Goal: Task Accomplishment & Management: Complete application form

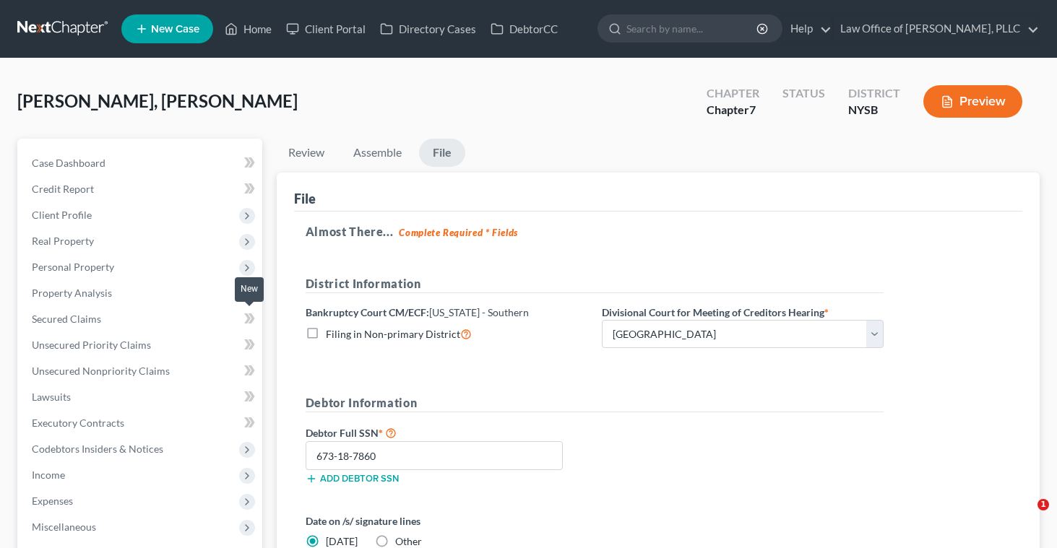
select select "1"
click at [247, 26] on link "Home" at bounding box center [248, 29] width 61 height 26
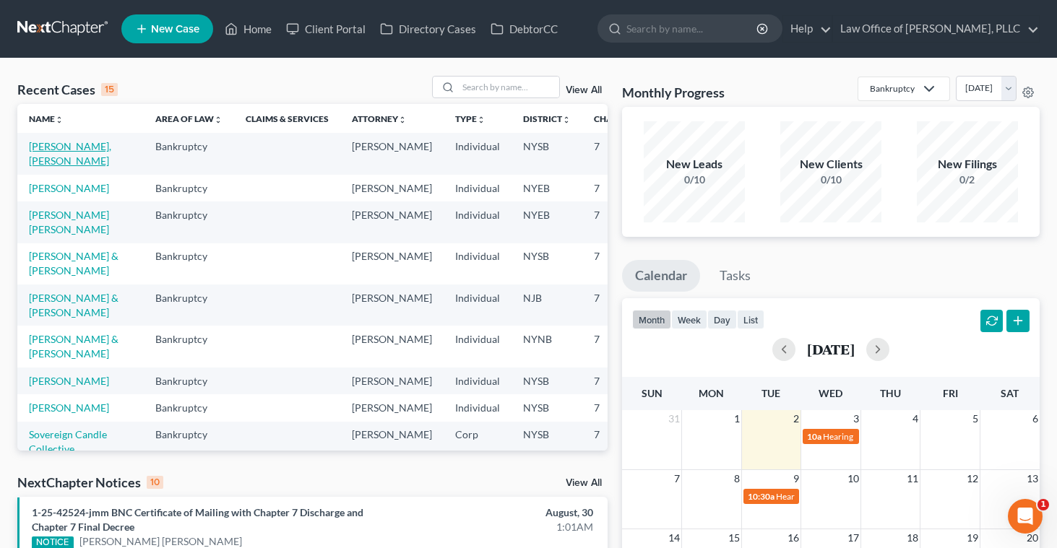
click at [61, 156] on link "[PERSON_NAME], [PERSON_NAME]" at bounding box center [70, 153] width 82 height 27
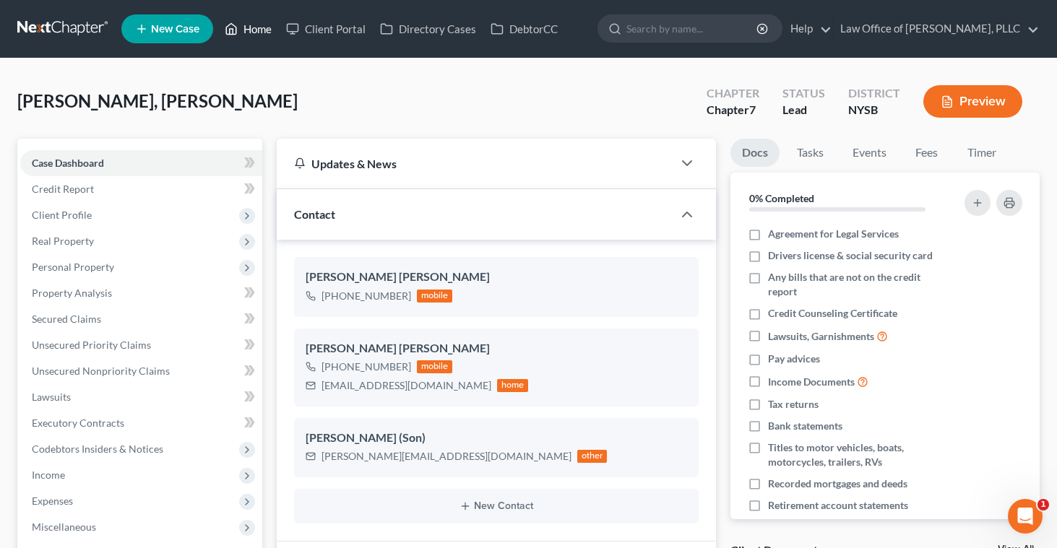
click at [262, 33] on link "Home" at bounding box center [248, 29] width 61 height 26
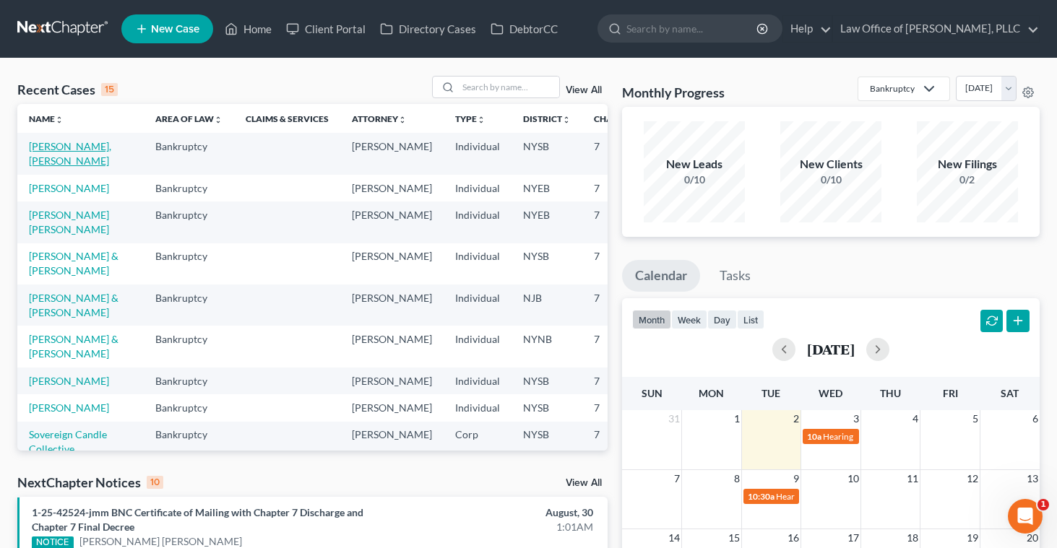
click at [40, 162] on link "[PERSON_NAME], [PERSON_NAME]" at bounding box center [70, 153] width 82 height 27
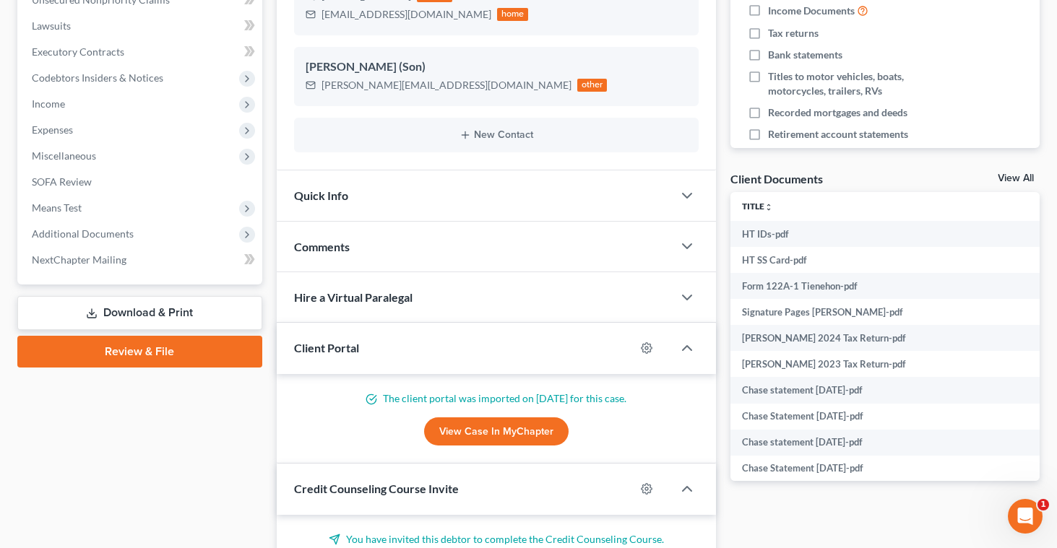
scroll to position [369, 0]
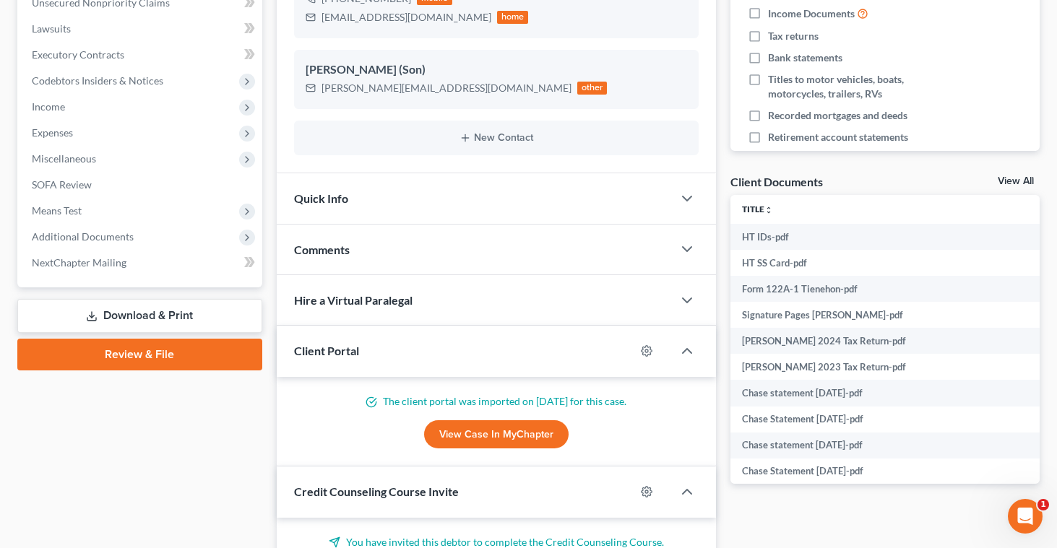
click at [99, 351] on link "Review & File" at bounding box center [139, 355] width 245 height 32
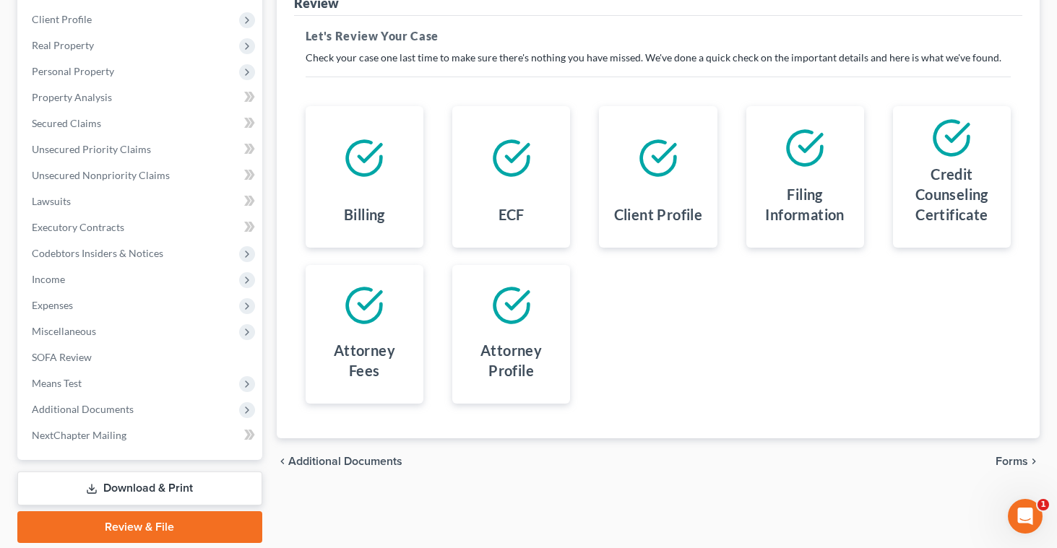
scroll to position [244, 0]
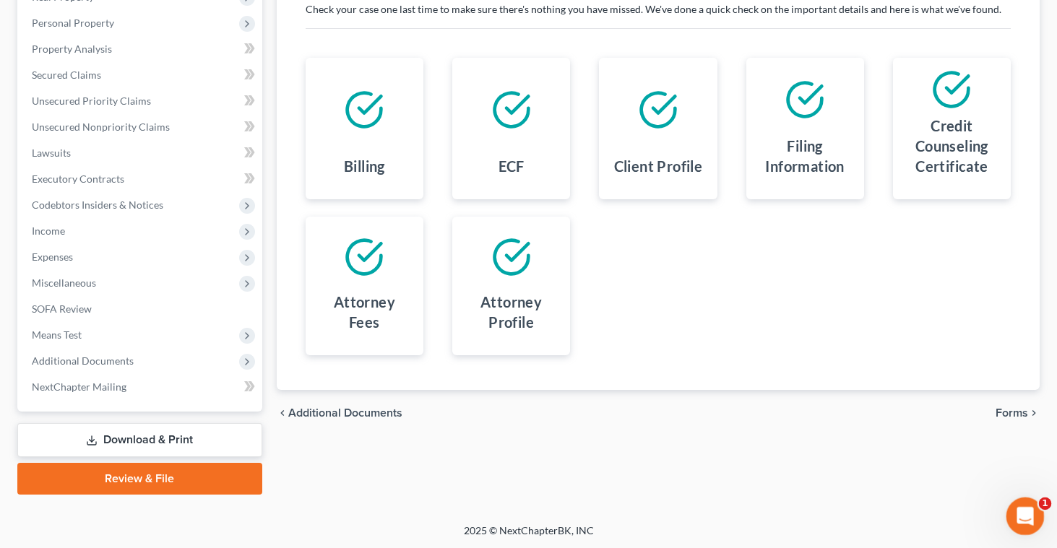
click at [1022, 513] on icon "Open Intercom Messenger" at bounding box center [1024, 515] width 24 height 24
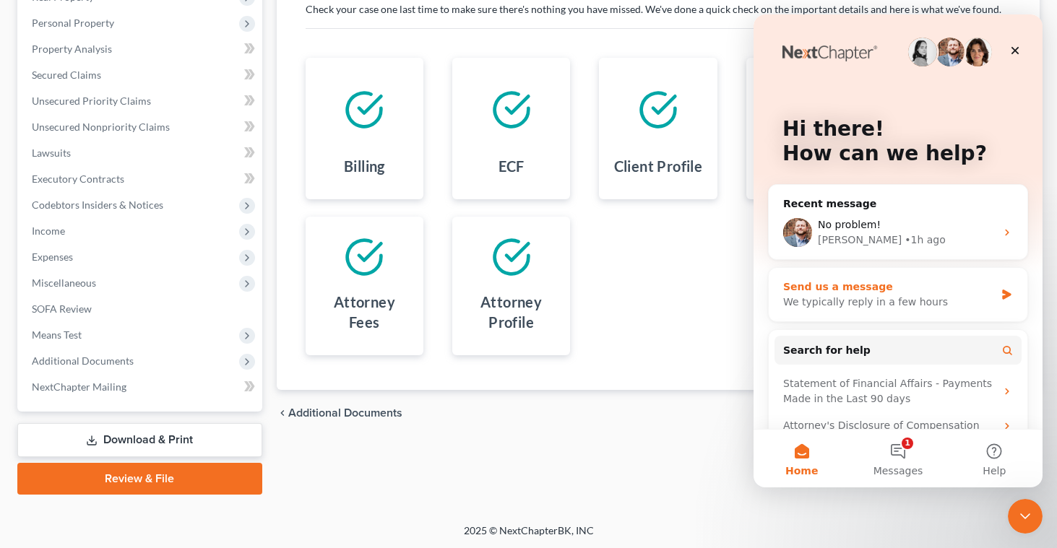
click at [869, 290] on div "Send us a message" at bounding box center [889, 287] width 212 height 15
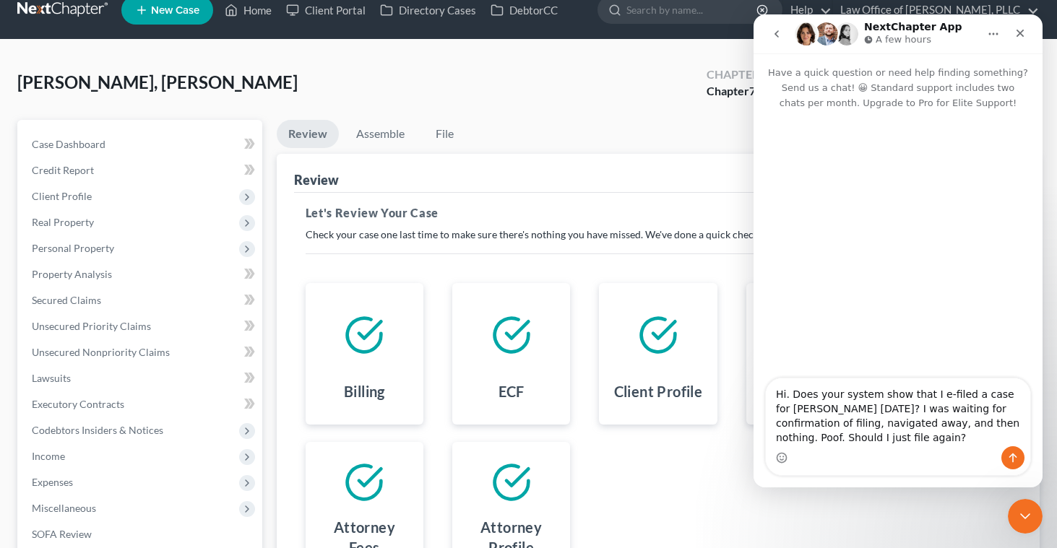
scroll to position [13, 0]
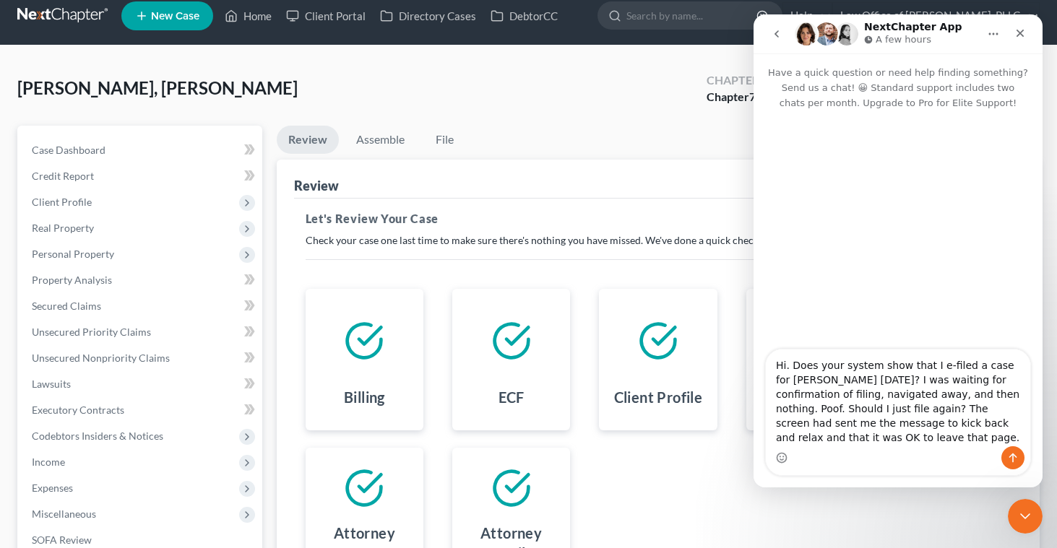
type textarea "Hi. Does your system show that I e-filed a case for [PERSON_NAME] [DATE]? I was…"
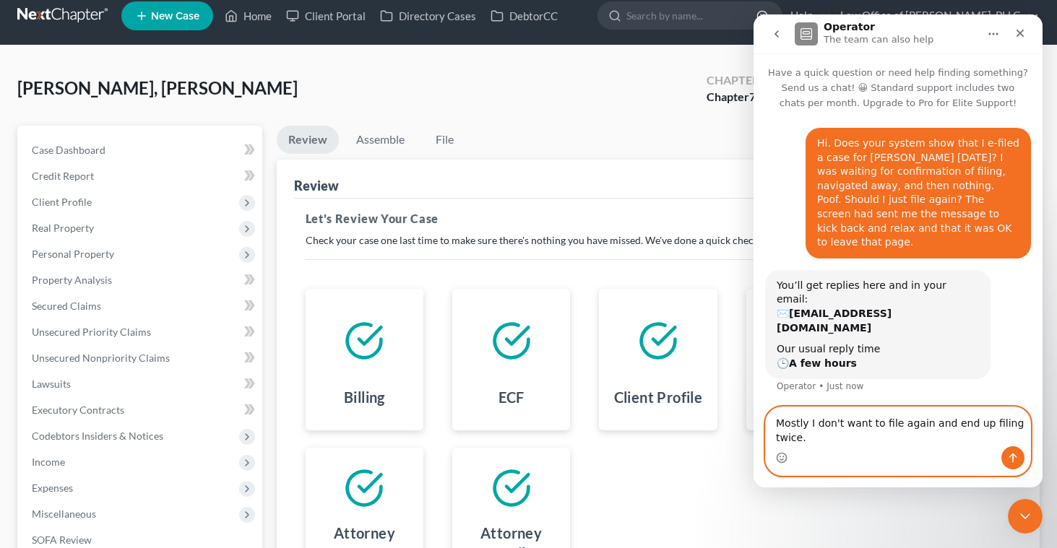
type textarea "Mostly I don't want to file again and end up filing twice."
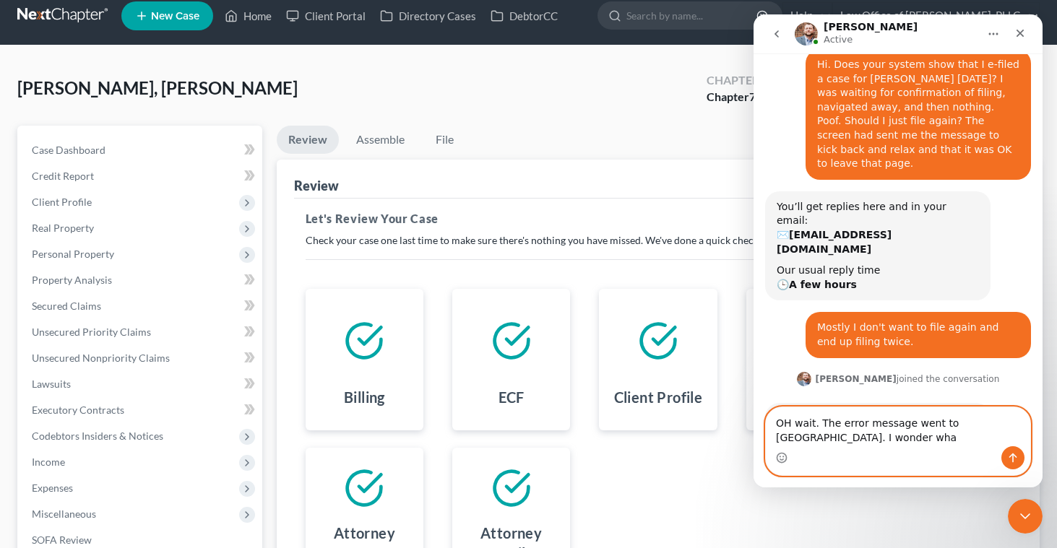
scroll to position [93, 0]
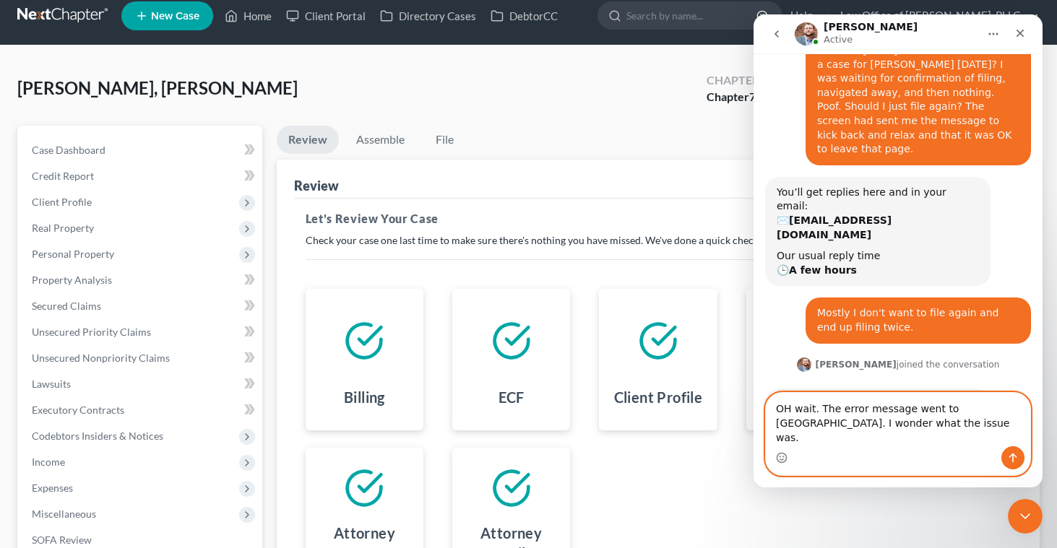
type textarea "OH wait. The error message went to [GEOGRAPHIC_DATA]. I wonder what the issue w…"
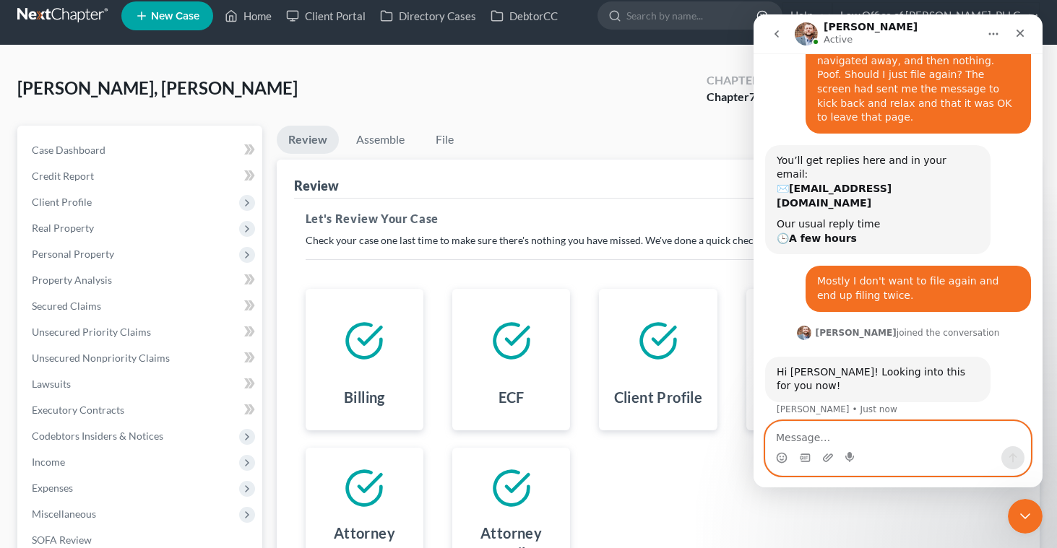
scroll to position [136, 0]
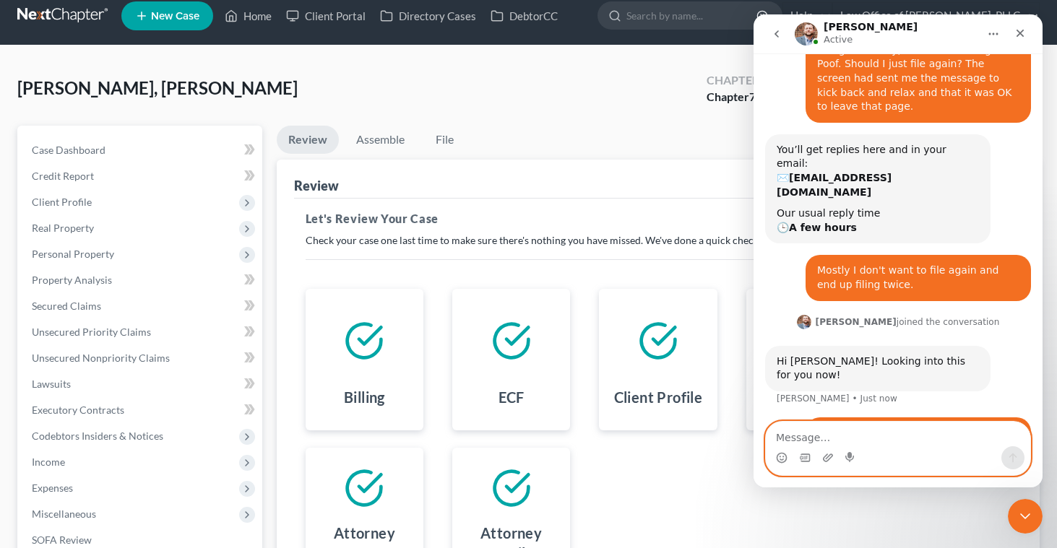
click at [784, 431] on textarea "Message…" at bounding box center [898, 434] width 264 height 25
paste textarea "Oh no! Something went wrong. Unfortunately, your case, [PERSON_NAME] [PERSON_NA…"
type textarea "Oh no! Something went wrong. Unfortunately, your case, [PERSON_NAME] [PERSON_NA…"
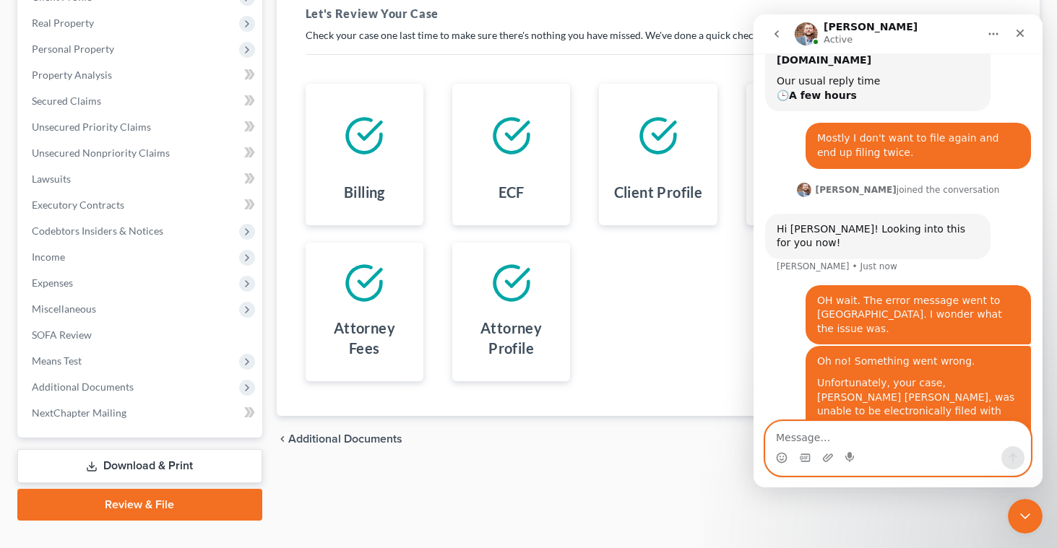
scroll to position [244, 0]
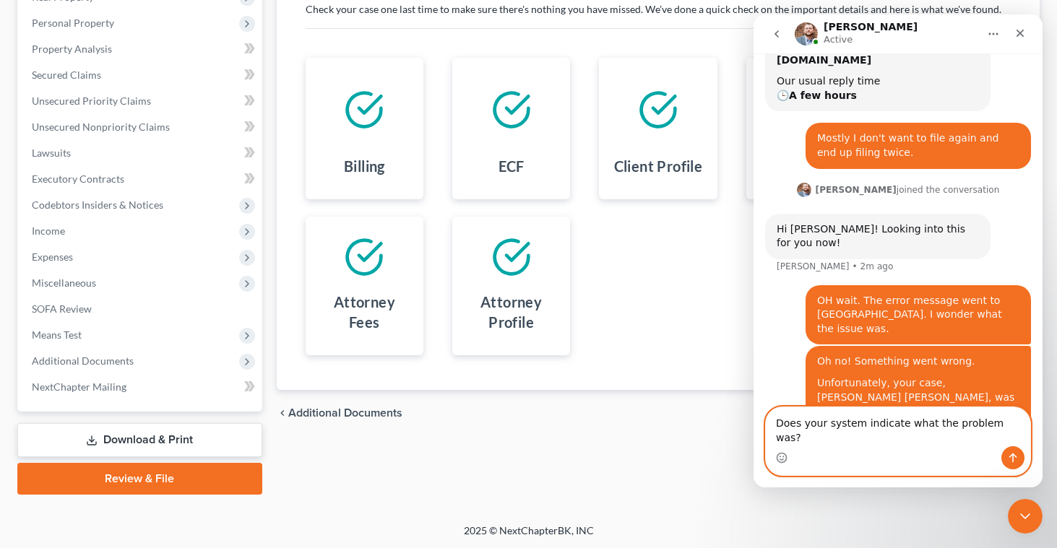
type textarea "Does your system indicate what the problem was?"
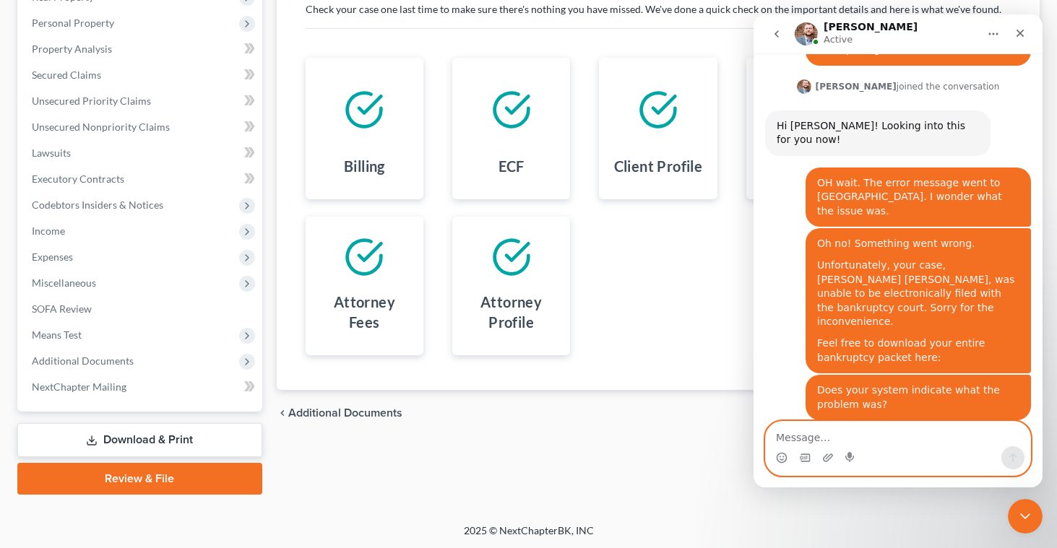
scroll to position [416, 0]
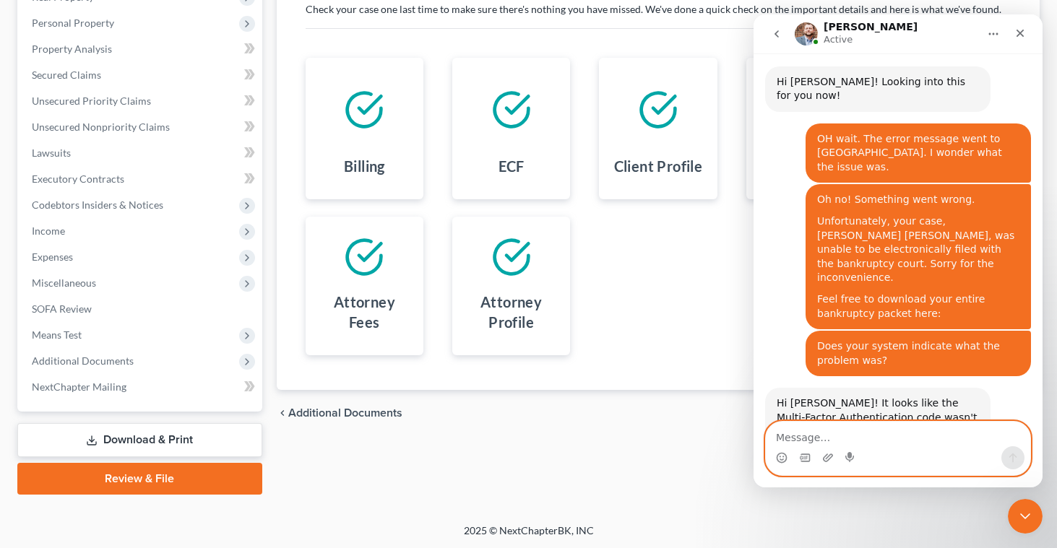
click at [776, 439] on textarea "Message…" at bounding box center [898, 434] width 264 height 25
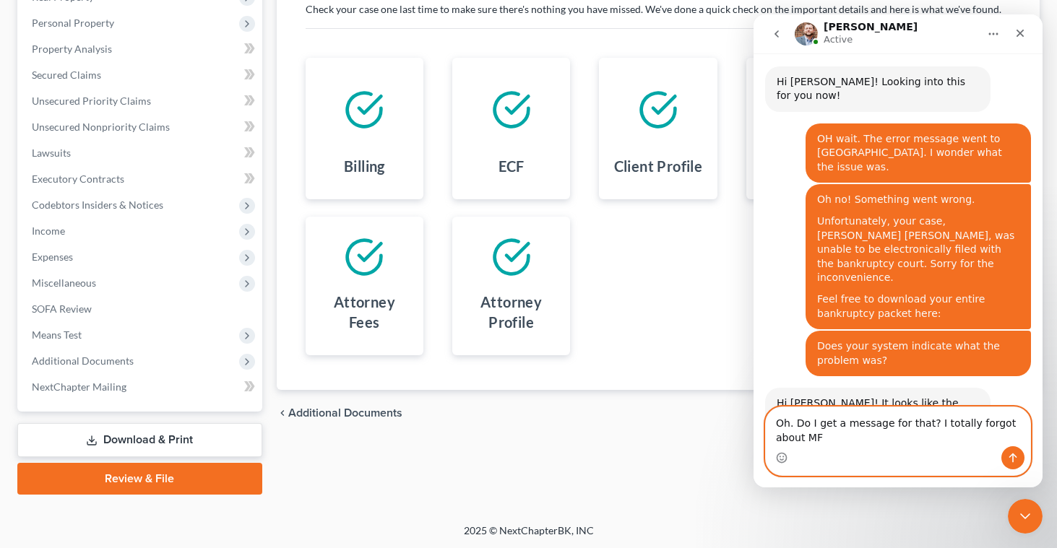
scroll to position [430, 0]
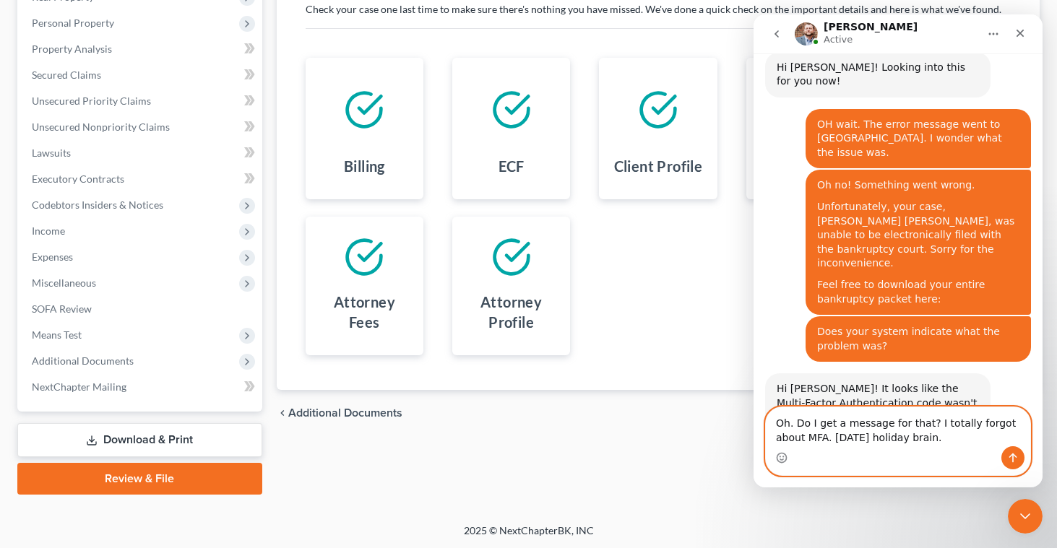
type textarea "Oh. Do I get a message for that? I totally forgot about MFA. [DATE] holiday bra…"
click at [1009, 455] on icon "Send a message…" at bounding box center [1013, 458] width 12 height 12
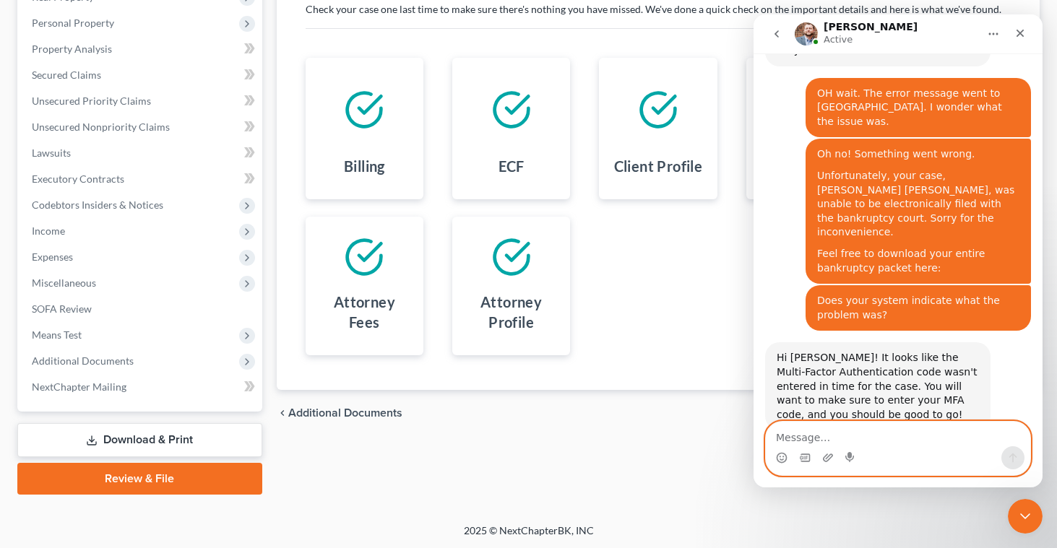
scroll to position [473, 0]
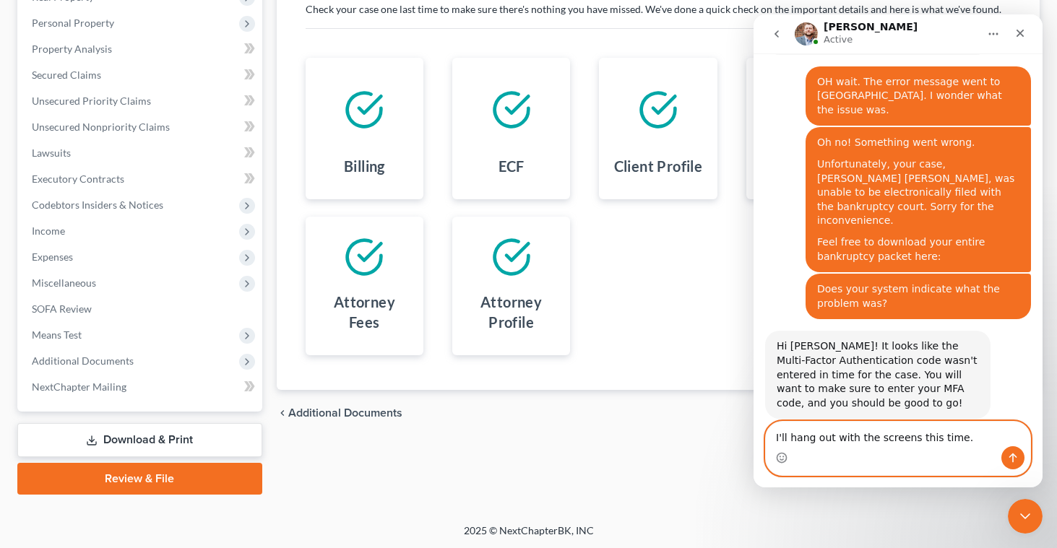
type textarea "I'll hang out with the screens this time."
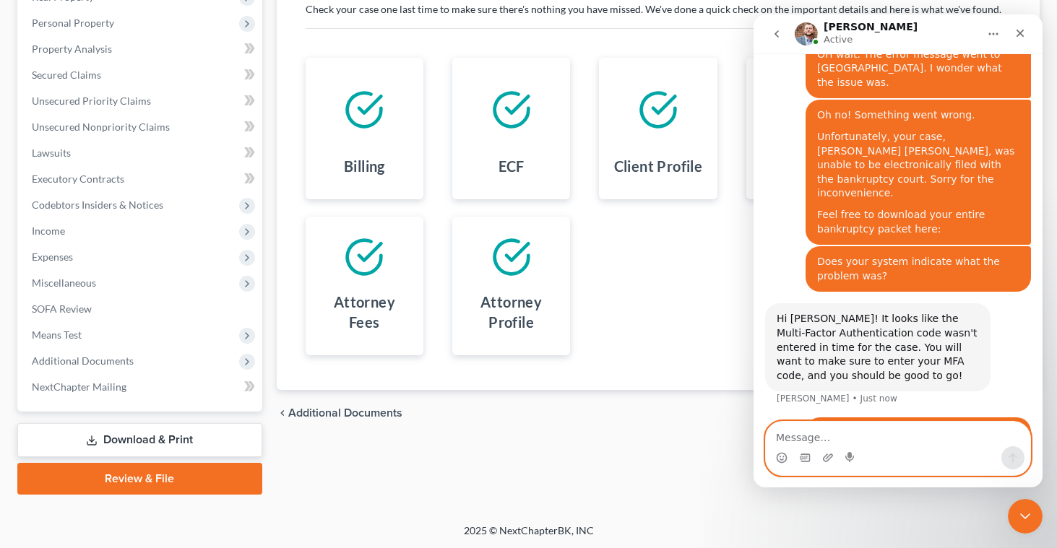
scroll to position [505, 0]
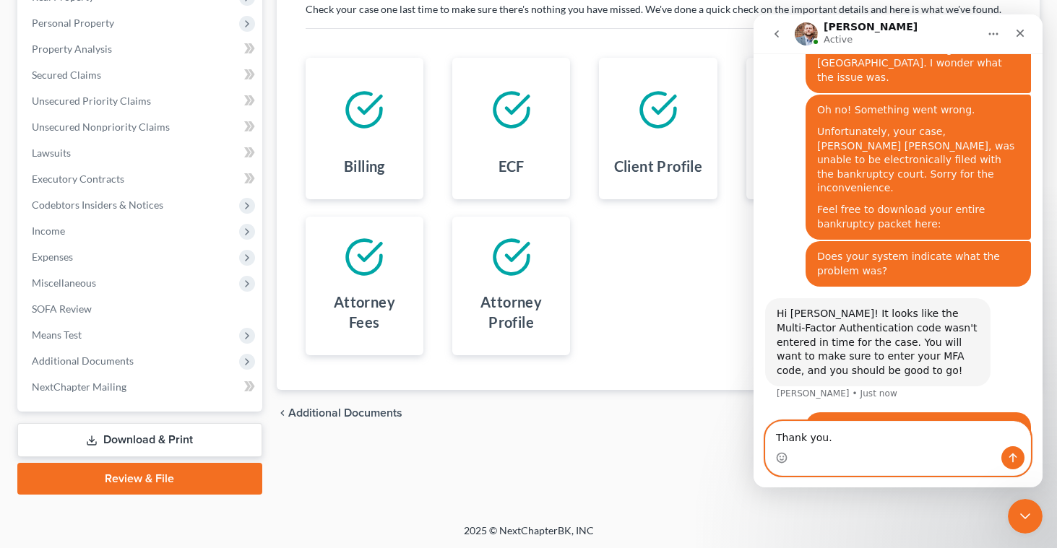
type textarea "Thank you."
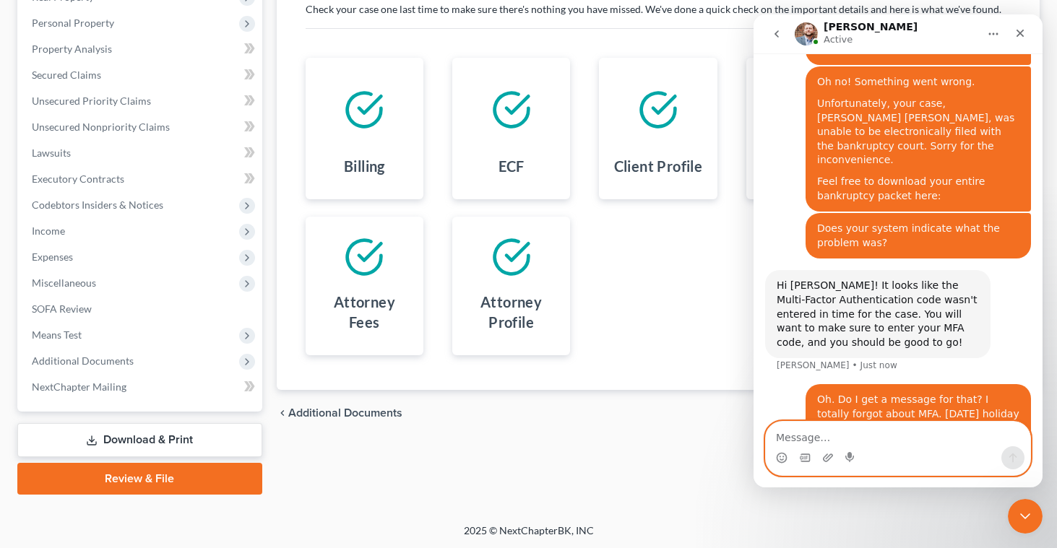
scroll to position [538, 0]
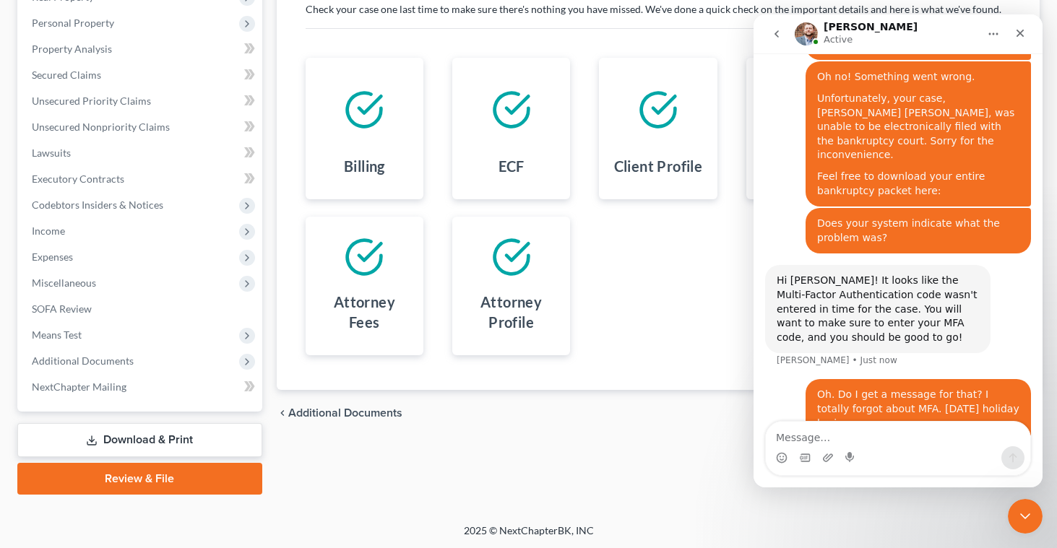
click at [490, 452] on div "Review Assemble File Review This court does not allow electronic filing for cas…" at bounding box center [659, 194] width 778 height 600
click at [1019, 513] on icon "Close Intercom Messenger" at bounding box center [1023, 515] width 10 height 6
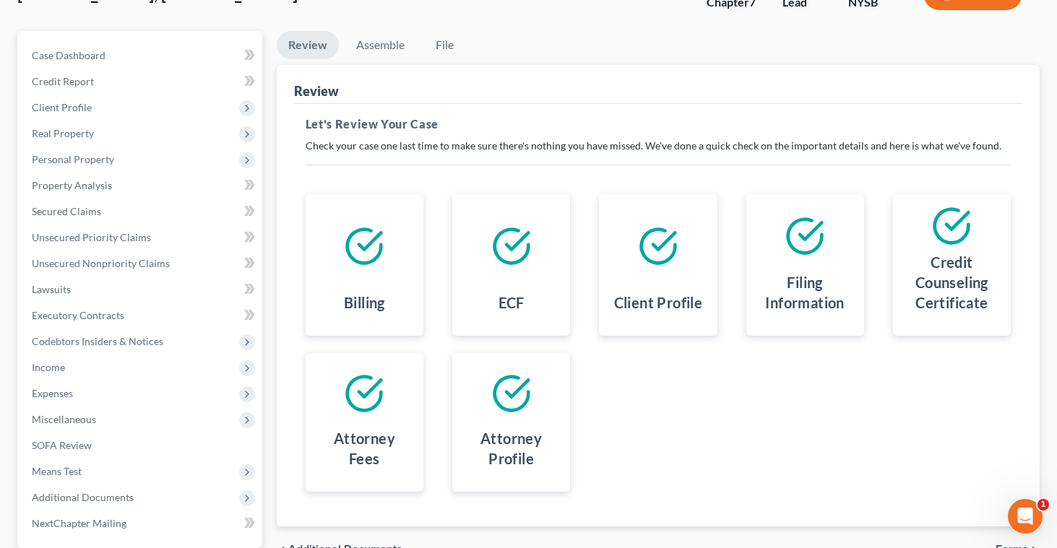
scroll to position [181, 0]
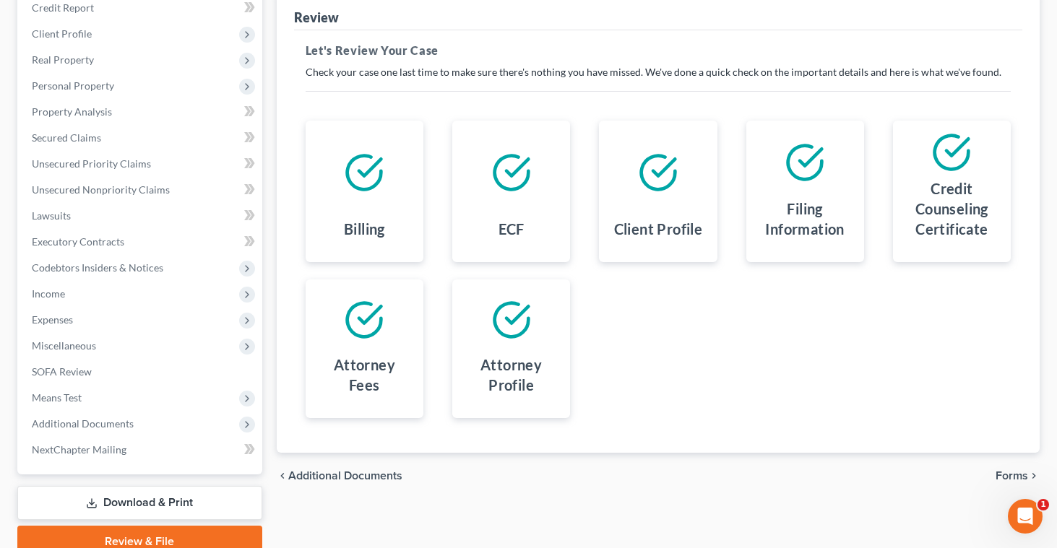
click at [103, 534] on link "Review & File" at bounding box center [139, 542] width 245 height 32
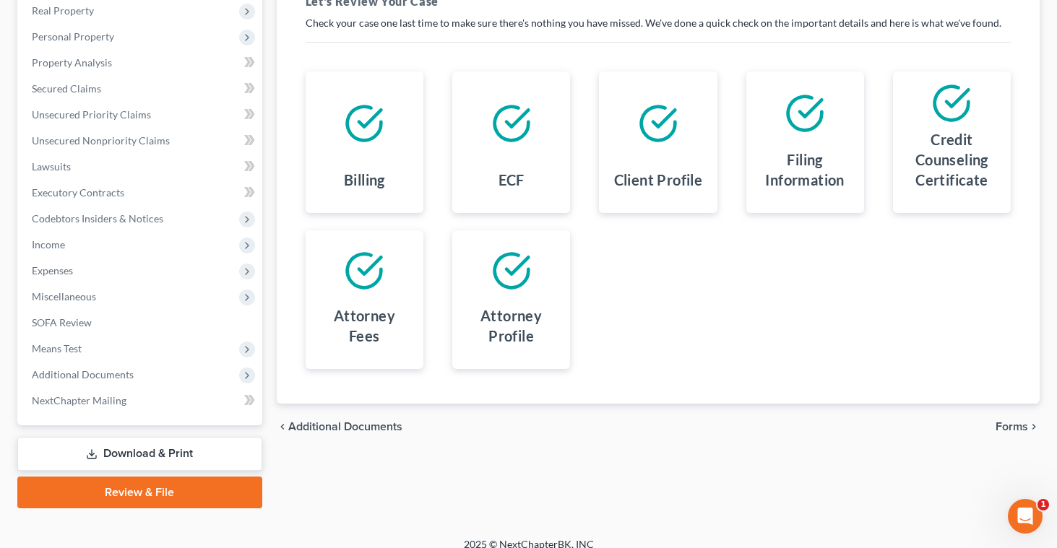
scroll to position [244, 0]
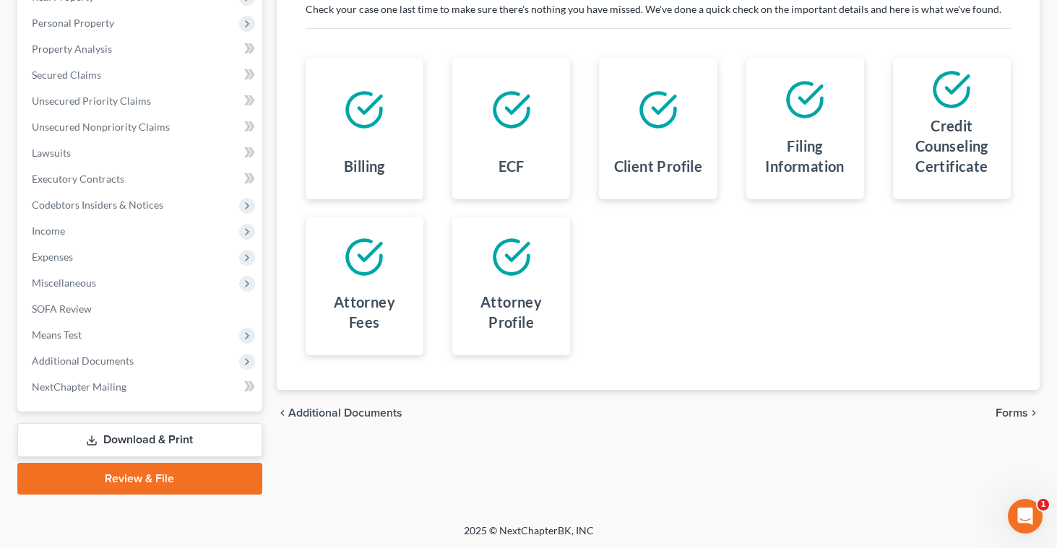
click at [137, 476] on link "Review & File" at bounding box center [139, 479] width 245 height 32
click at [137, 477] on link "Review & File" at bounding box center [139, 479] width 245 height 32
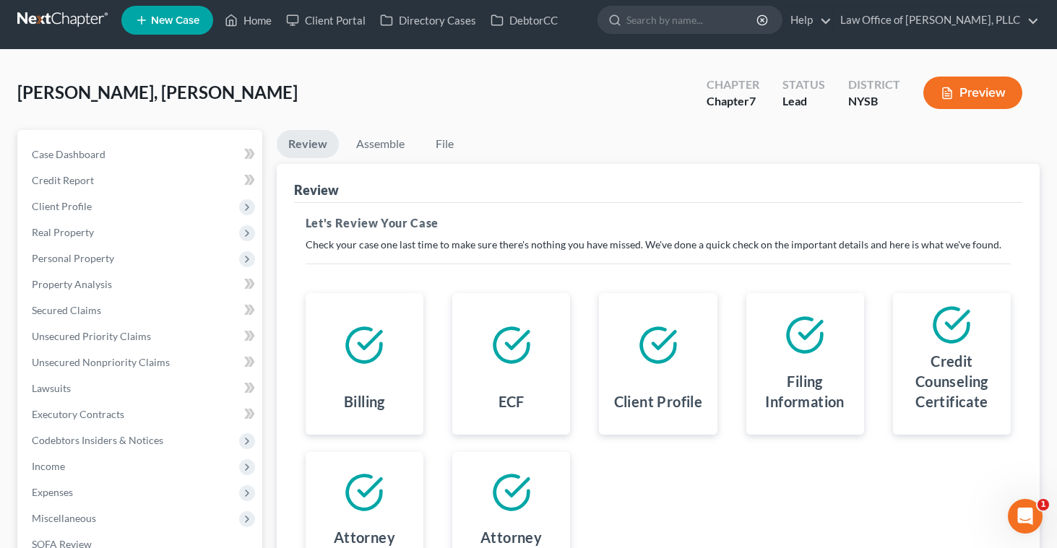
scroll to position [0, 0]
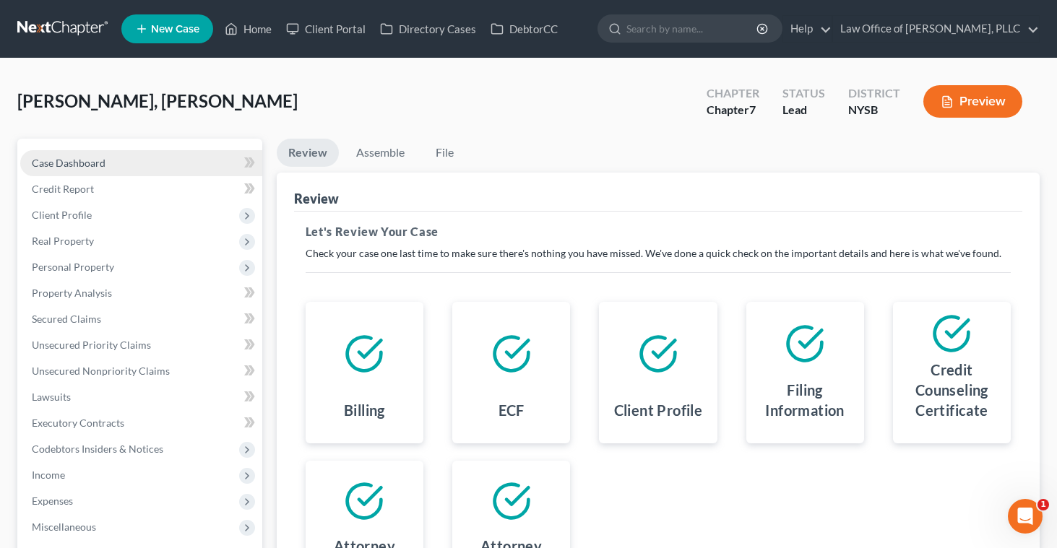
click at [90, 161] on span "Case Dashboard" at bounding box center [69, 163] width 74 height 12
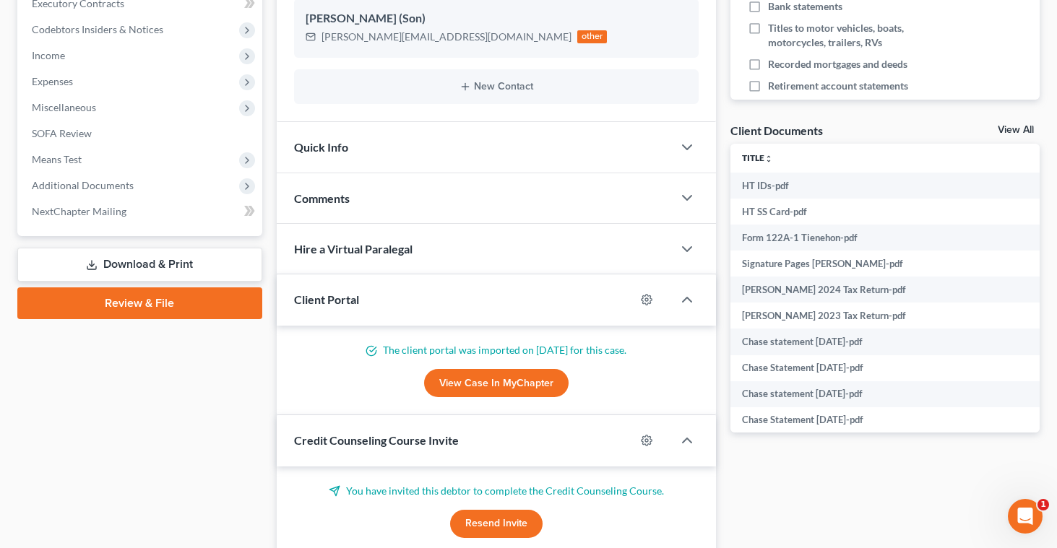
scroll to position [443, 0]
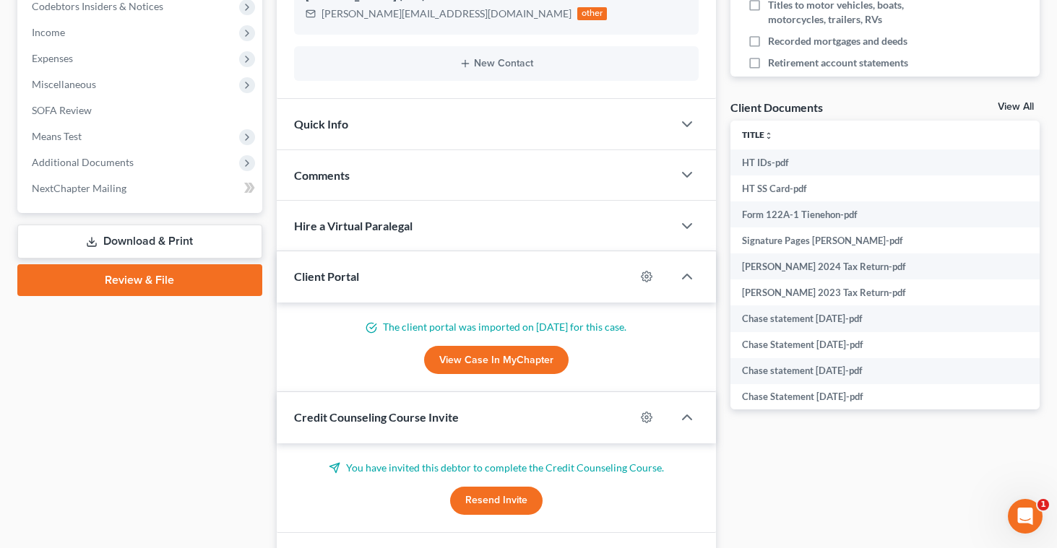
click at [166, 278] on link "Review & File" at bounding box center [139, 280] width 245 height 32
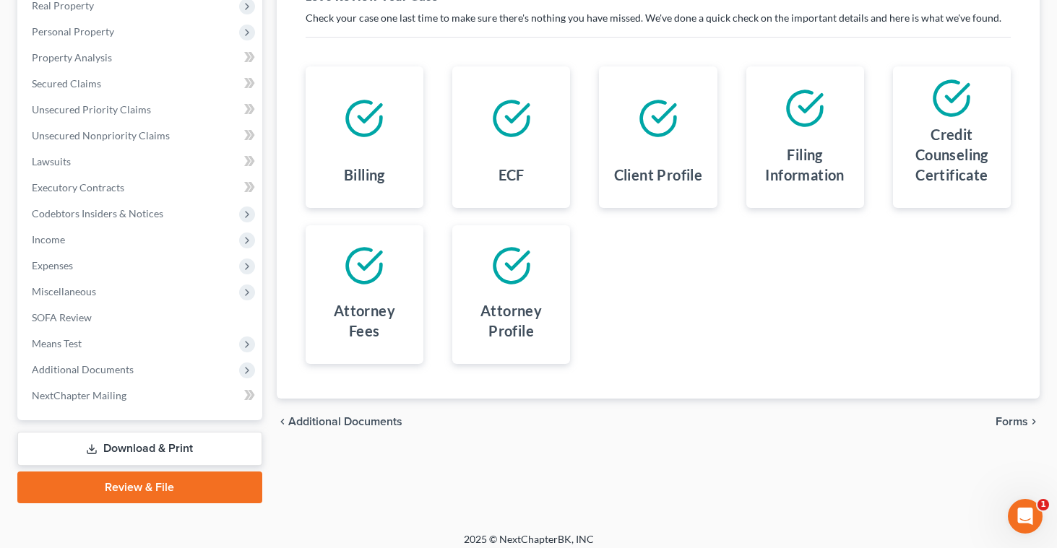
scroll to position [244, 0]
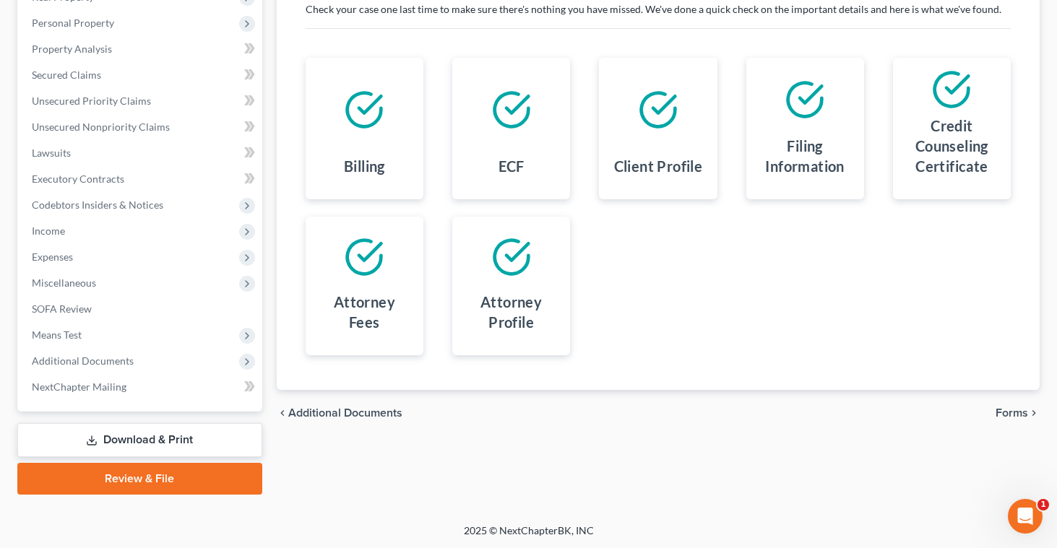
click at [1022, 416] on span "Forms" at bounding box center [1012, 414] width 33 height 12
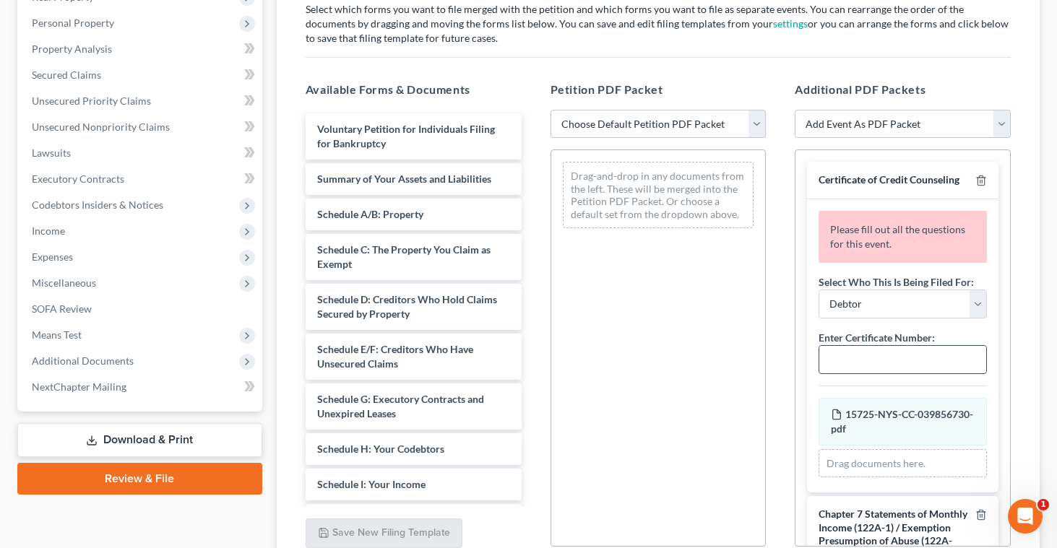
click at [827, 362] on input "text" at bounding box center [902, 359] width 167 height 27
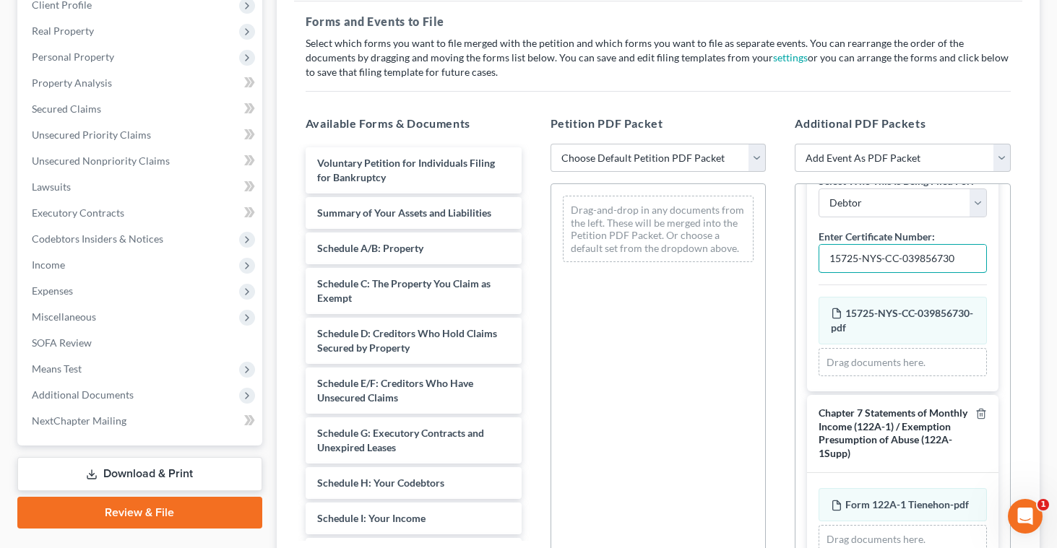
scroll to position [200, 0]
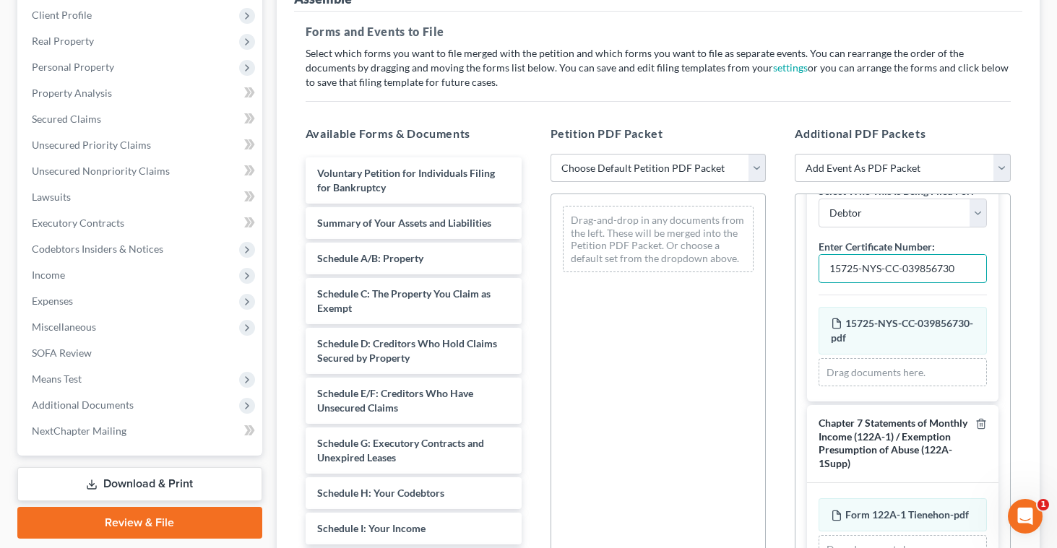
type input "15725-NYS-CC-039856730"
click at [755, 167] on select "Choose Default Petition PDF Packet Emergency Filing (Voluntary Petition and Cre…" at bounding box center [659, 168] width 216 height 29
select select "1"
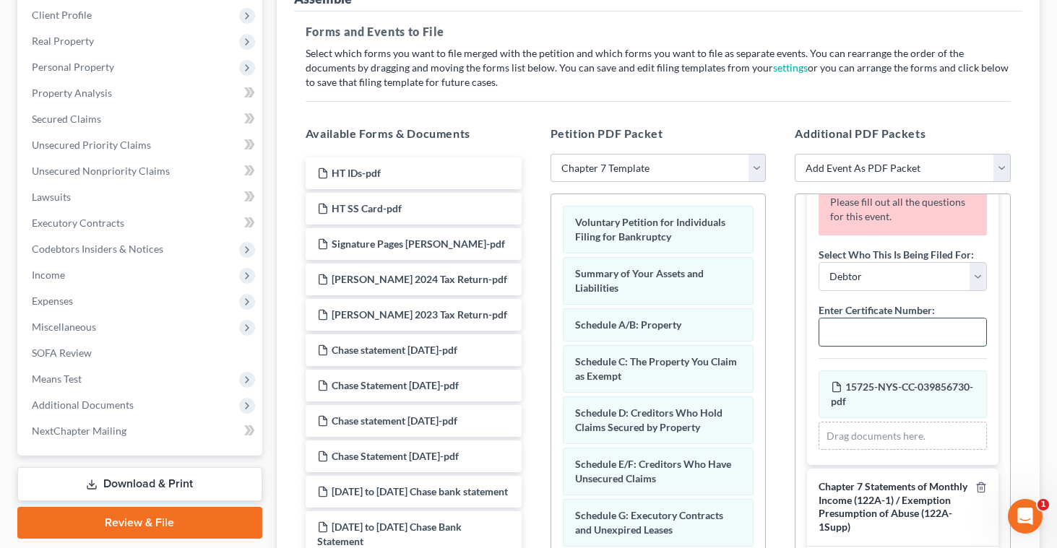
click at [827, 325] on input "text" at bounding box center [902, 332] width 167 height 27
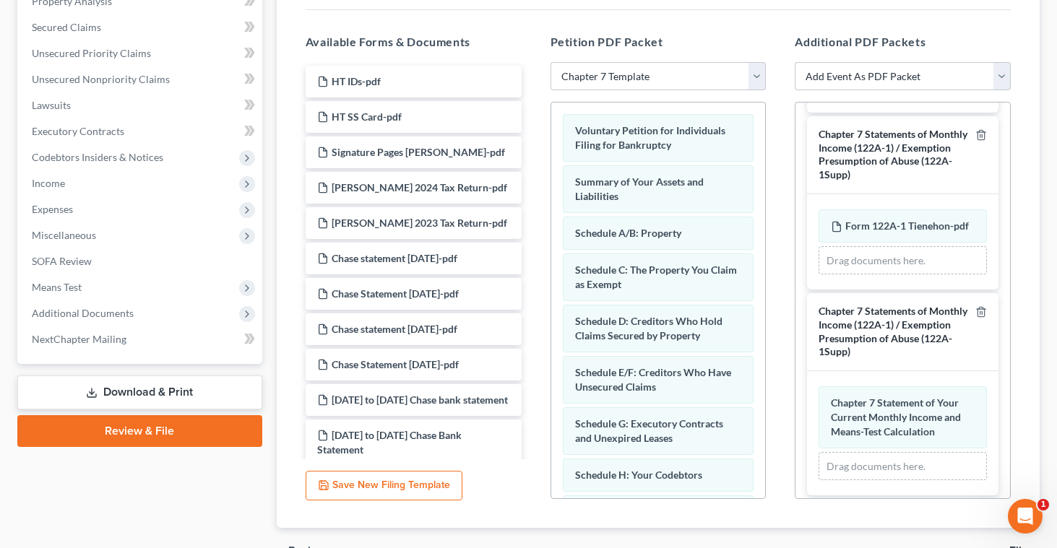
scroll to position [277, 0]
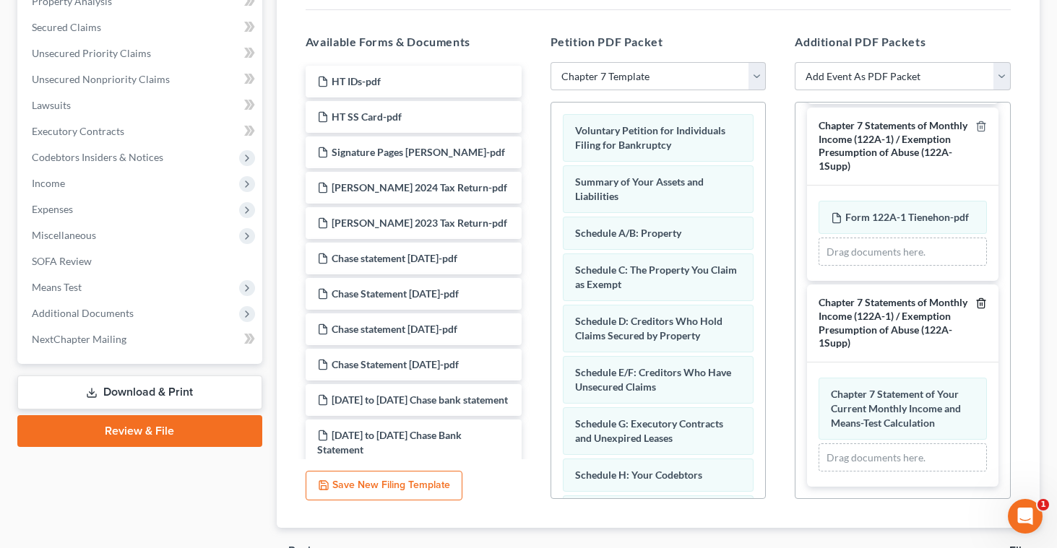
type input "15725-NYS-CC-039856730"
click at [983, 301] on icon "button" at bounding box center [982, 304] width 12 height 12
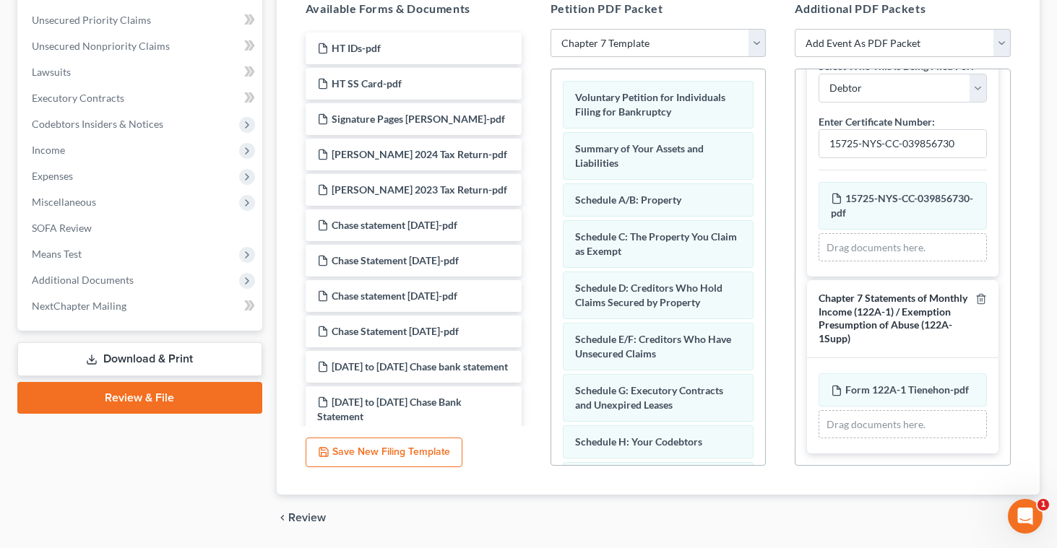
scroll to position [372, 0]
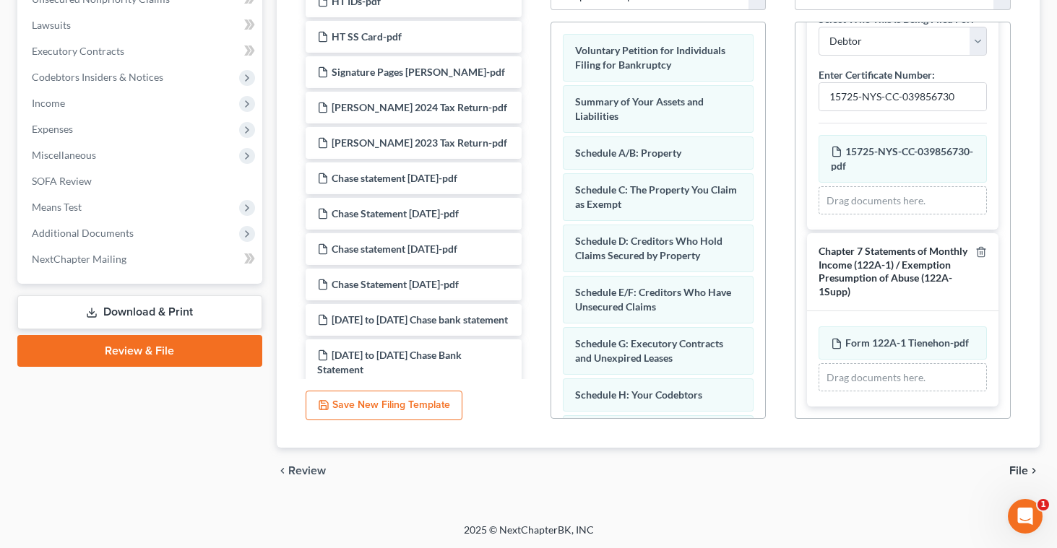
click at [1020, 470] on span "File" at bounding box center [1018, 471] width 19 height 12
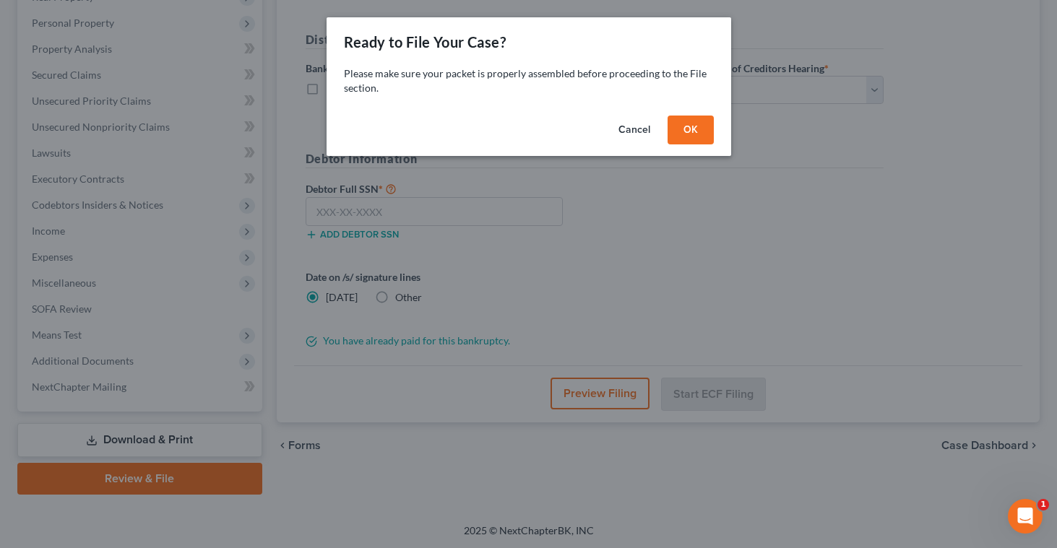
click at [675, 129] on button "OK" at bounding box center [691, 130] width 46 height 29
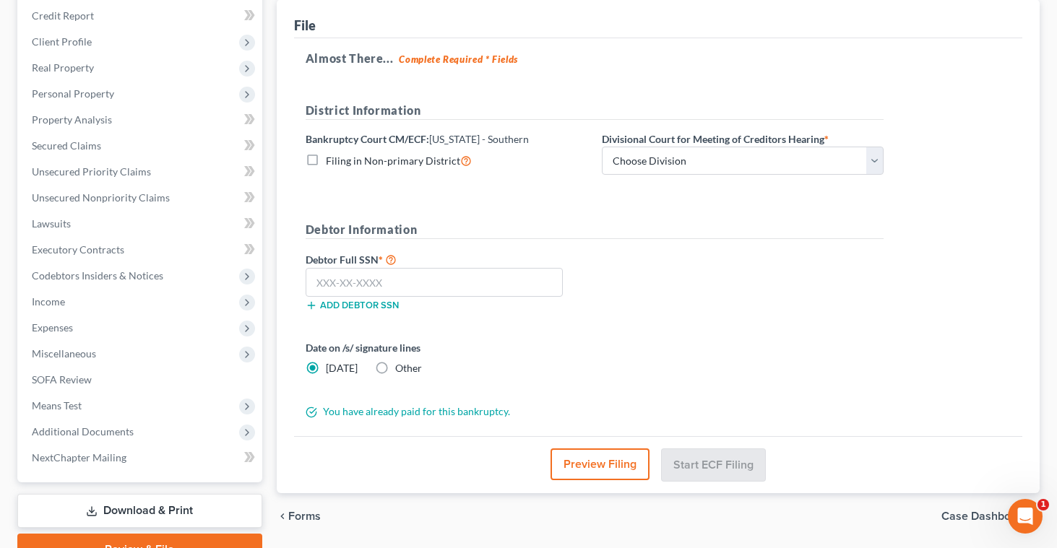
scroll to position [119, 0]
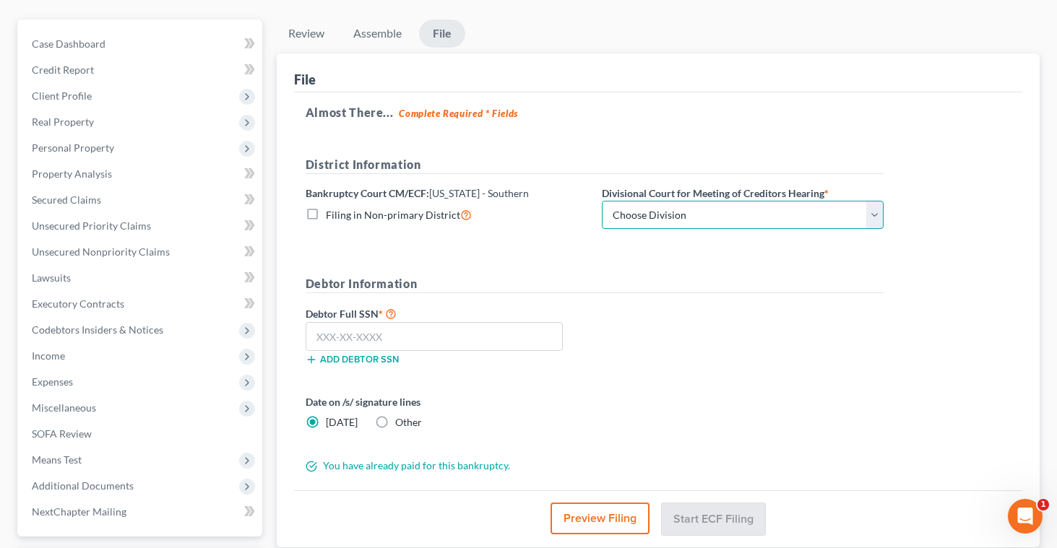
click at [875, 213] on select "Choose Division [GEOGRAPHIC_DATA] [GEOGRAPHIC_DATA] [GEOGRAPHIC_DATA]" at bounding box center [743, 215] width 282 height 29
select select "1"
click at [475, 330] on input "text" at bounding box center [434, 336] width 257 height 29
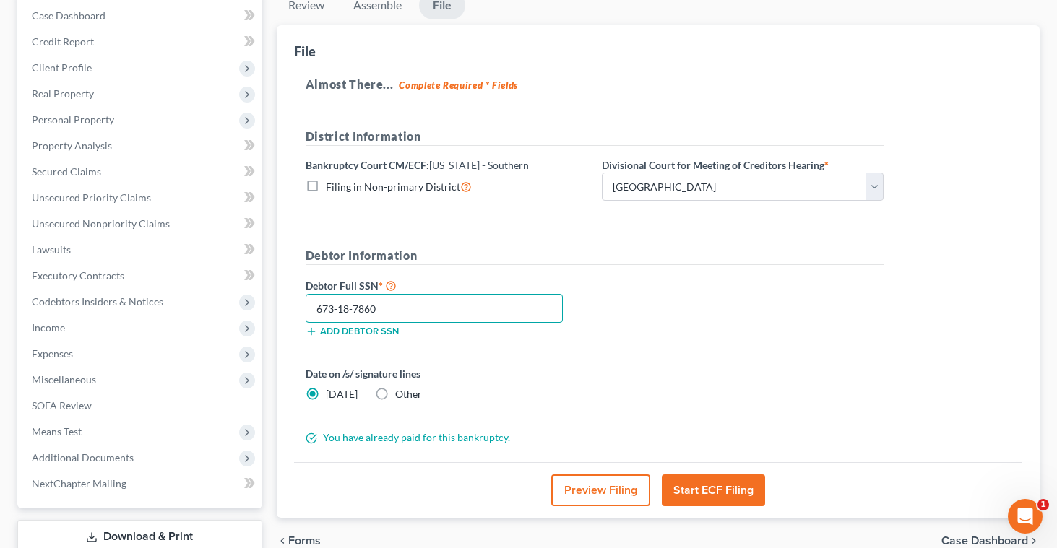
scroll to position [150, 0]
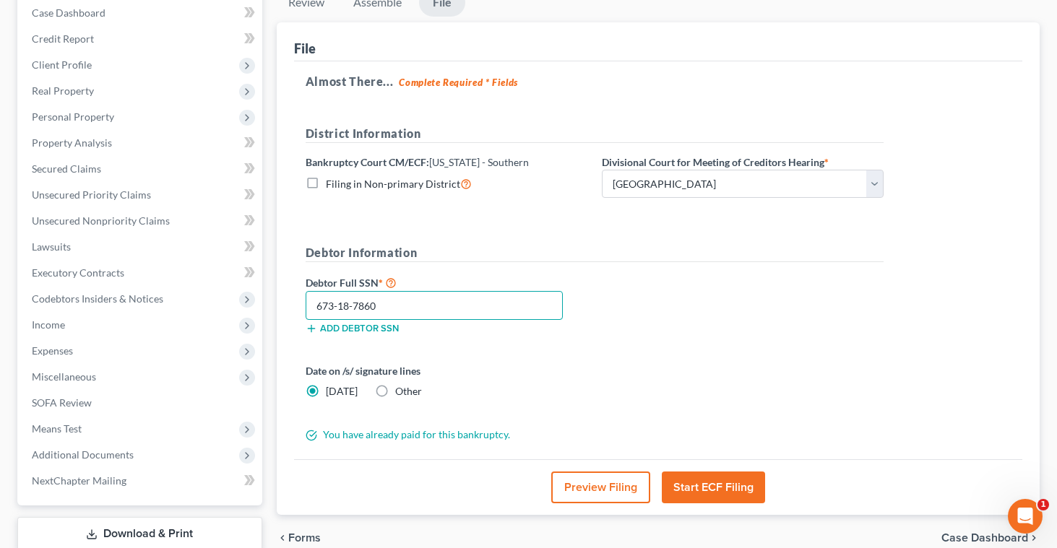
type input "673-18-7860"
click at [678, 488] on button "Start ECF Filing" at bounding box center [713, 488] width 103 height 32
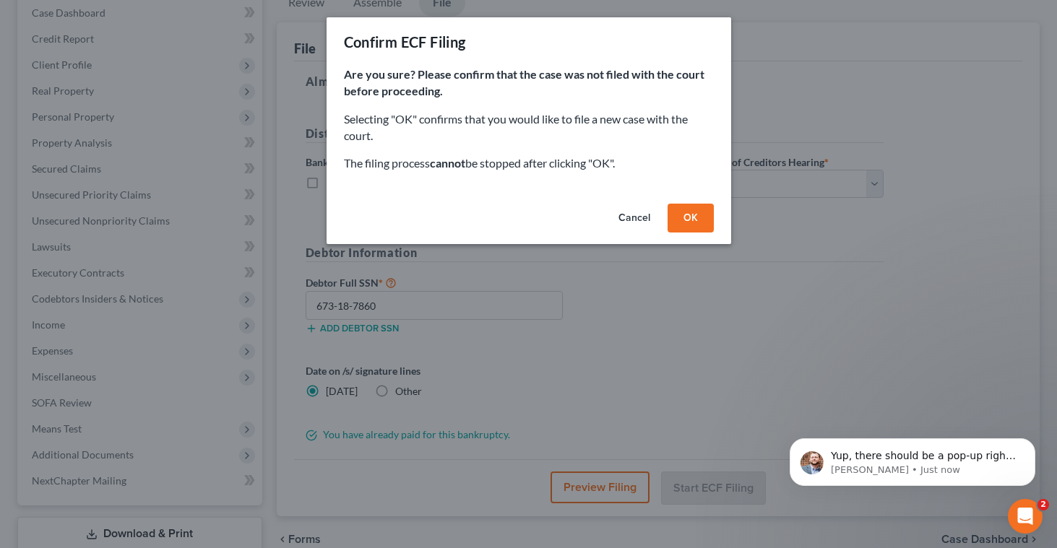
scroll to position [631, 0]
click at [684, 219] on button "OK" at bounding box center [691, 218] width 46 height 29
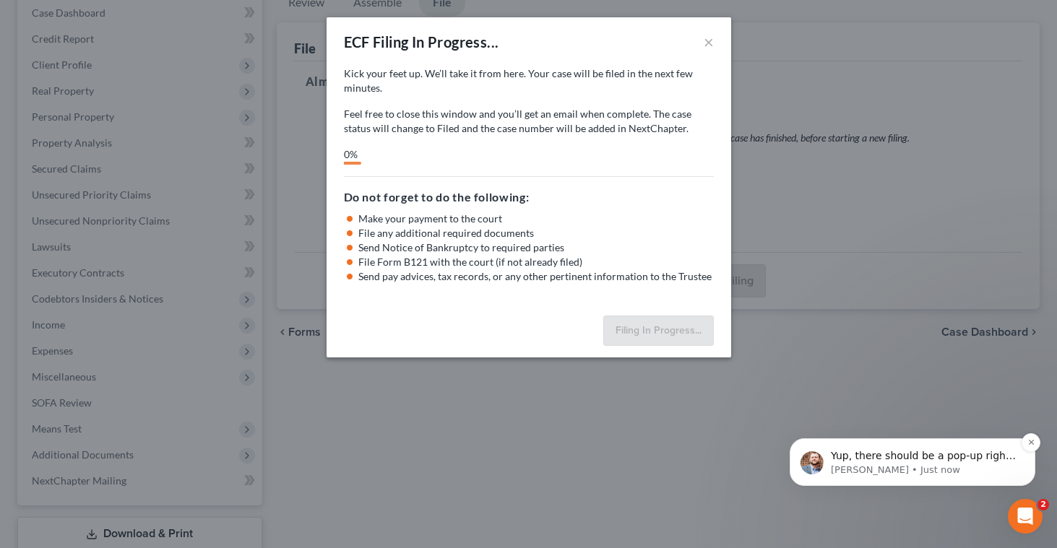
click at [979, 454] on p "Yup, there should be a pop-up right after you select the start ECF filing butto…" at bounding box center [924, 456] width 186 height 14
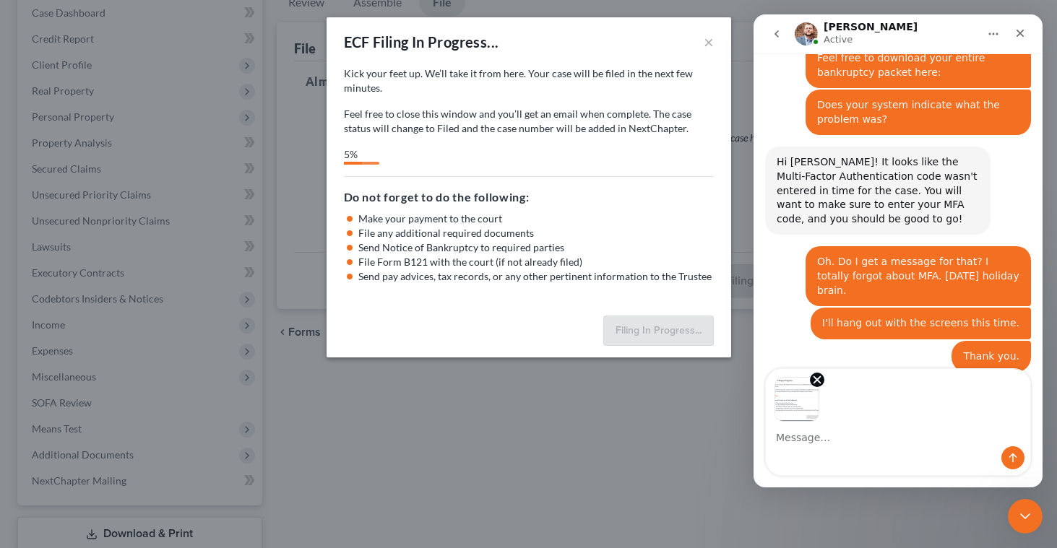
scroll to position [707, 0]
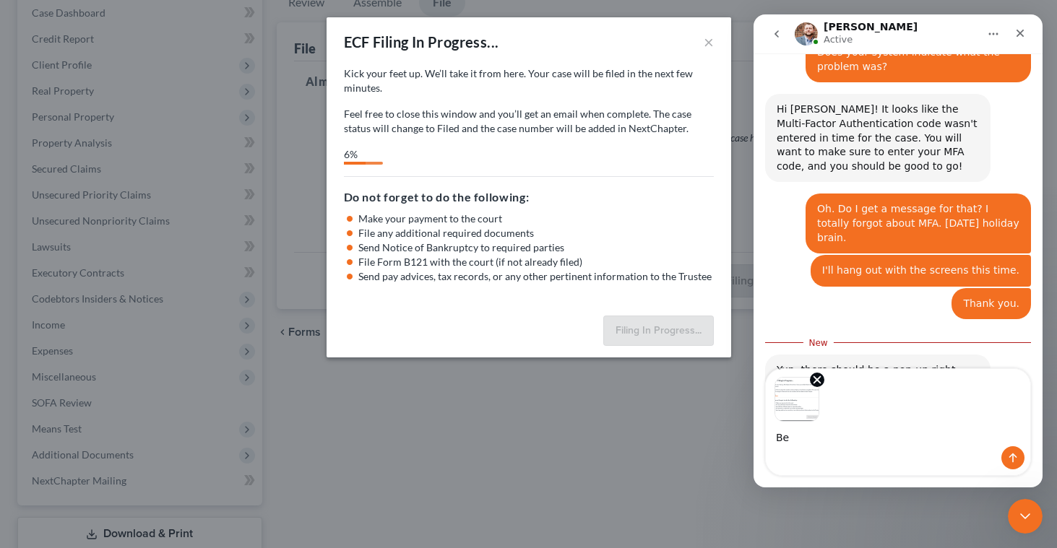
type textarea "B"
click at [800, 437] on textarea "Doed the pop up" at bounding box center [898, 434] width 264 height 25
click at [868, 436] on textarea "Does the pop up" at bounding box center [898, 434] width 264 height 25
type textarea "Does the pop up happen before or after this?"
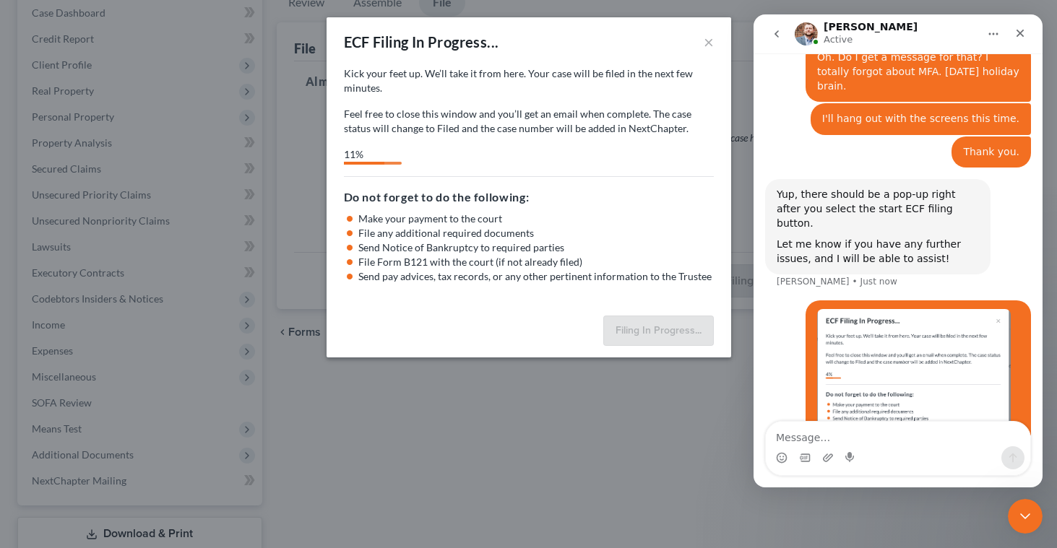
scroll to position [915, 0]
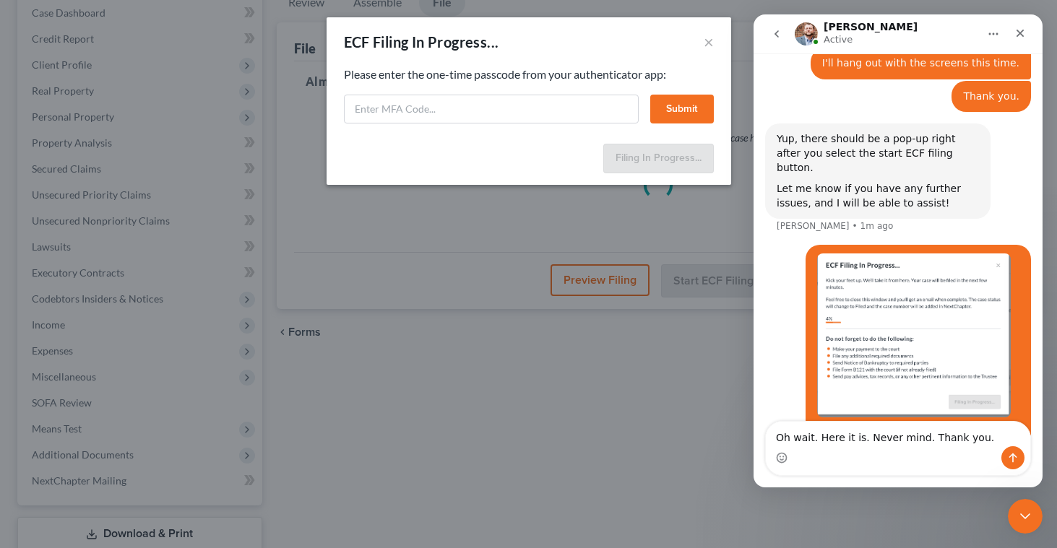
type textarea "Oh wait. Here it is. Never mind. Thank you."
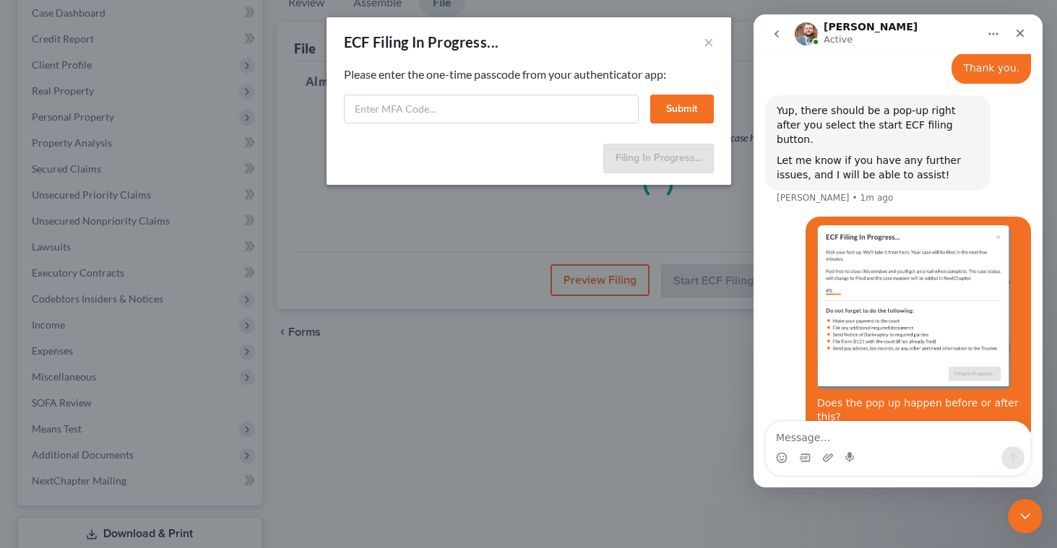
scroll to position [947, 0]
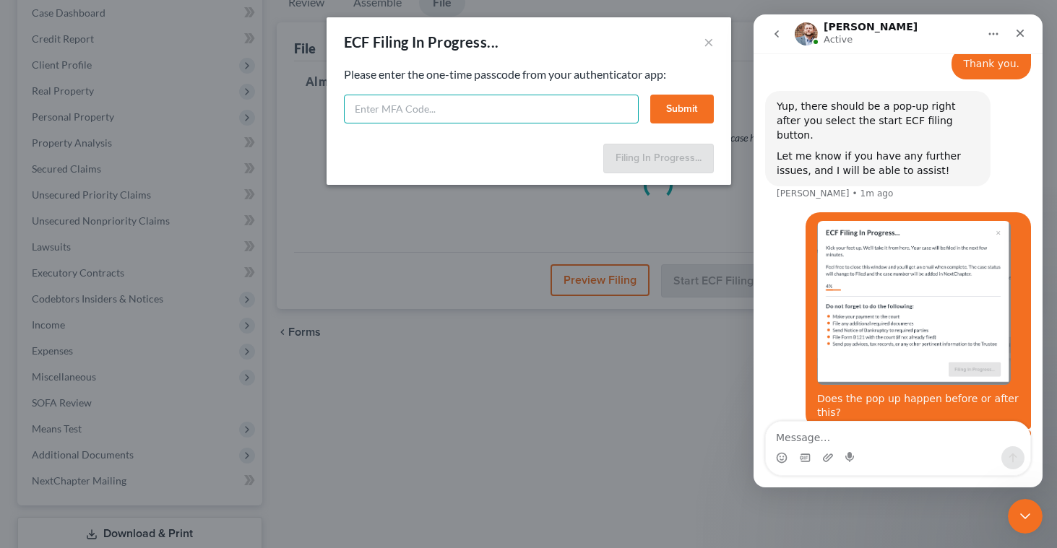
click at [387, 105] on input "text" at bounding box center [491, 109] width 295 height 29
click at [370, 112] on input "text" at bounding box center [491, 109] width 295 height 29
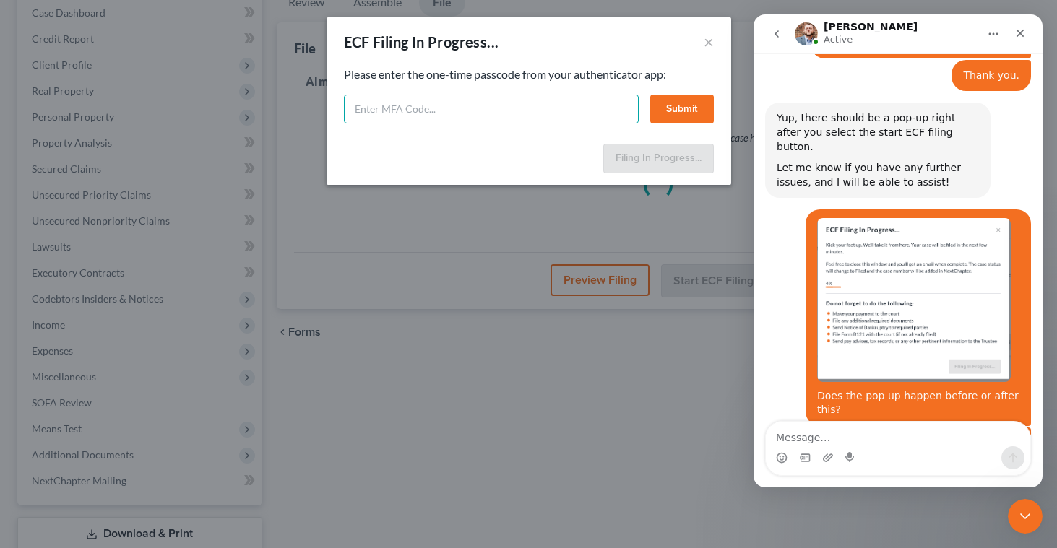
scroll to position [935, 0]
type input "808234"
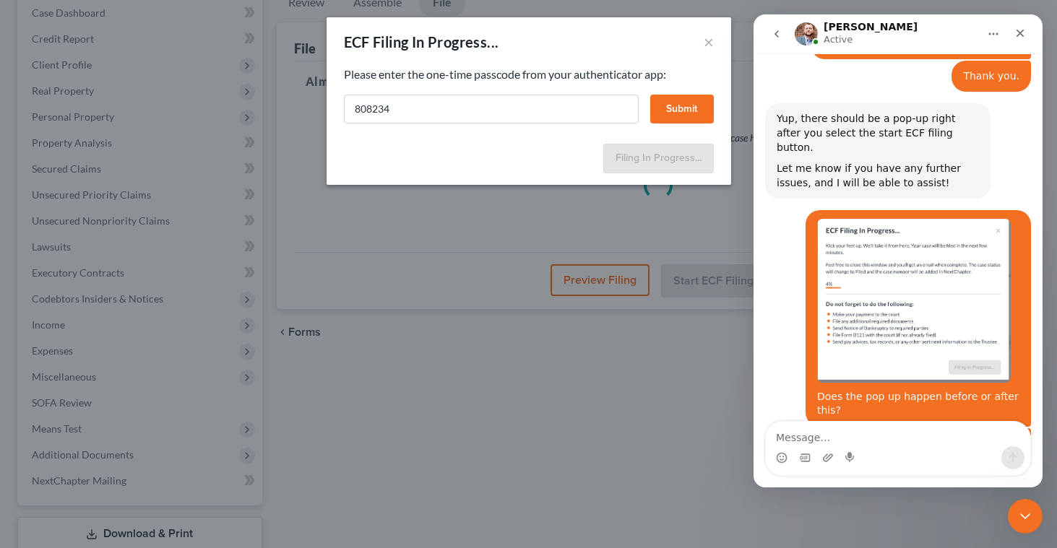
click at [686, 110] on button "Submit" at bounding box center [682, 109] width 64 height 29
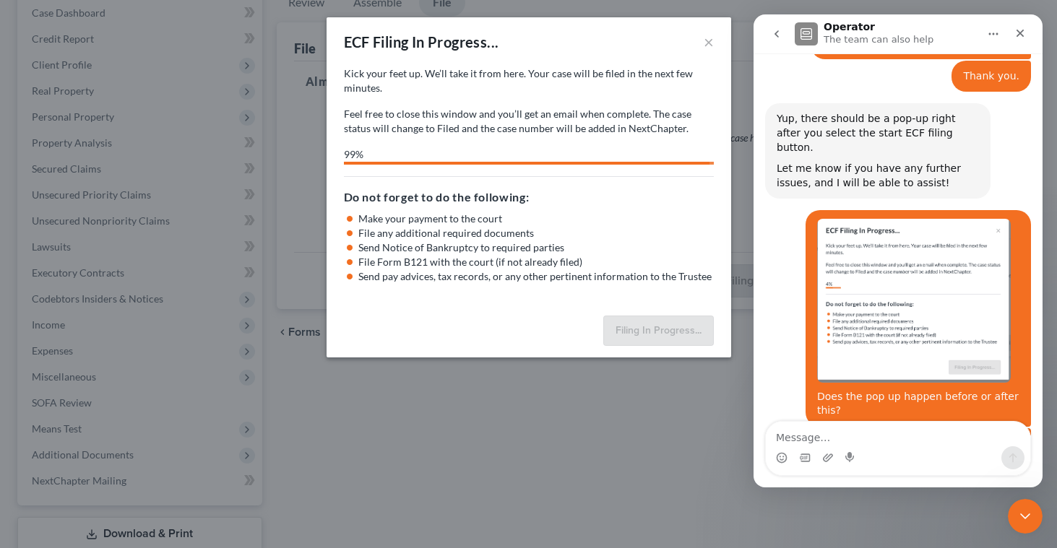
select select "1"
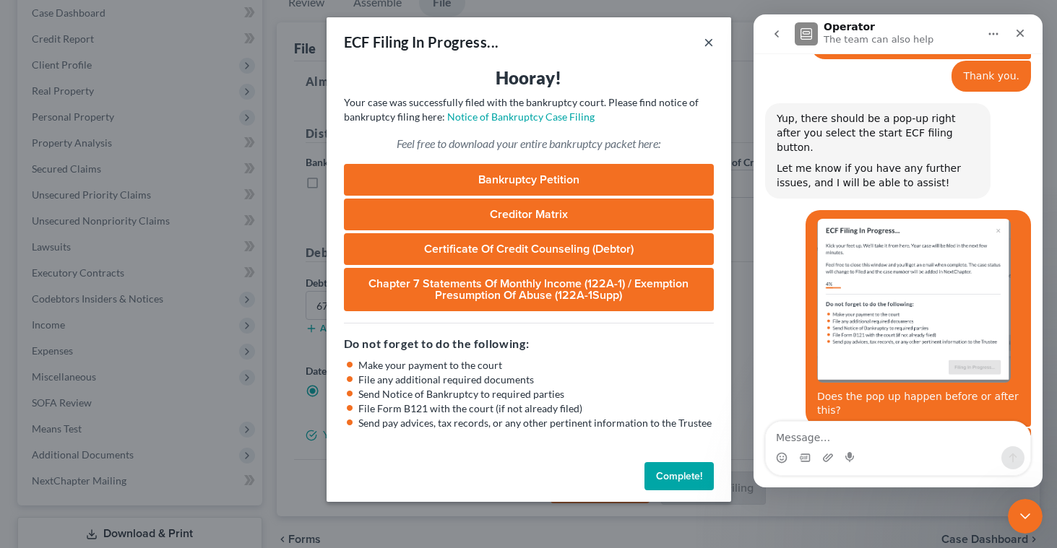
click at [711, 38] on button "×" at bounding box center [709, 41] width 10 height 17
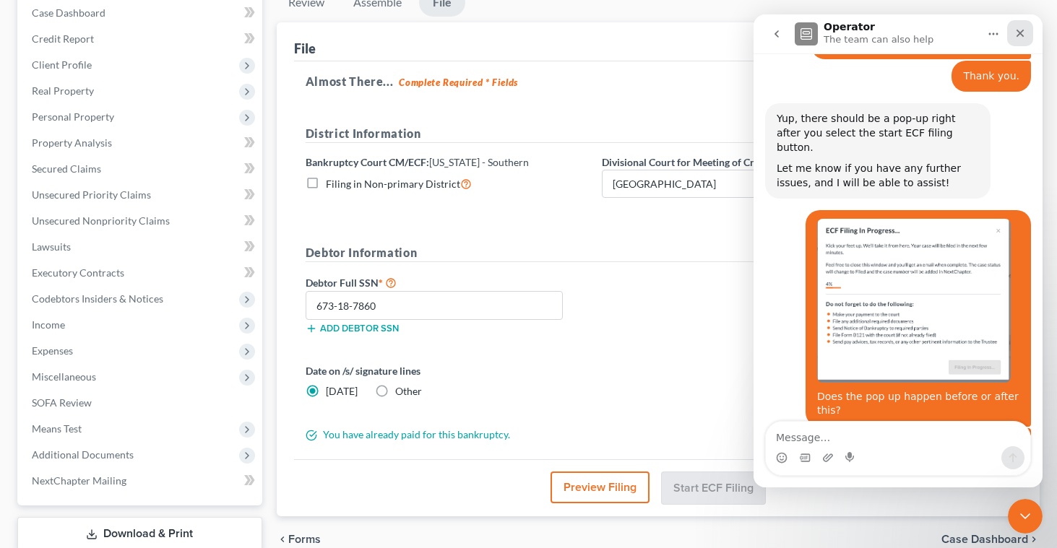
click at [1023, 34] on icon "Close" at bounding box center [1021, 33] width 12 height 12
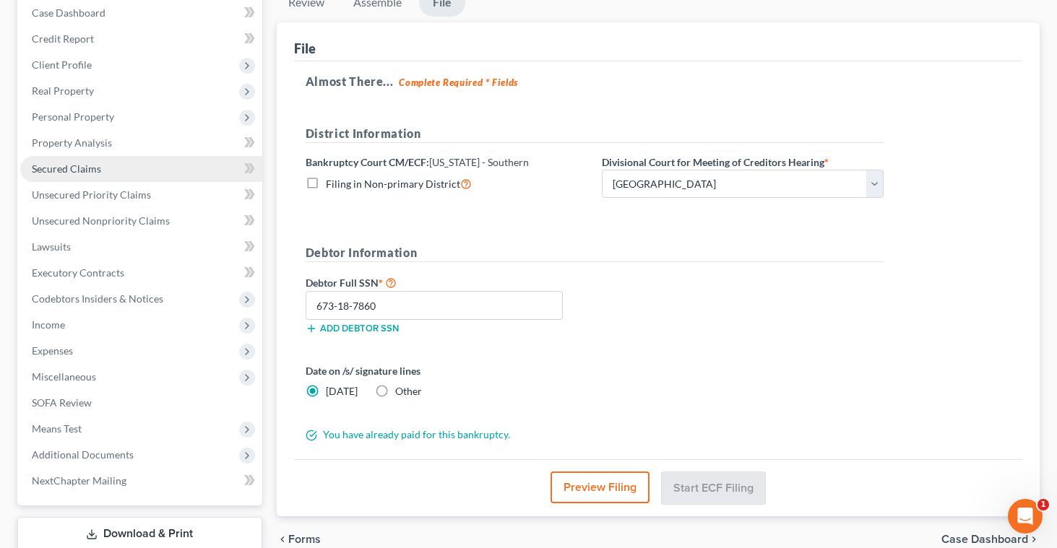
scroll to position [0, 0]
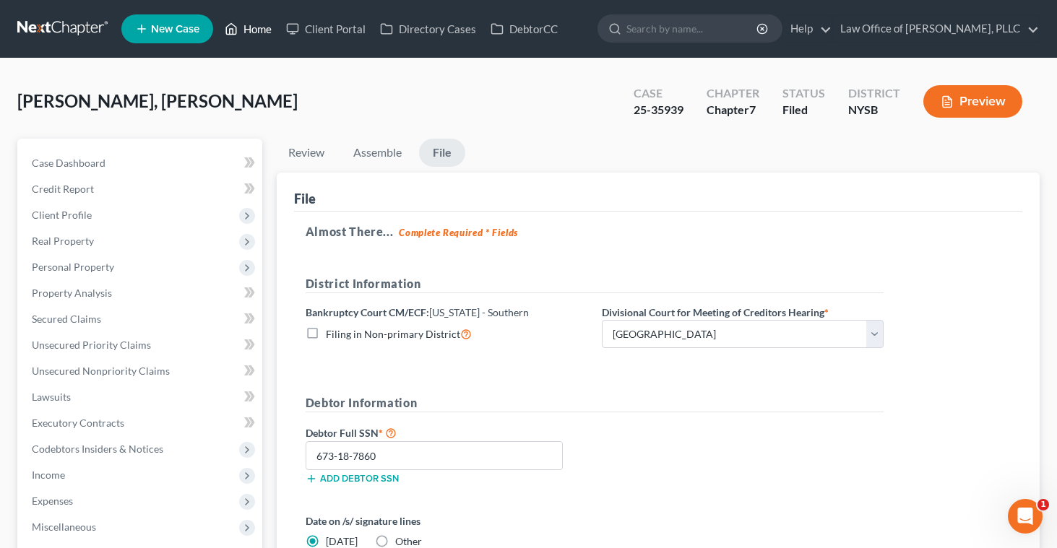
click at [244, 33] on link "Home" at bounding box center [248, 29] width 61 height 26
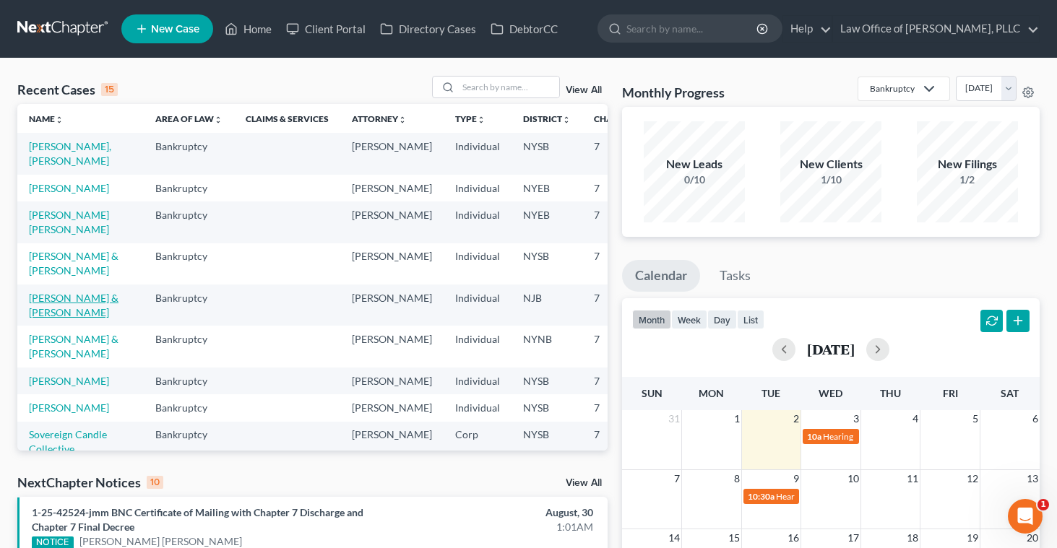
click at [41, 319] on link "[PERSON_NAME] & [PERSON_NAME]" at bounding box center [74, 305] width 90 height 27
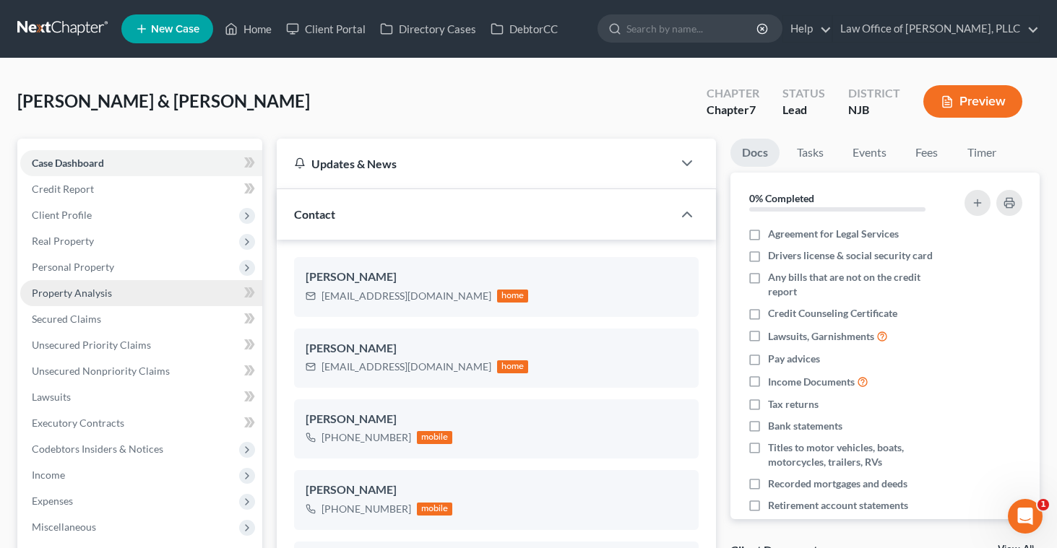
scroll to position [311, 0]
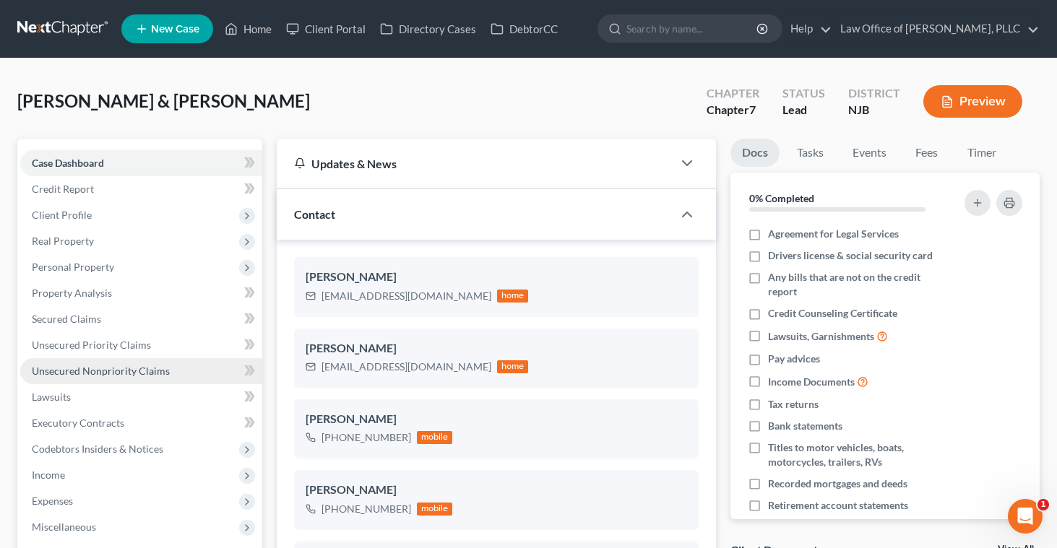
click at [82, 366] on span "Unsecured Nonpriority Claims" at bounding box center [101, 371] width 138 height 12
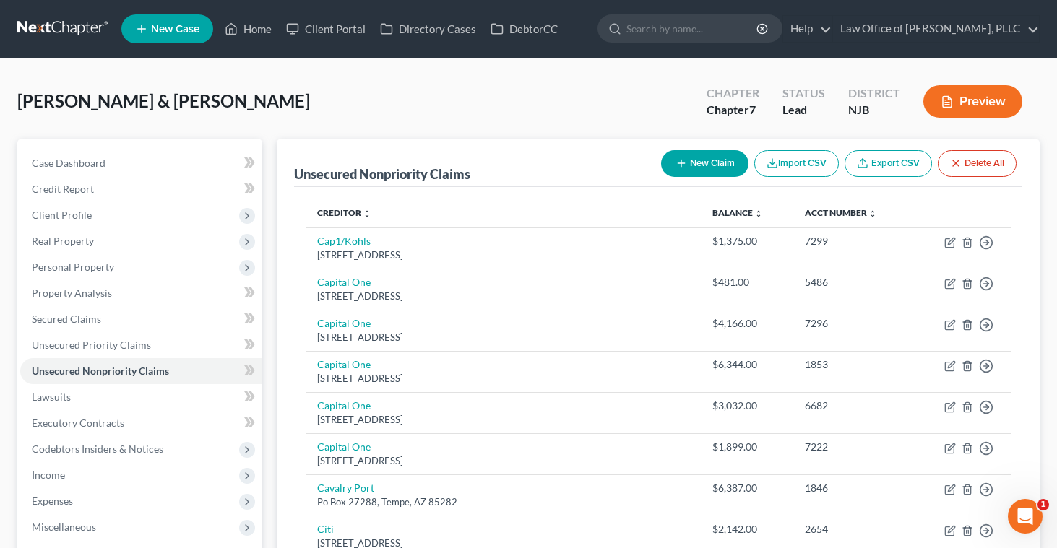
click at [688, 165] on button "New Claim" at bounding box center [704, 163] width 87 height 27
select select "2"
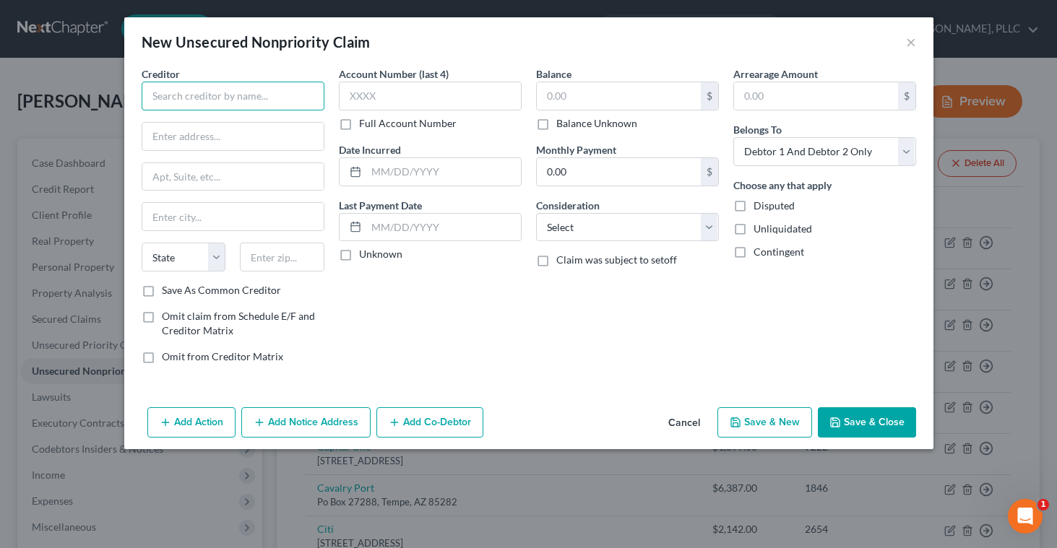
click at [271, 102] on input "text" at bounding box center [233, 96] width 183 height 29
paste input "TBO Bank account AF-A5E462DCOVCD and balance is $1817.06"
type input "TBO Bank account AF-A5E462DCOVCD and balance is $1817.06"
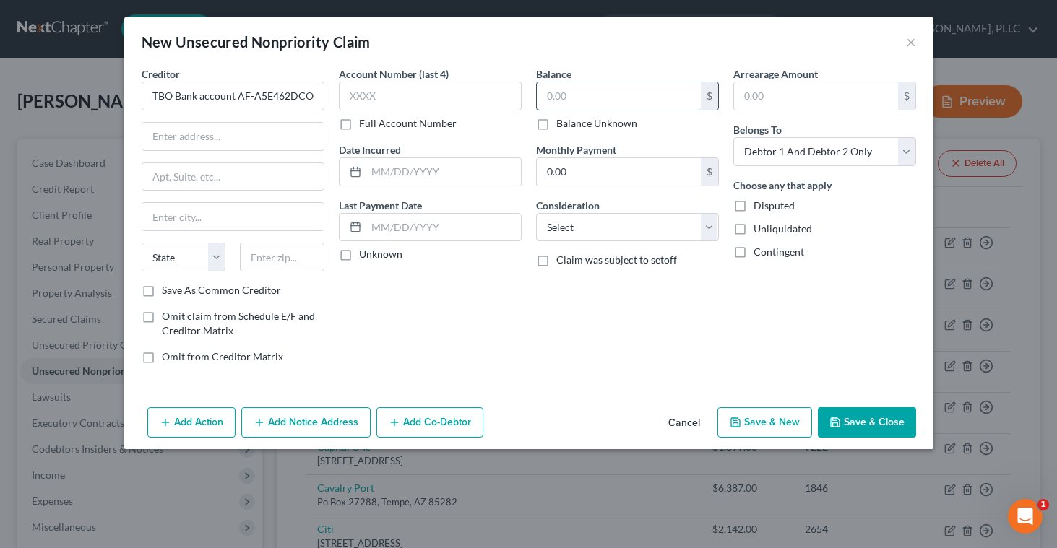
click at [559, 87] on input "text" at bounding box center [619, 95] width 164 height 27
type input "1,817.06"
click at [290, 97] on input "TBO Bank account AF-A5E462DCOVCD and balance is $1817.06" at bounding box center [233, 96] width 183 height 29
click at [353, 96] on input "text" at bounding box center [430, 96] width 183 height 29
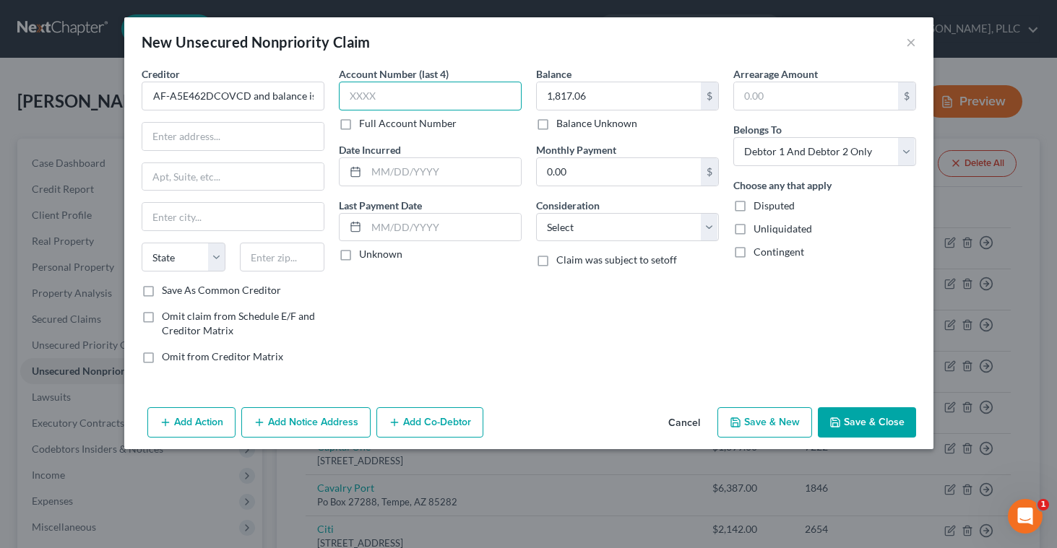
scroll to position [0, 0]
type input "OVCD"
drag, startPoint x: 311, startPoint y: 96, endPoint x: 235, endPoint y: 92, distance: 76.7
click at [235, 92] on input "TBO Bank account AF-A5E462DCOVCD and balance is $1817.06" at bounding box center [233, 96] width 183 height 29
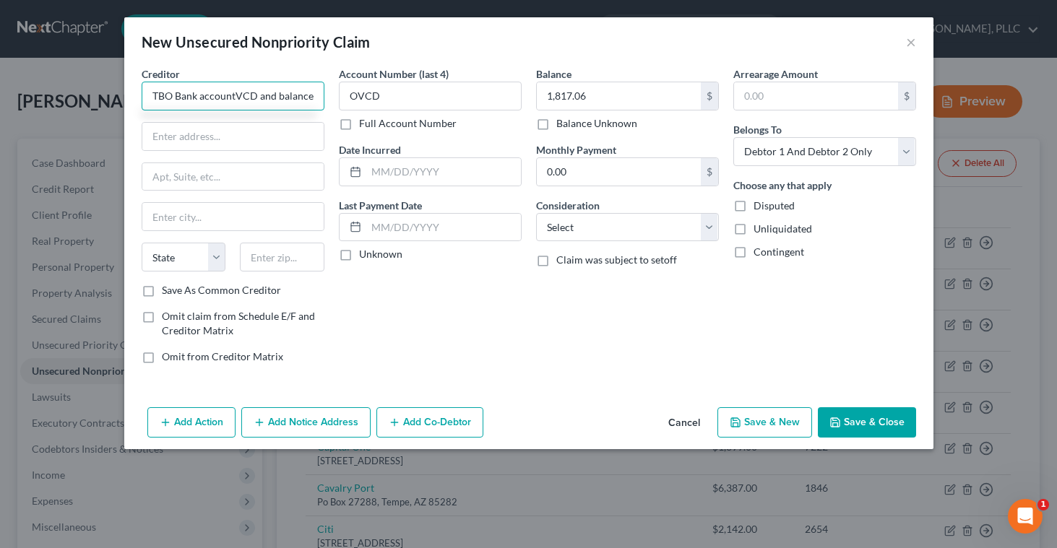
drag, startPoint x: 306, startPoint y: 98, endPoint x: 244, endPoint y: 91, distance: 62.5
click at [244, 91] on input "TBO Bank accountVCD and balance is $1817.06" at bounding box center [233, 96] width 183 height 29
drag, startPoint x: 301, startPoint y: 98, endPoint x: 200, endPoint y: 93, distance: 100.5
click at [200, 93] on input "TBO Bank accountVe is $1817.06" at bounding box center [233, 96] width 183 height 29
type input "TBO Bank"
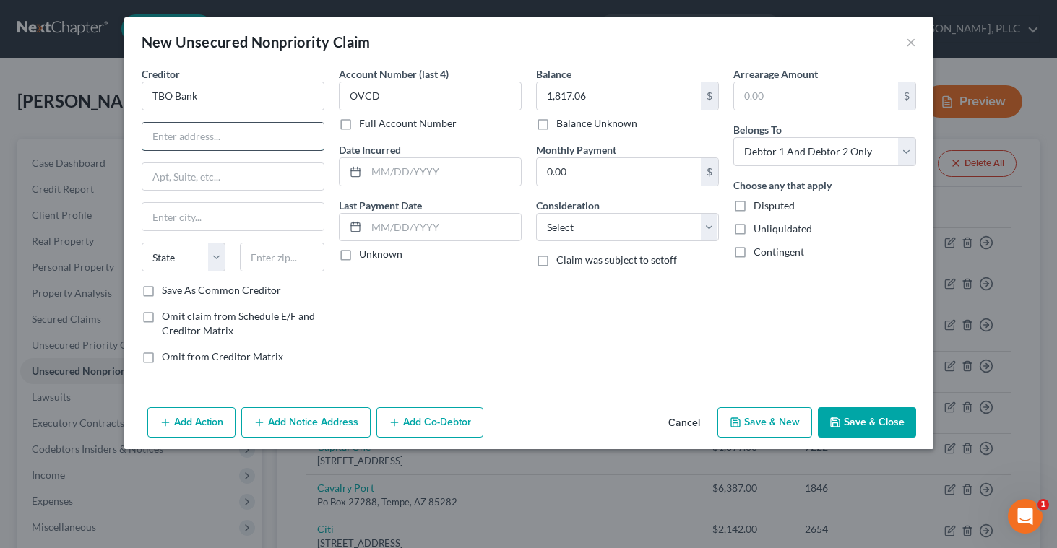
click at [150, 137] on input "text" at bounding box center [232, 136] width 181 height 27
paste input "[STREET_ADDRESS] [STREET_ADDRESS][PERSON_NAME]"
type input "[STREET_ADDRESS] [STREET_ADDRESS][PERSON_NAME]"
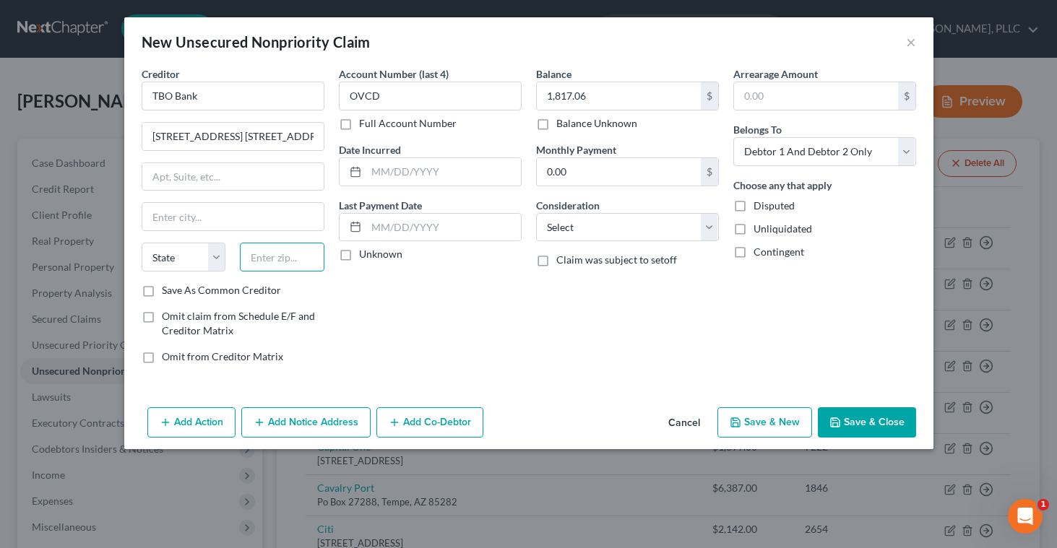
click at [249, 255] on input "text" at bounding box center [282, 257] width 85 height 29
type input "64077"
type input "[PERSON_NAME]"
select select "26"
click at [220, 183] on input "text" at bounding box center [232, 176] width 181 height 27
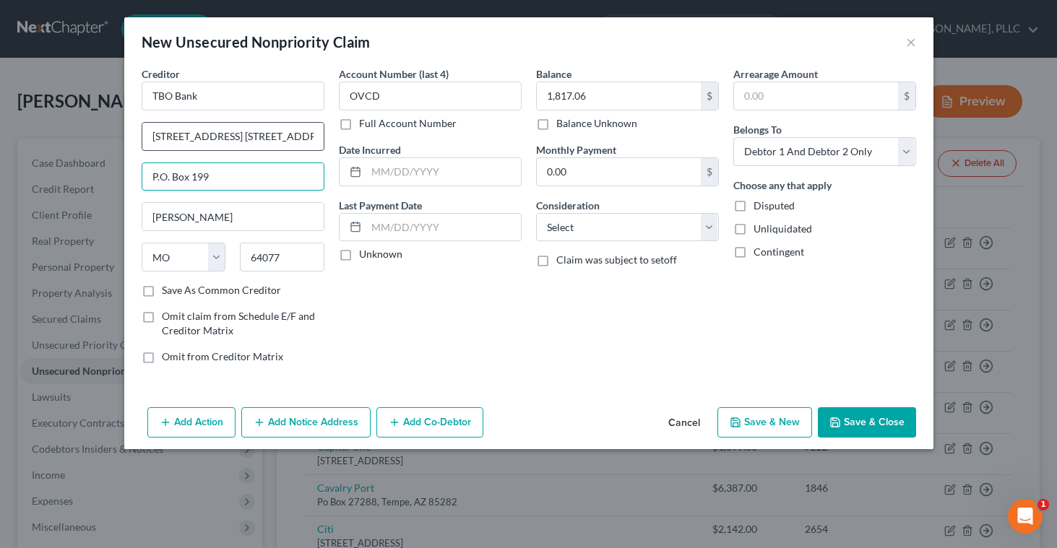
type input "P.O. Box 199"
drag, startPoint x: 250, startPoint y: 136, endPoint x: 335, endPoint y: 150, distance: 85.8
click at [335, 150] on div "Creditor * TBO Bank [STREET_ADDRESS] [GEOGRAPHIC_DATA][PERSON_NAME] P.O. Box 19…" at bounding box center [528, 220] width 789 height 309
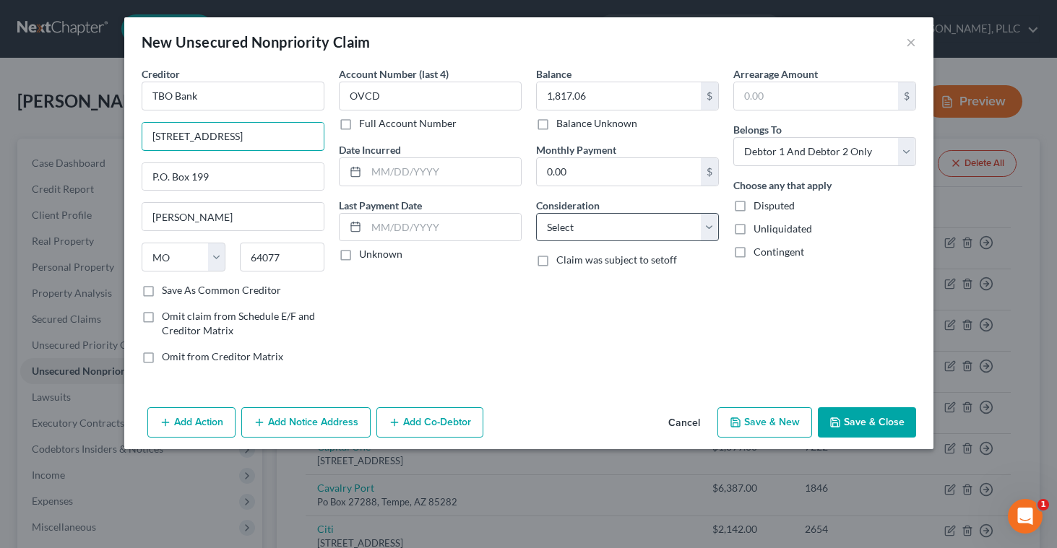
type input "[STREET_ADDRESS]"
click at [707, 231] on select "Select Cable / Satellite Services Collection Agency Credit Card Debt Debt Couns…" at bounding box center [627, 227] width 183 height 29
select select "2"
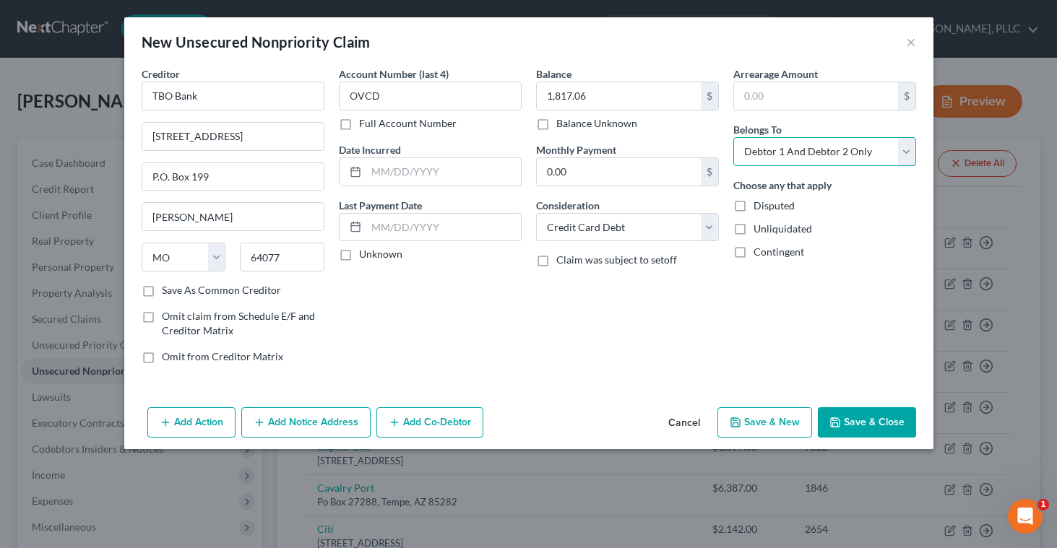
click at [905, 150] on select "Select Debtor 1 Only Debtor 2 Only Debtor 1 And Debtor 2 Only At Least One Of T…" at bounding box center [824, 151] width 183 height 29
select select "1"
click at [851, 421] on button "Save & Close" at bounding box center [867, 423] width 98 height 30
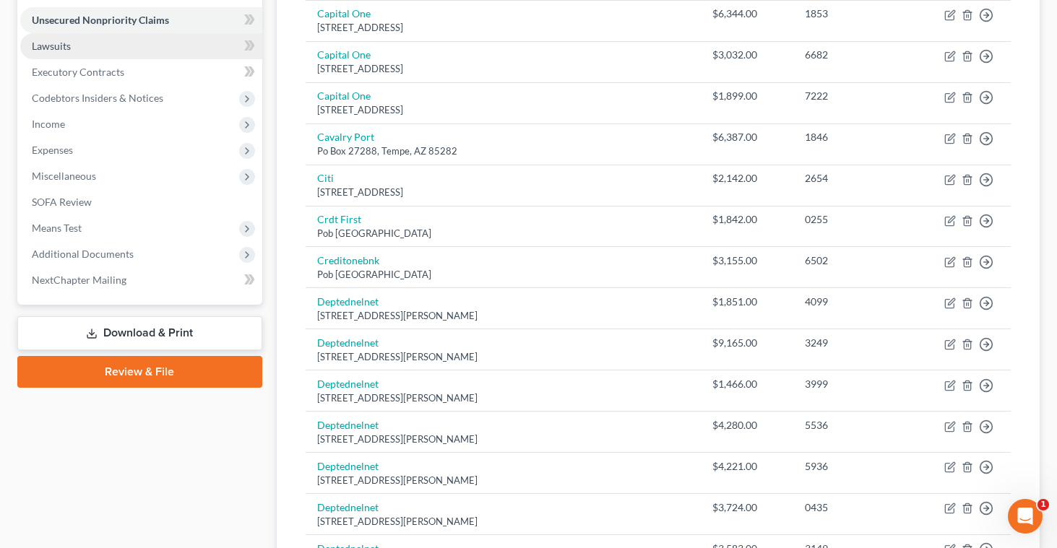
scroll to position [369, 0]
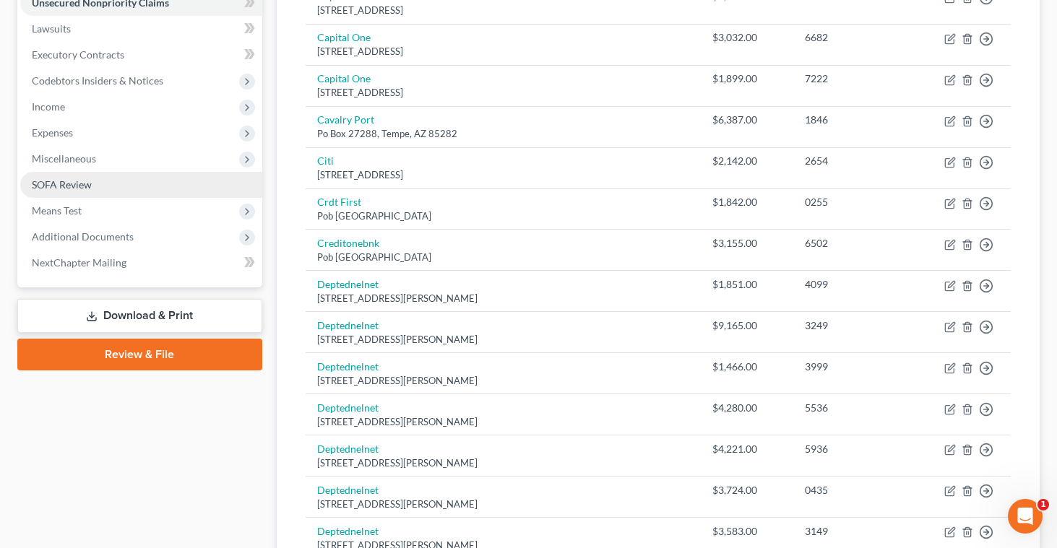
click at [86, 183] on span "SOFA Review" at bounding box center [62, 184] width 60 height 12
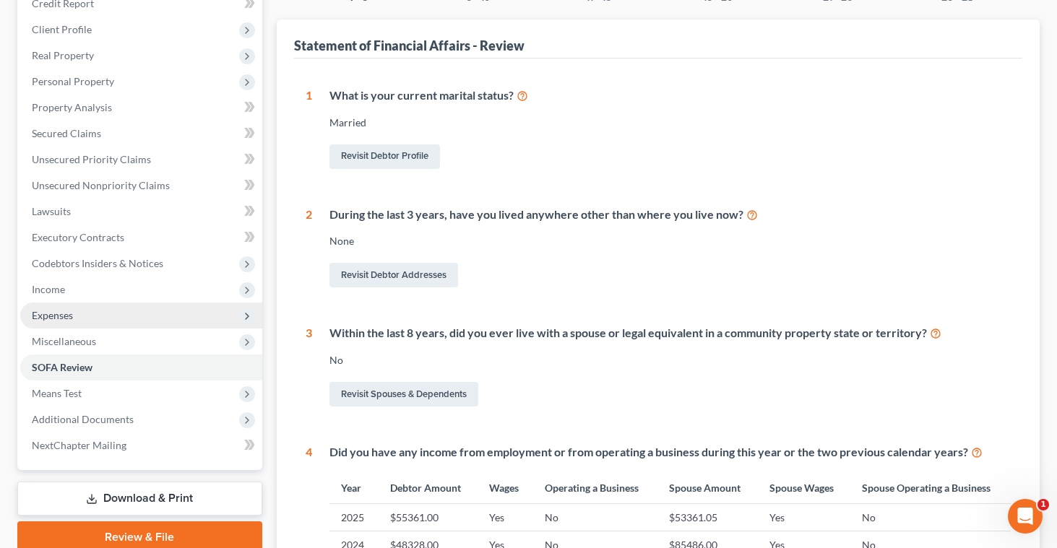
scroll to position [193, 0]
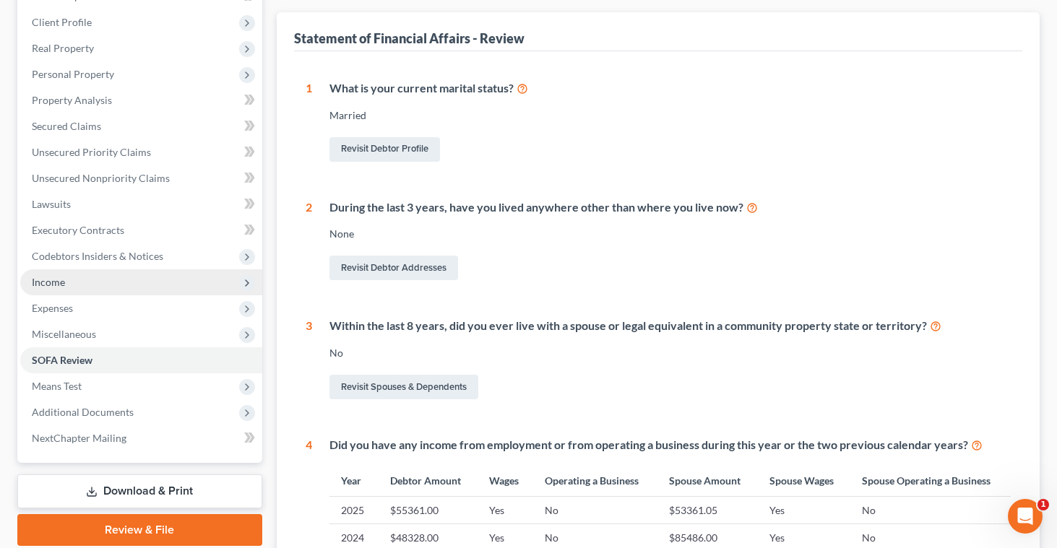
click at [61, 282] on span "Income" at bounding box center [48, 282] width 33 height 12
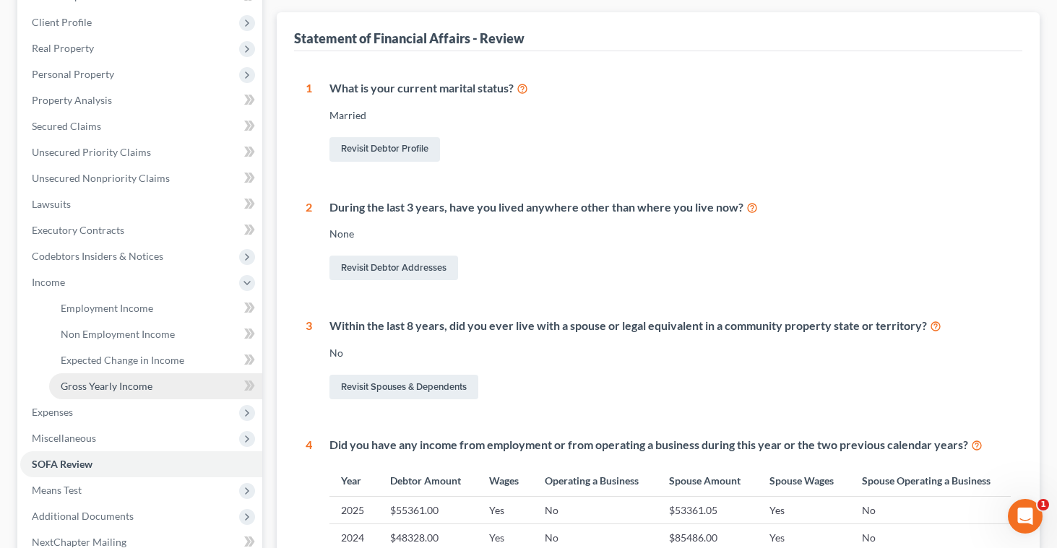
click at [101, 382] on span "Gross Yearly Income" at bounding box center [107, 386] width 92 height 12
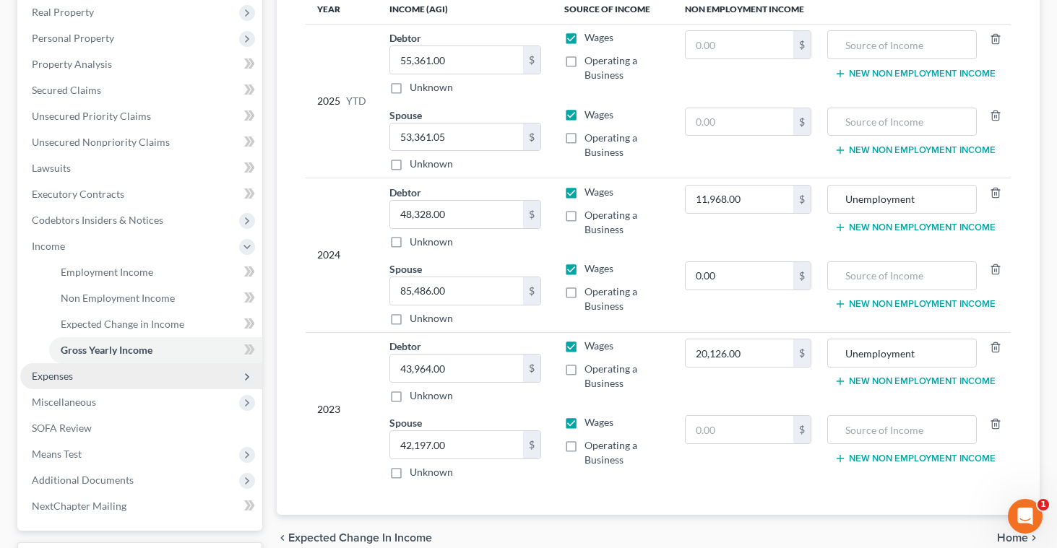
scroll to position [230, 0]
click at [178, 376] on span "Expenses" at bounding box center [141, 376] width 242 height 26
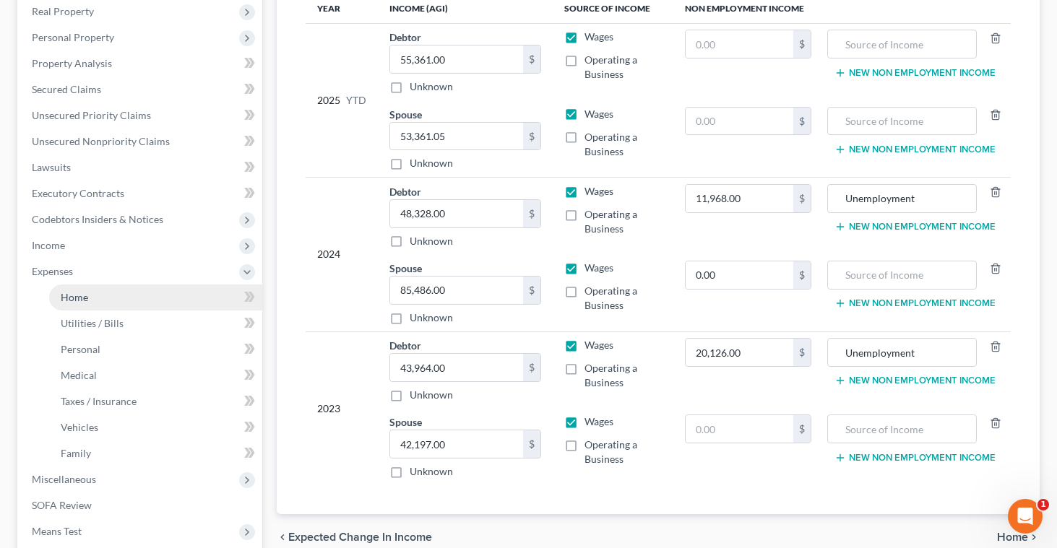
click at [69, 290] on link "Home" at bounding box center [155, 298] width 213 height 26
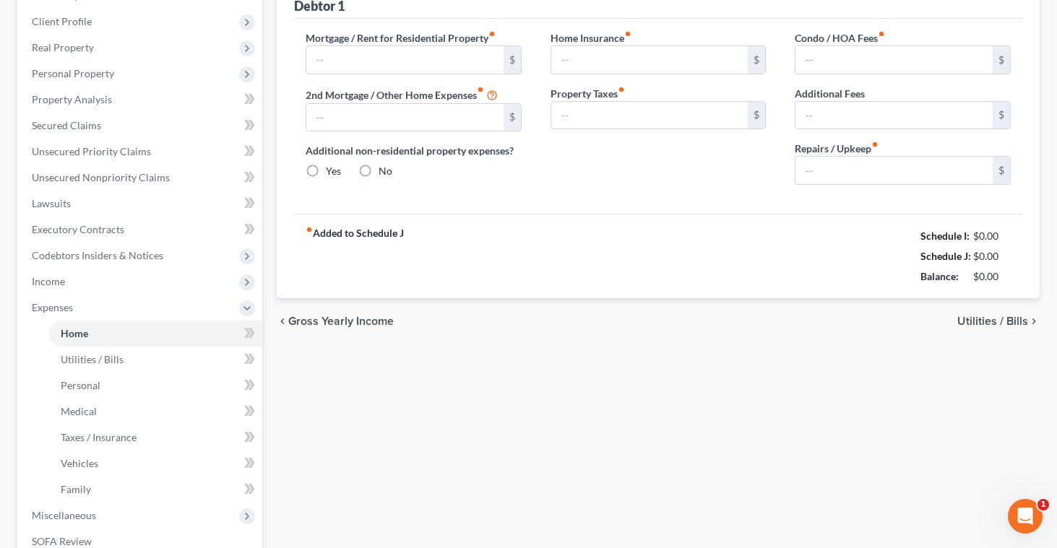
type input "3,200.00"
type input "0.00"
radio input "true"
type input "28.00"
type input "0.00"
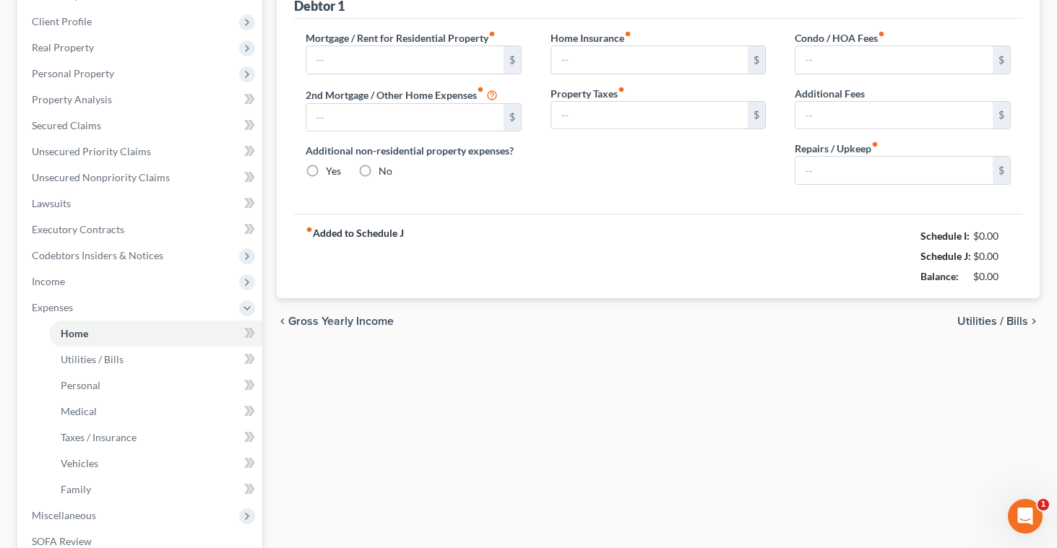
type input "0.00"
type input "100.00"
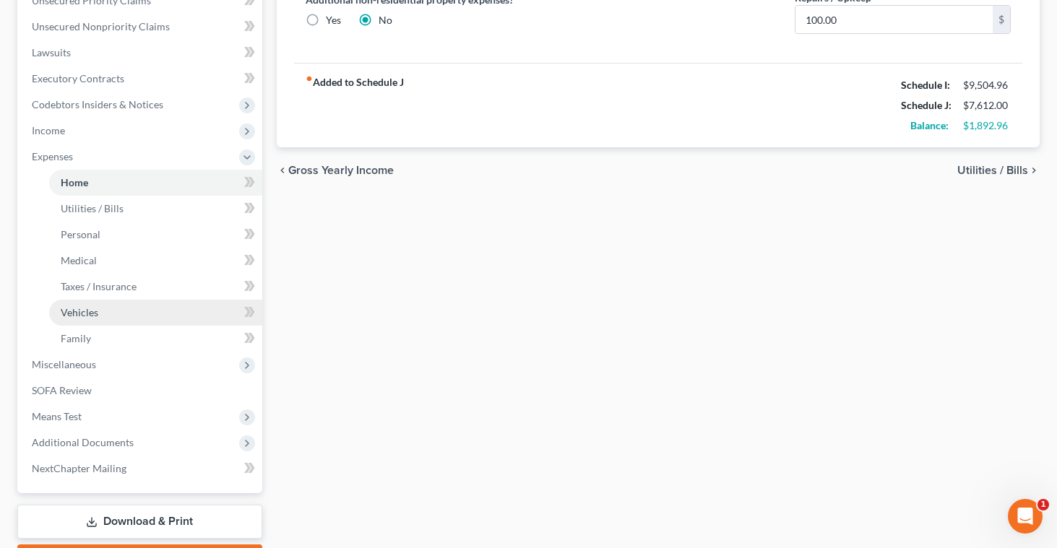
scroll to position [361, 0]
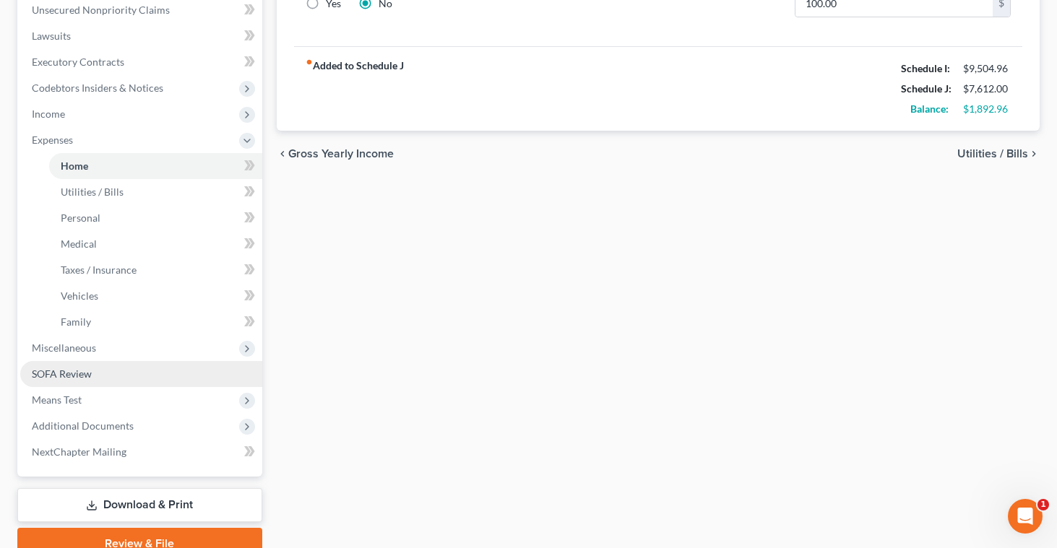
click at [77, 376] on span "SOFA Review" at bounding box center [62, 374] width 60 height 12
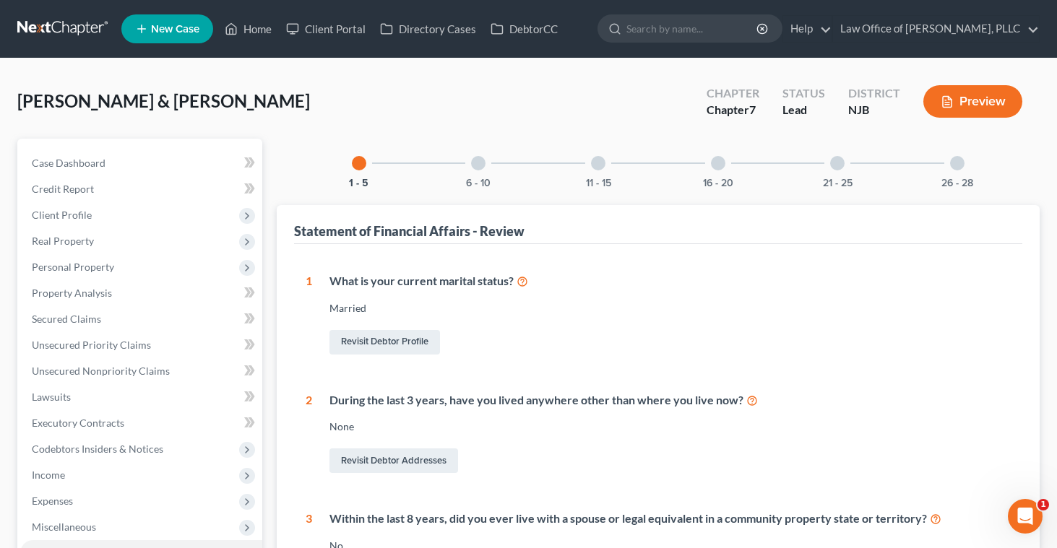
click at [968, 100] on button "Preview" at bounding box center [973, 101] width 99 height 33
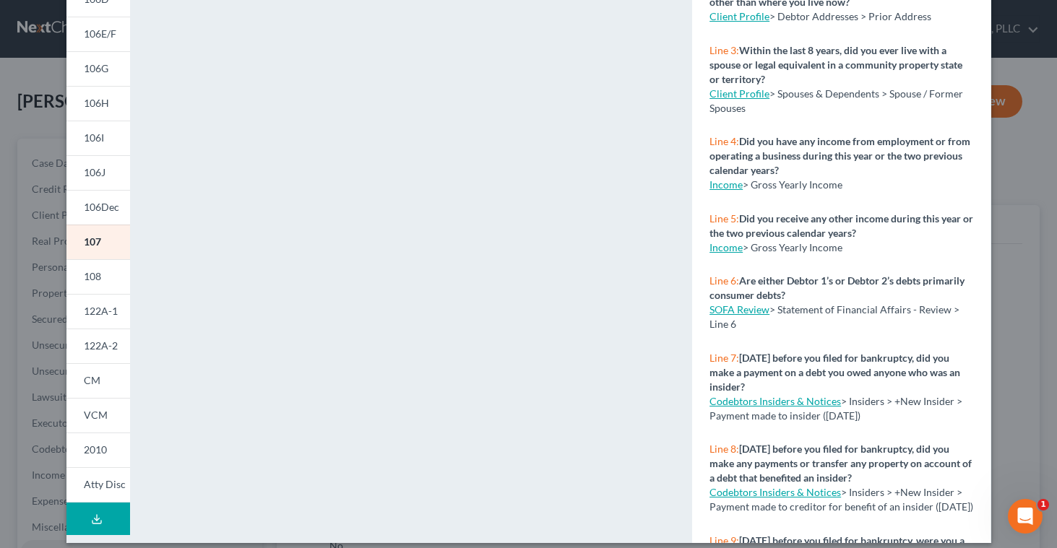
scroll to position [253, 0]
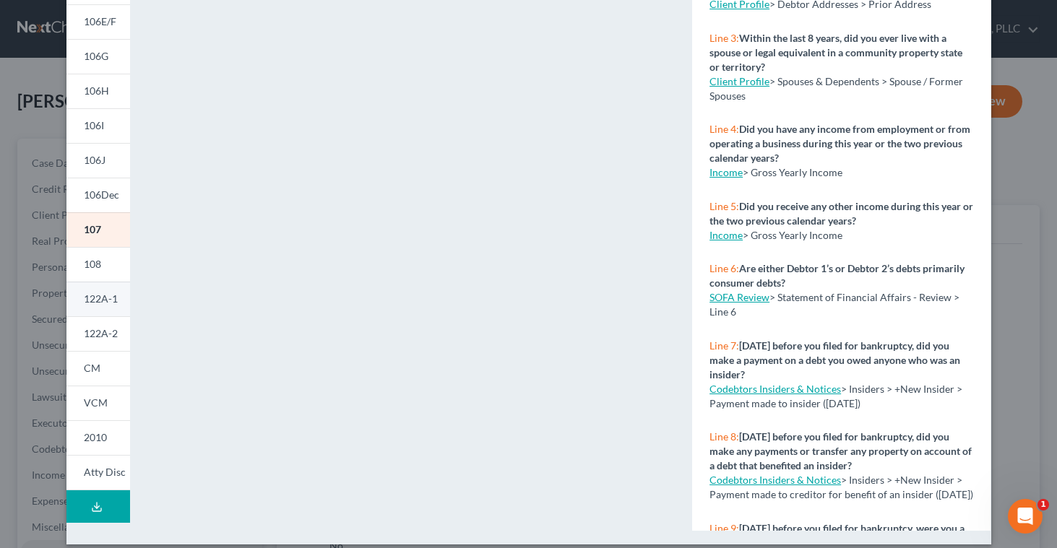
click at [101, 307] on link "122A-1" at bounding box center [98, 299] width 64 height 35
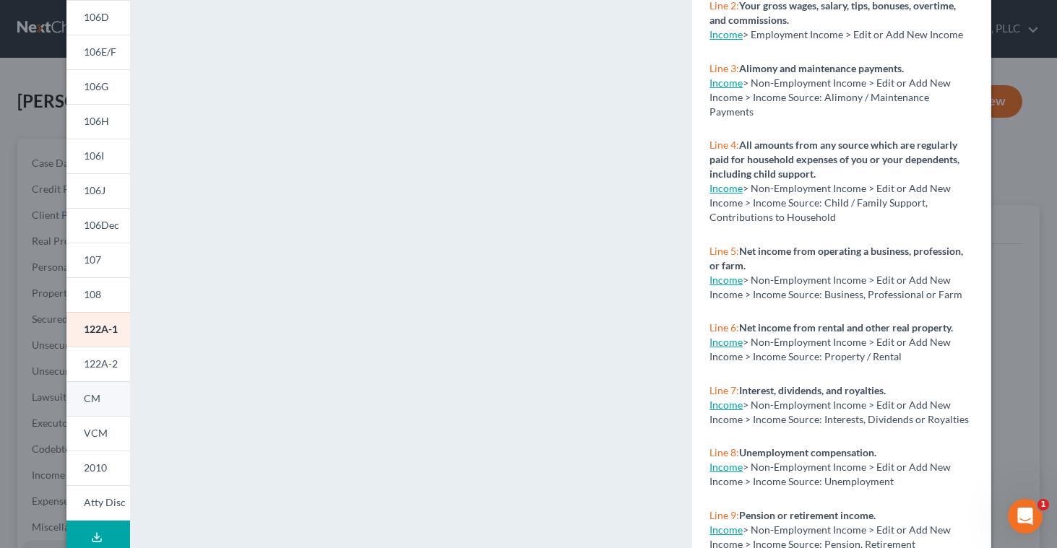
scroll to position [227, 0]
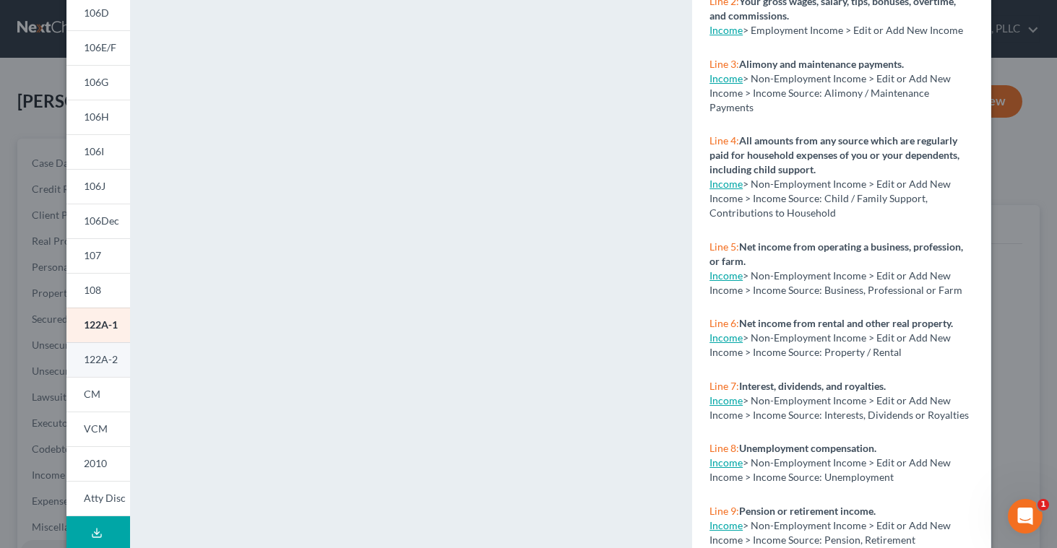
click at [106, 356] on span "122A-2" at bounding box center [101, 359] width 34 height 12
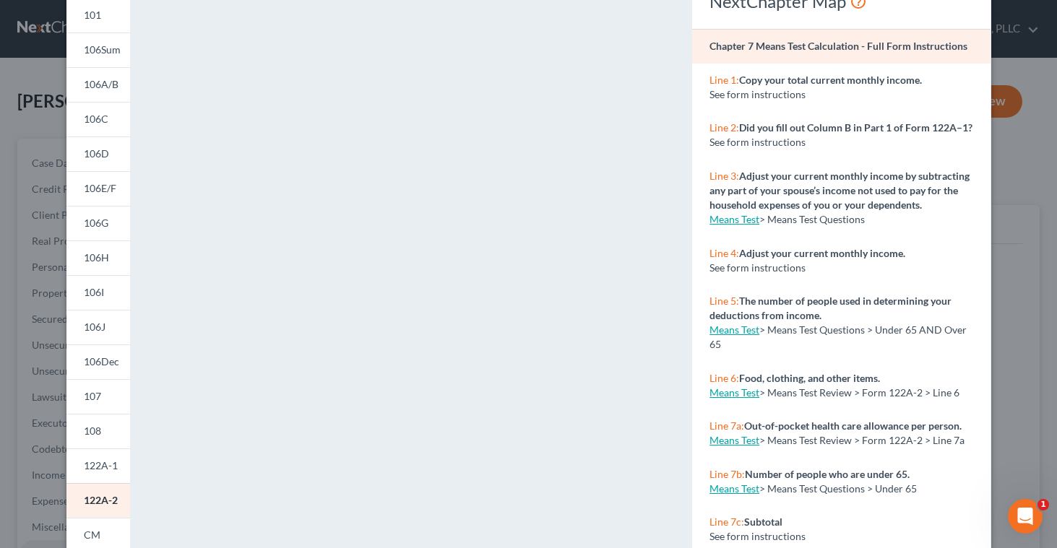
scroll to position [89, 0]
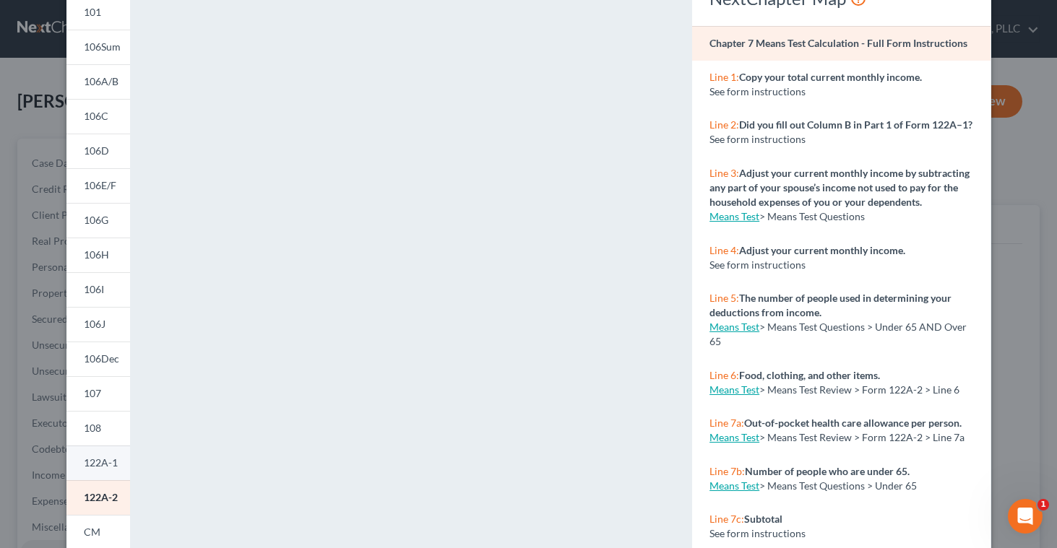
click at [109, 460] on span "122A-1" at bounding box center [101, 463] width 34 height 12
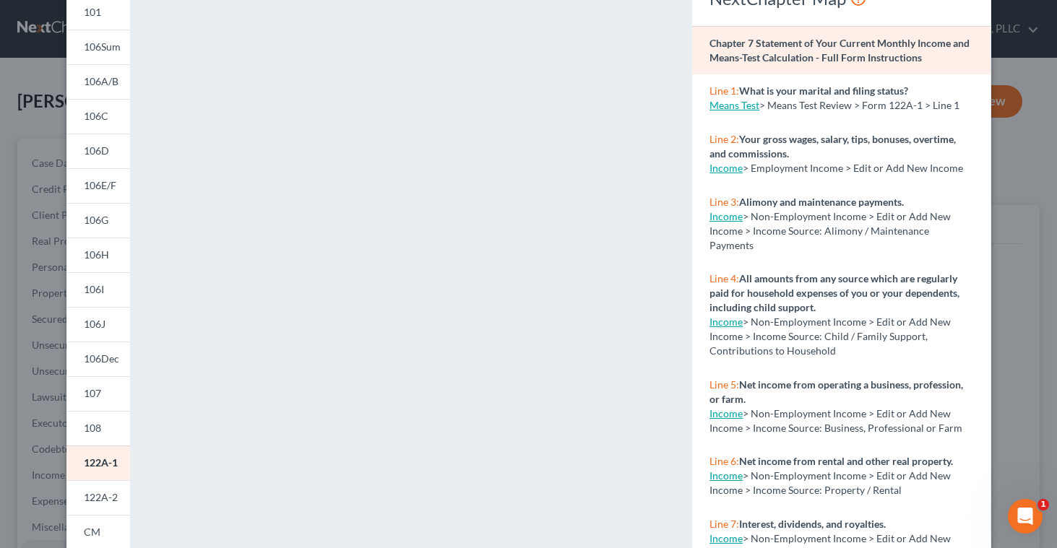
scroll to position [0, 0]
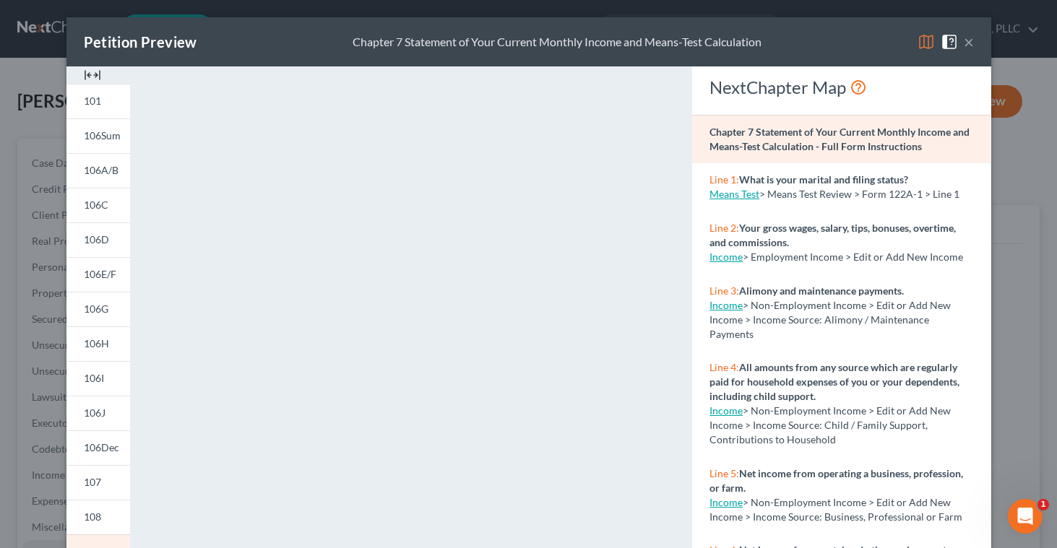
click at [973, 40] on button "×" at bounding box center [969, 41] width 10 height 17
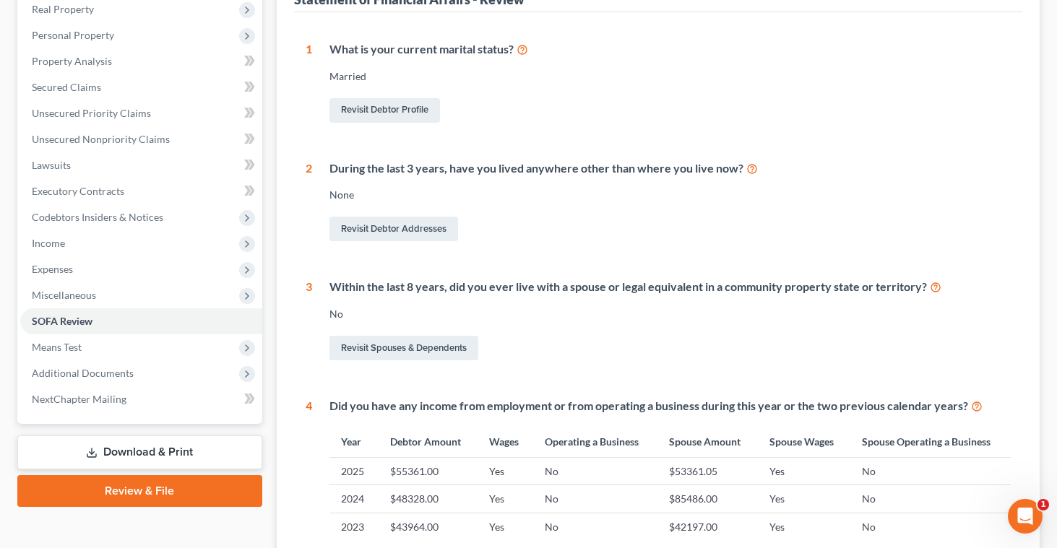
scroll to position [238, 0]
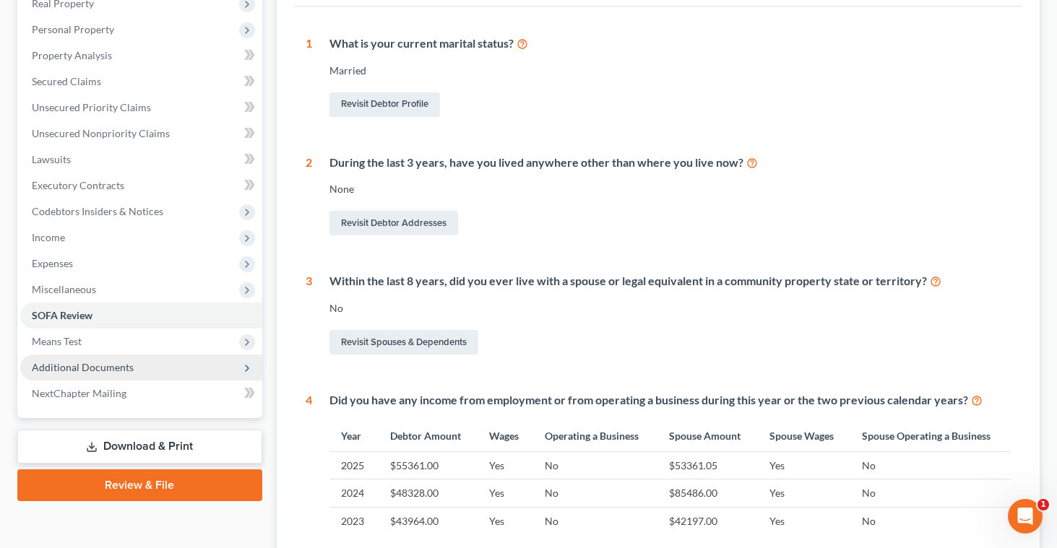
click at [87, 373] on span "Additional Documents" at bounding box center [83, 367] width 102 height 12
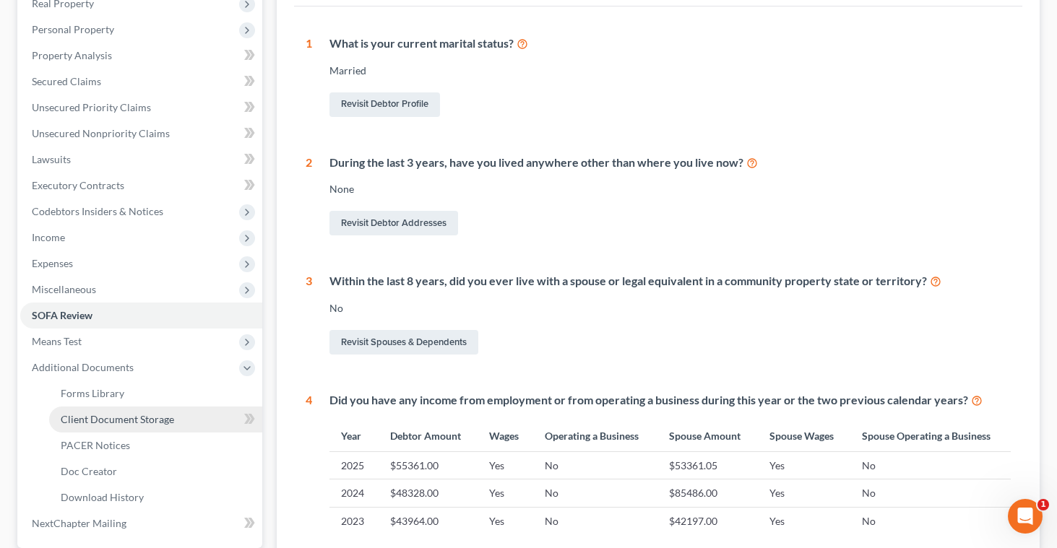
click at [96, 415] on span "Client Document Storage" at bounding box center [117, 419] width 113 height 12
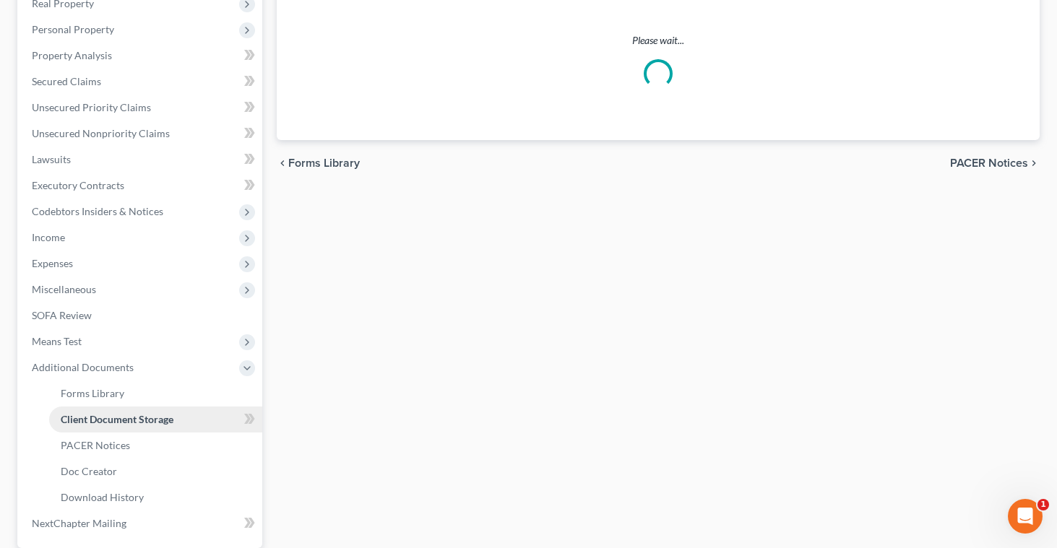
scroll to position [100, 0]
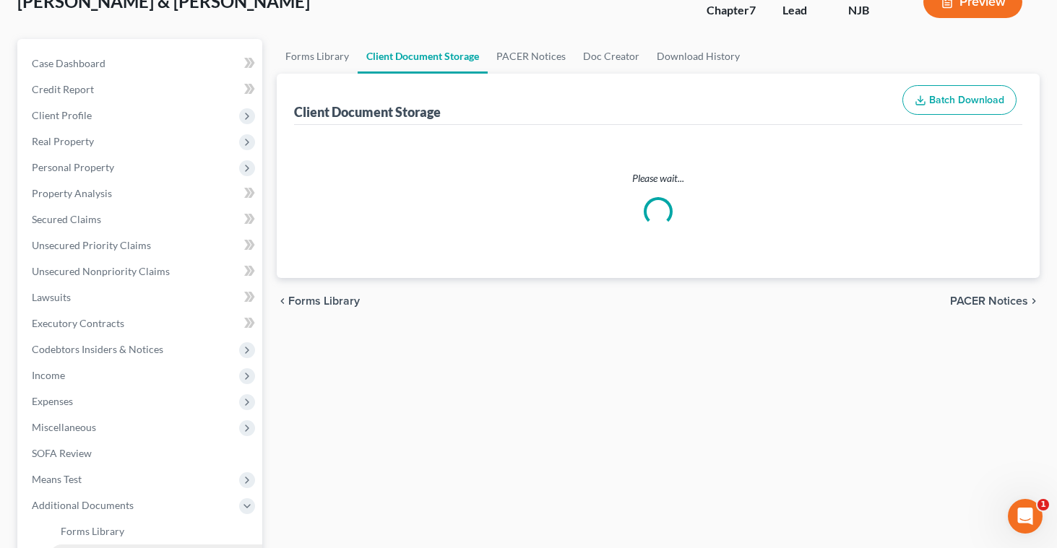
select select "9"
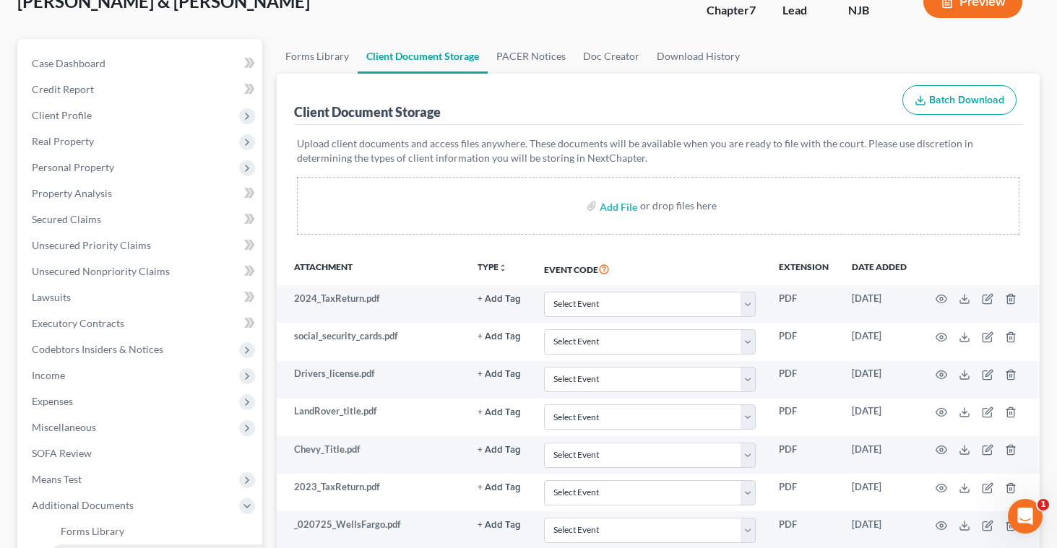
scroll to position [0, 0]
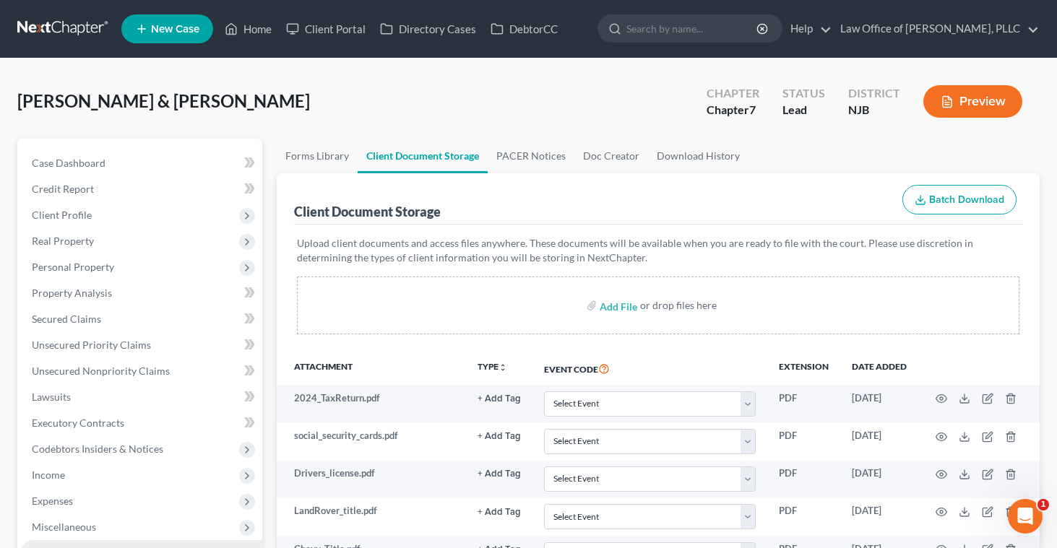
select select "9"
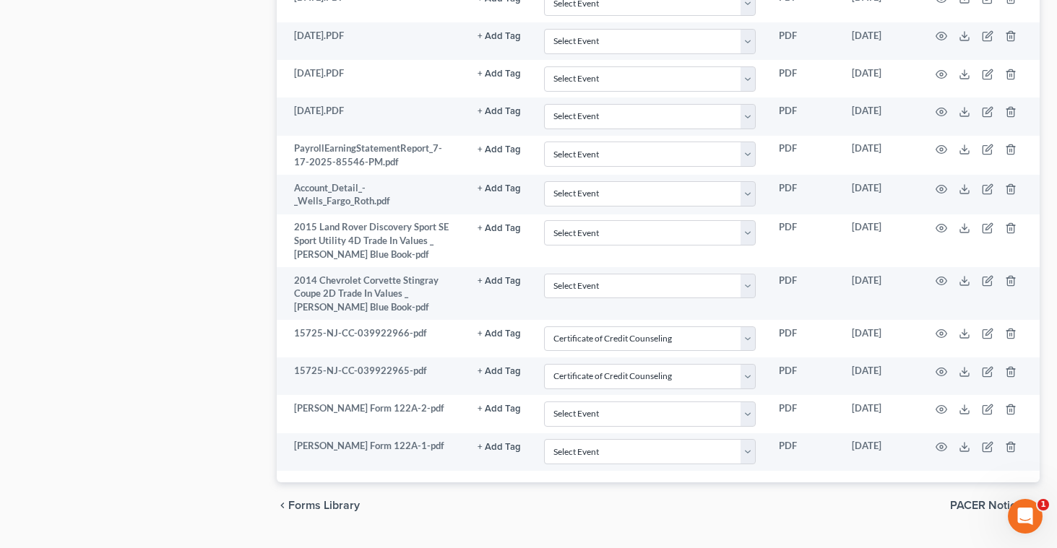
scroll to position [1801, 0]
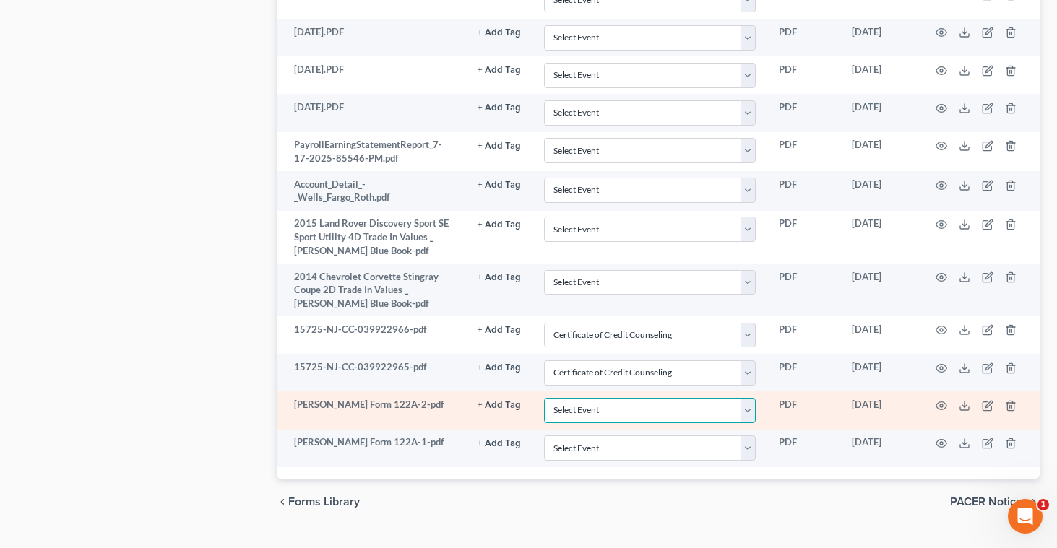
click at [752, 415] on select "Select Event 20 Largest Unsecured Creditors Amended Attorney Compensation State…" at bounding box center [650, 410] width 212 height 25
select select "32"
click at [751, 410] on select "Select Event 20 Largest Unsecured Creditors Amended Attorney Compensation State…" at bounding box center [650, 410] width 212 height 25
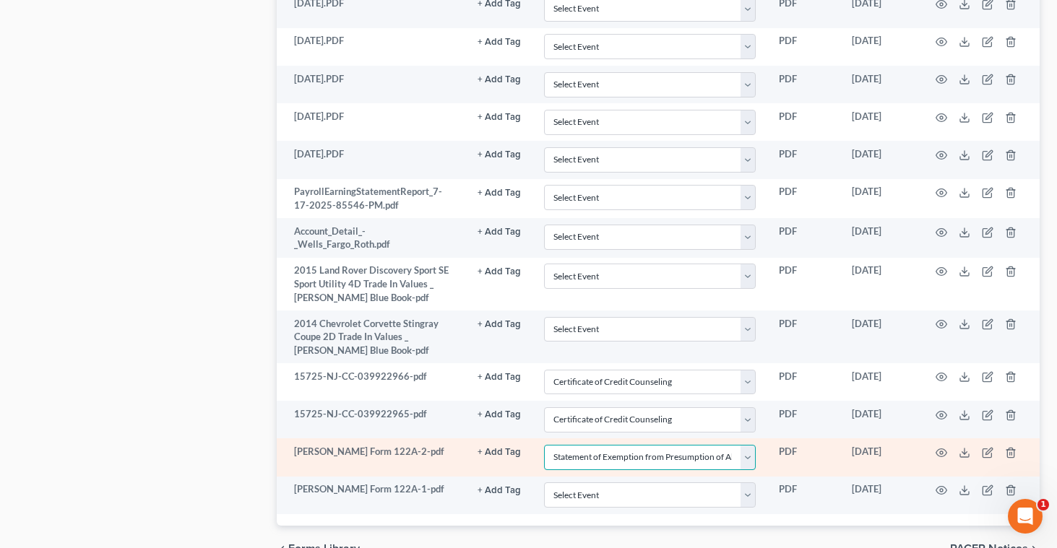
scroll to position [1753, 0]
click at [748, 460] on select "Select Event 20 Largest Unsecured Creditors Amended Attorney Compensation State…" at bounding box center [650, 458] width 212 height 25
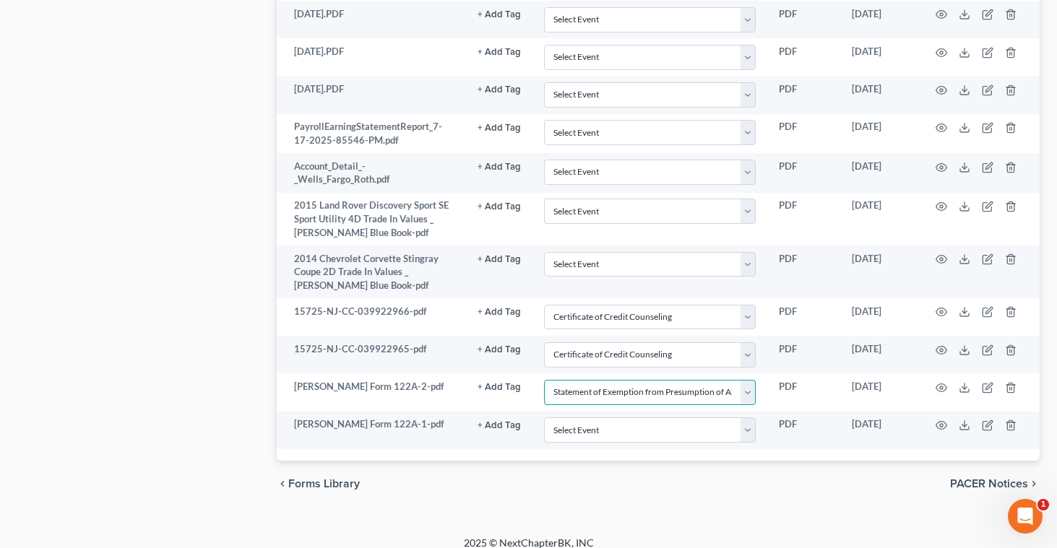
scroll to position [1833, 0]
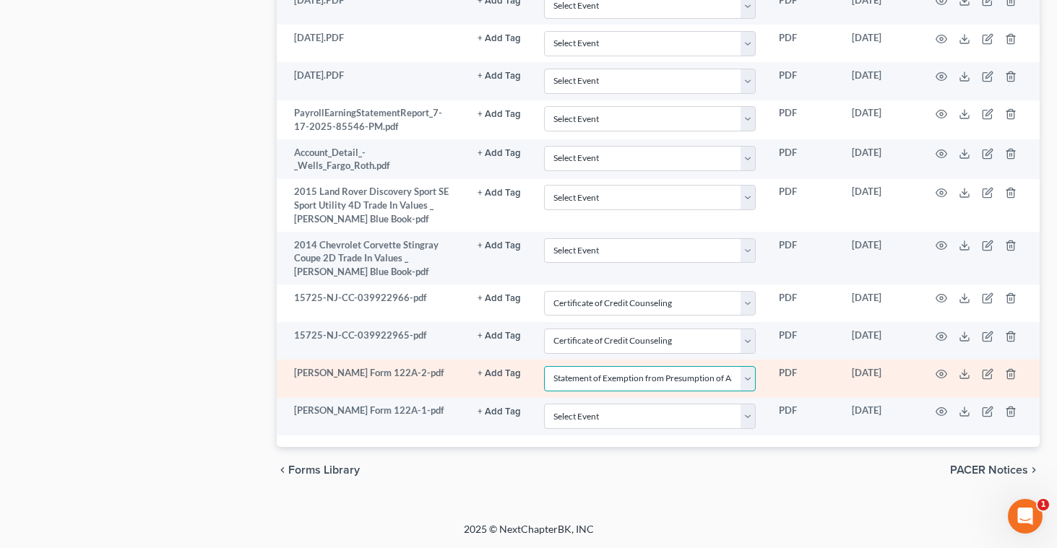
click at [750, 380] on select "Select Event 20 Largest Unsecured Creditors Amended Attorney Compensation State…" at bounding box center [650, 378] width 212 height 25
select select
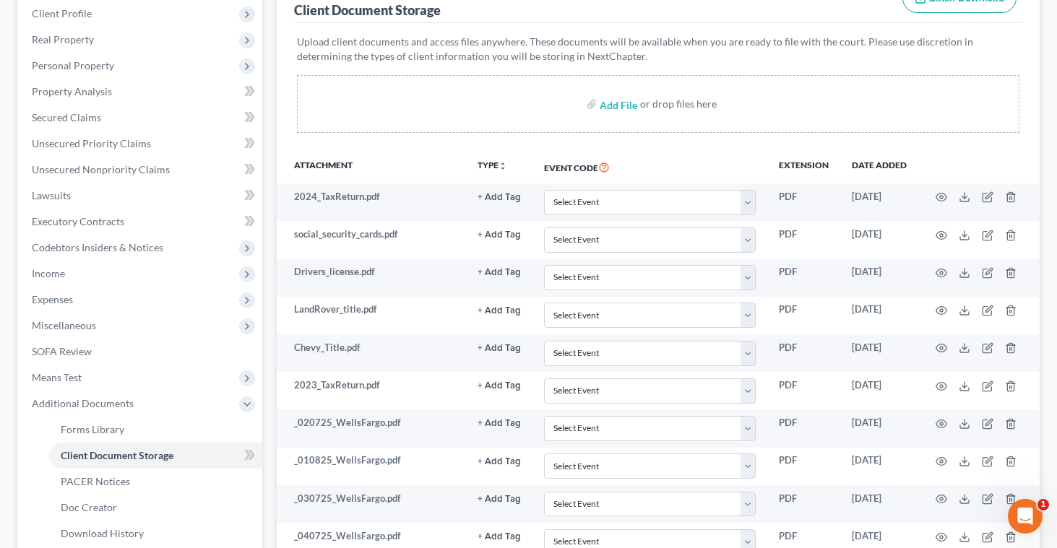
scroll to position [0, 0]
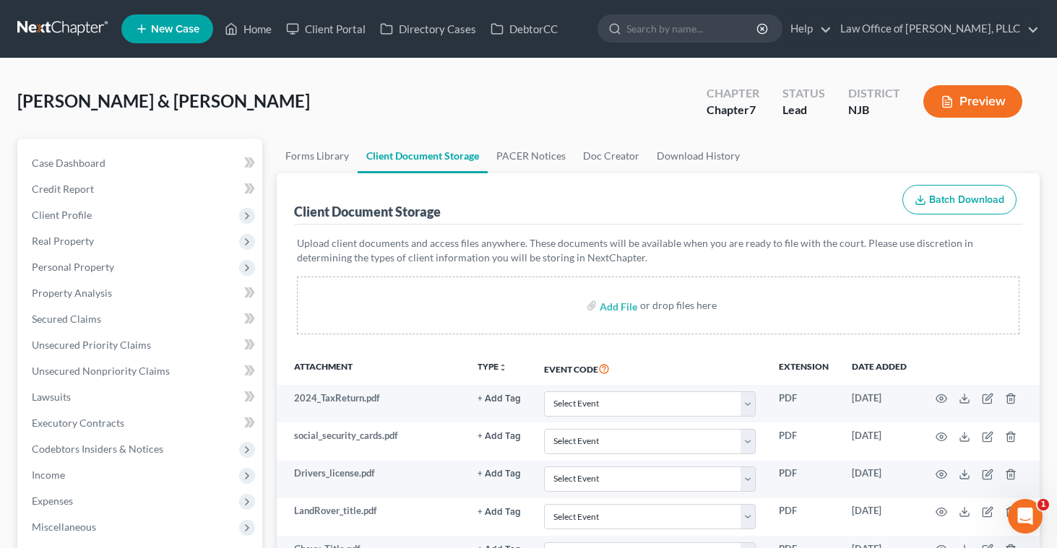
click at [959, 99] on button "Preview" at bounding box center [973, 101] width 99 height 33
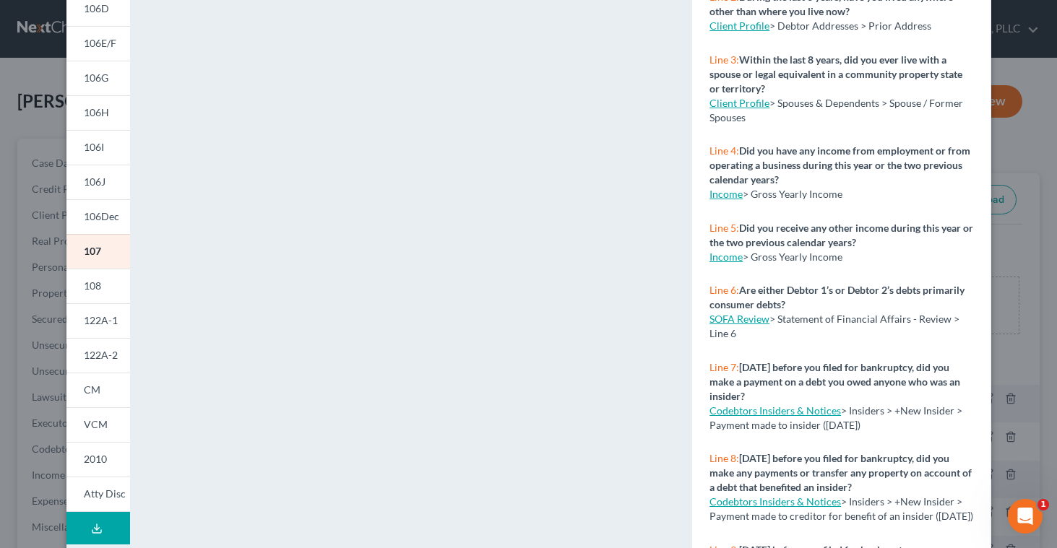
scroll to position [266, 0]
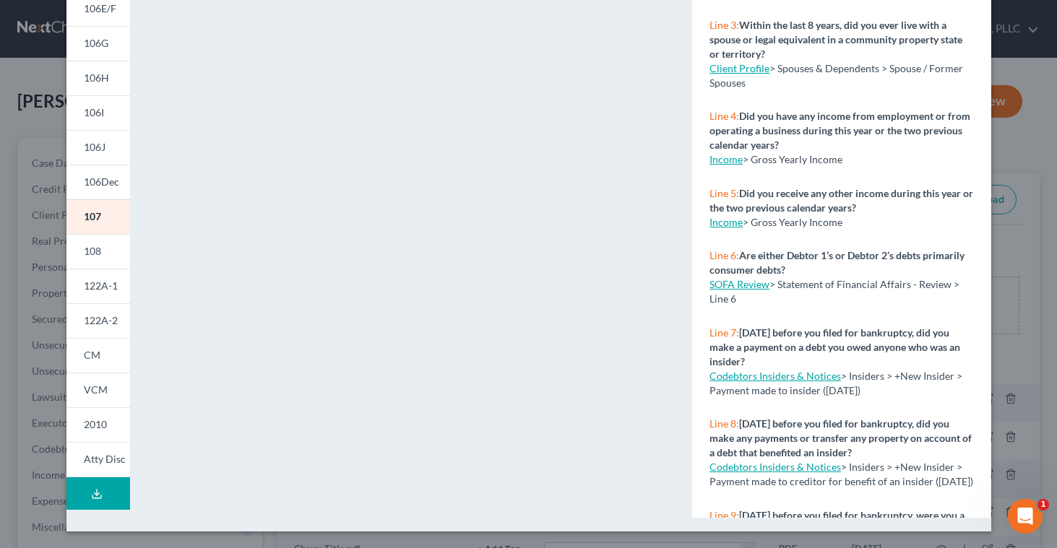
click at [83, 491] on button "Download Draft" at bounding box center [98, 494] width 64 height 33
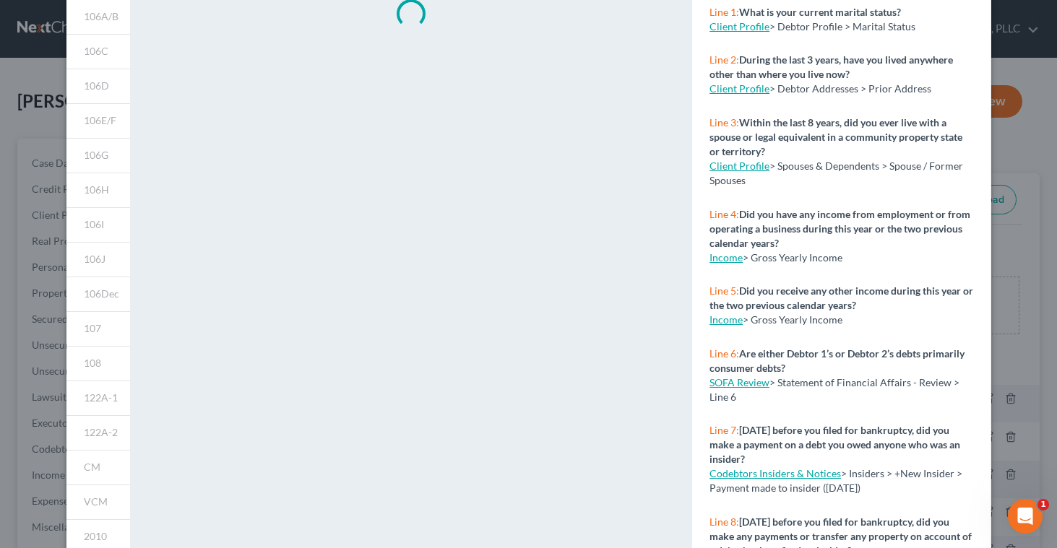
scroll to position [0, 0]
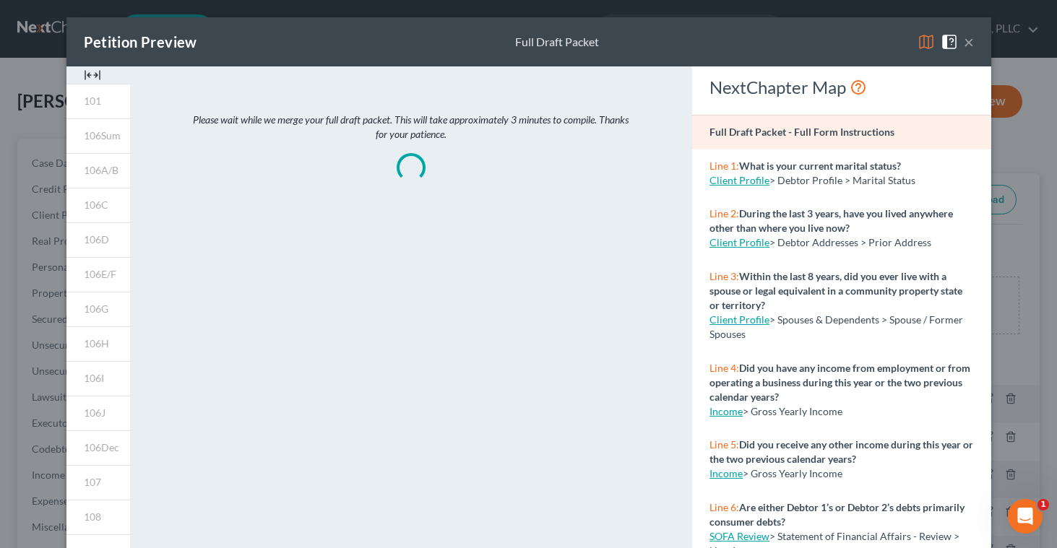
click at [970, 45] on button "×" at bounding box center [969, 41] width 10 height 17
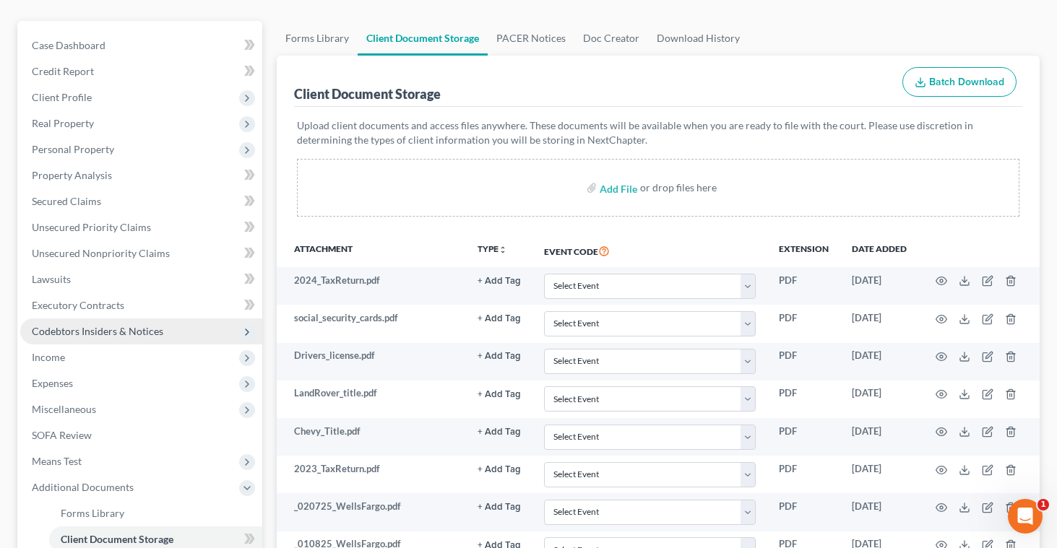
scroll to position [113, 0]
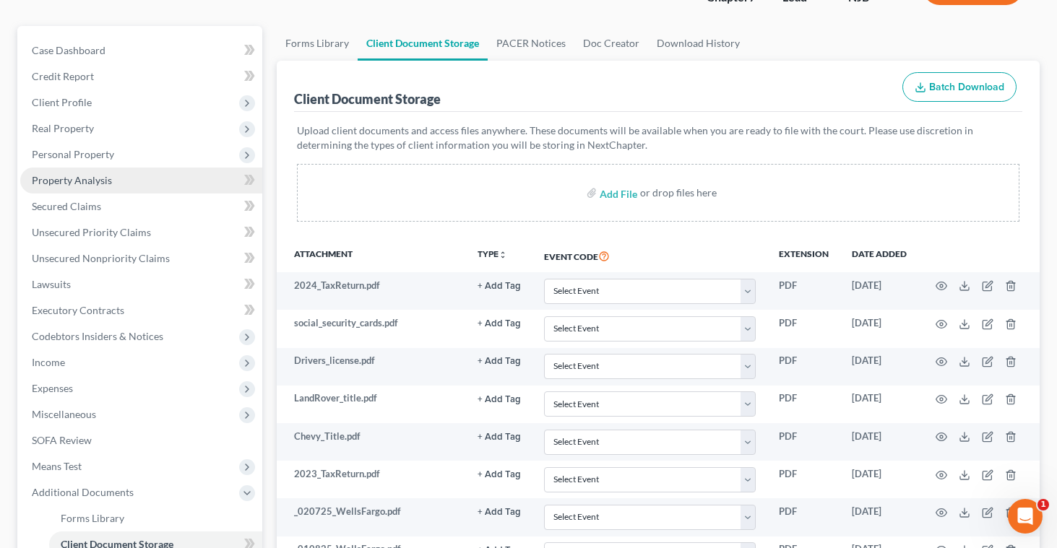
click at [71, 181] on span "Property Analysis" at bounding box center [72, 180] width 80 height 12
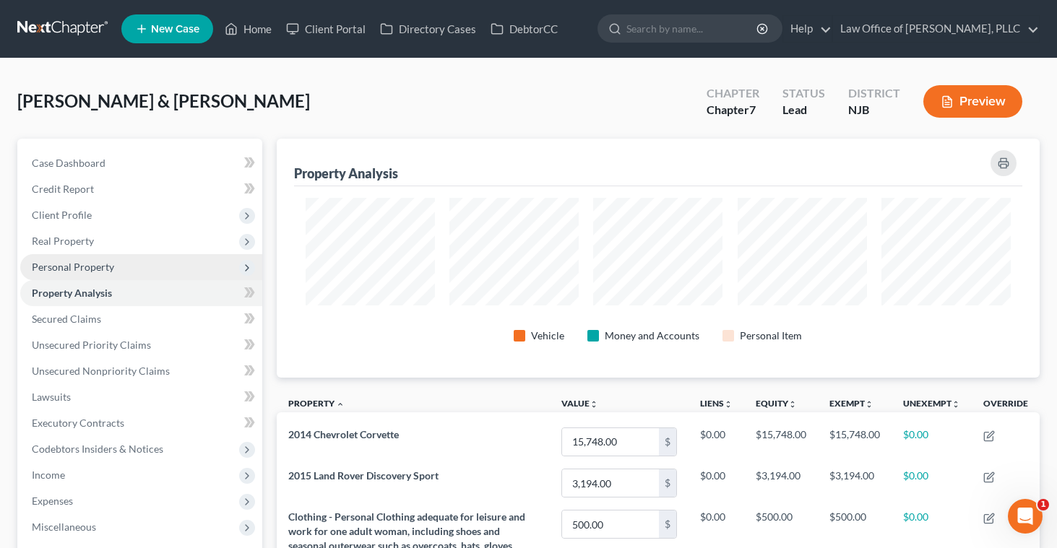
click at [92, 275] on span "Personal Property" at bounding box center [141, 267] width 242 height 26
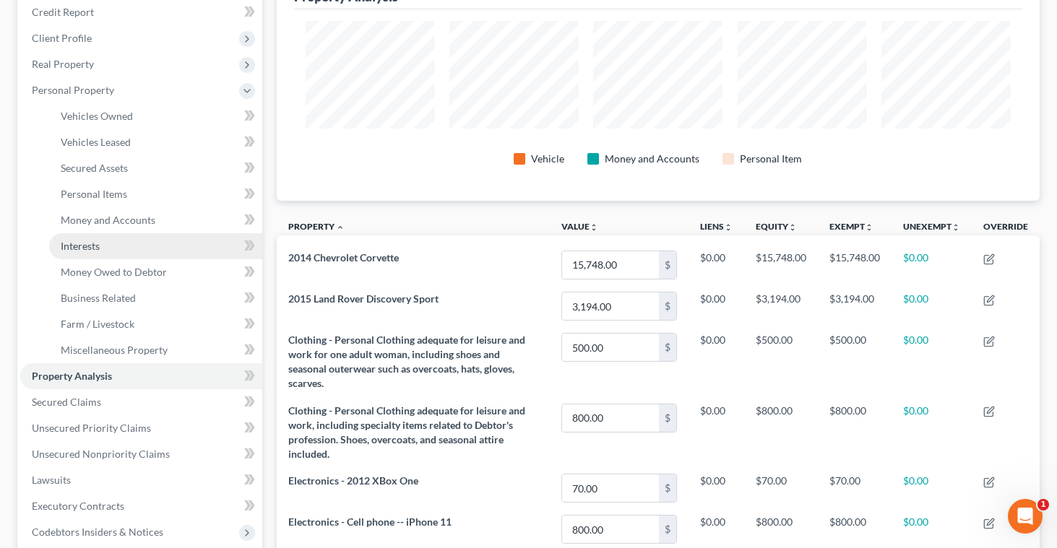
scroll to position [181, 0]
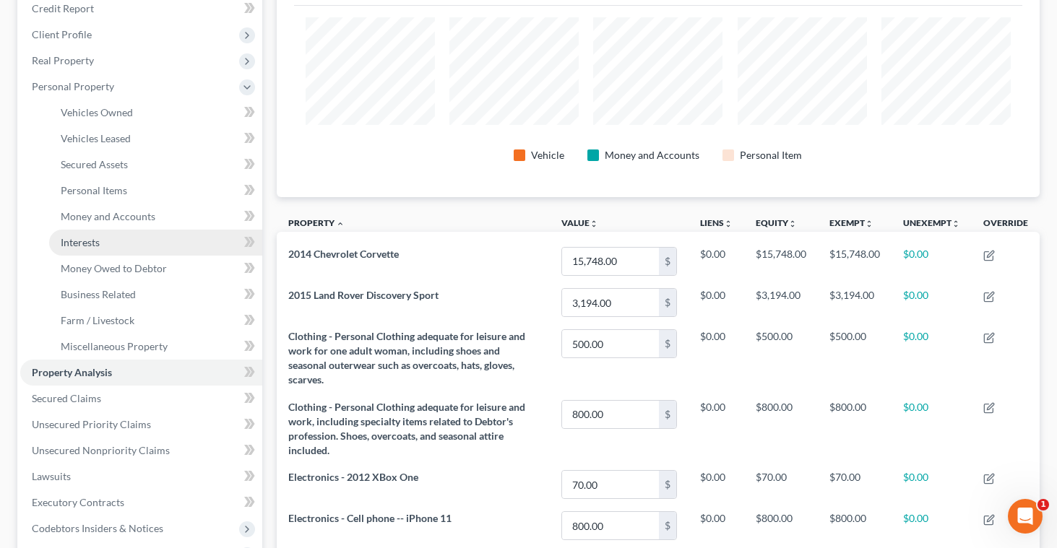
click at [103, 234] on link "Interests" at bounding box center [155, 243] width 213 height 26
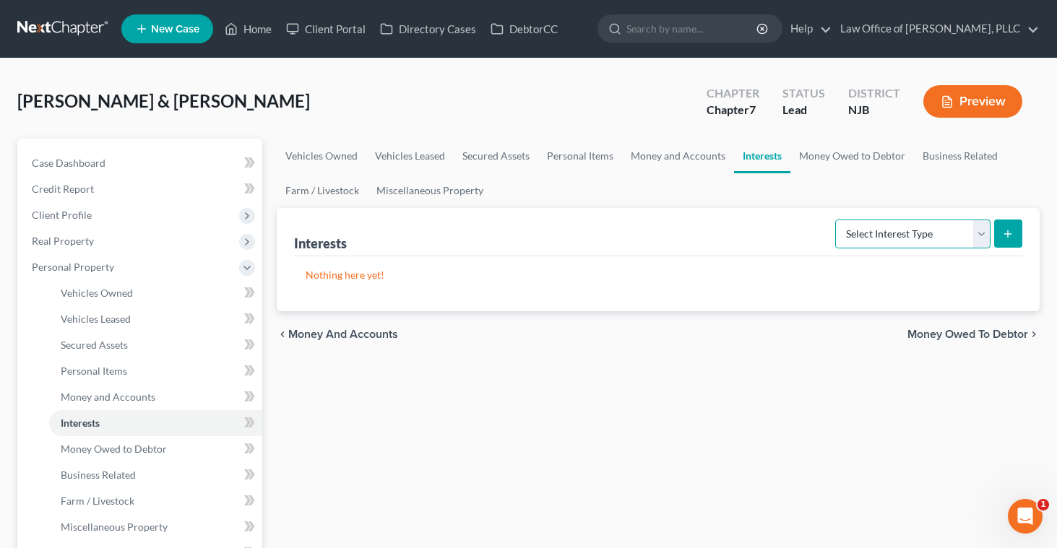
click at [981, 231] on select "Select Interest Type 401K Annuity Bond Education IRA Government Bond Government…" at bounding box center [912, 234] width 155 height 29
select select "401k"
click at [1006, 234] on line "submit" at bounding box center [1008, 234] width 7 height 0
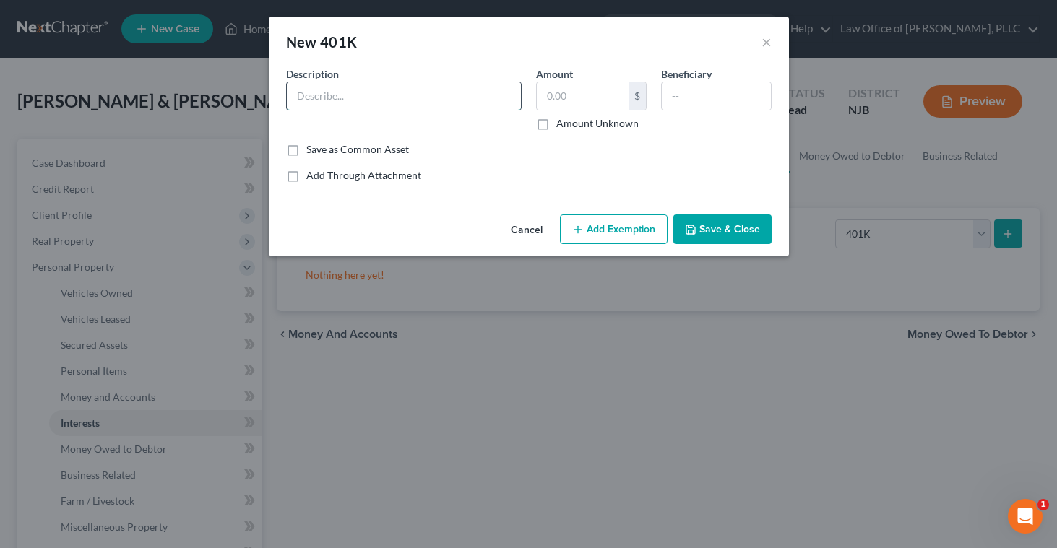
click at [392, 100] on input "text" at bounding box center [404, 95] width 234 height 27
type input "Vanguard 401K"
click at [569, 102] on input "text" at bounding box center [583, 95] width 92 height 27
click at [567, 100] on input "76" at bounding box center [583, 95] width 92 height 27
type input "7,673"
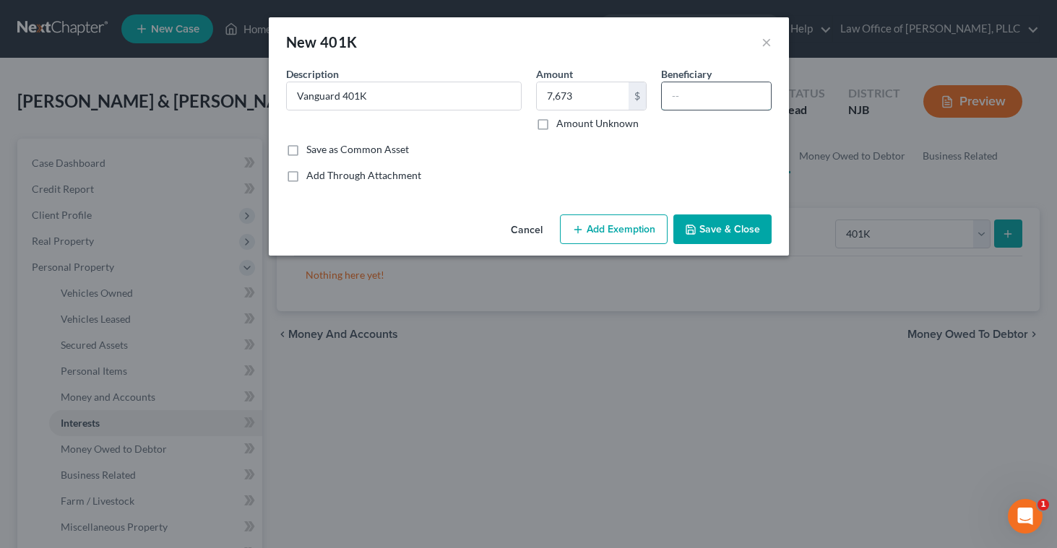
click at [678, 92] on input "text" at bounding box center [716, 95] width 109 height 27
type input "Spouse"
click at [594, 223] on button "Add Exemption" at bounding box center [614, 230] width 108 height 30
select select "2"
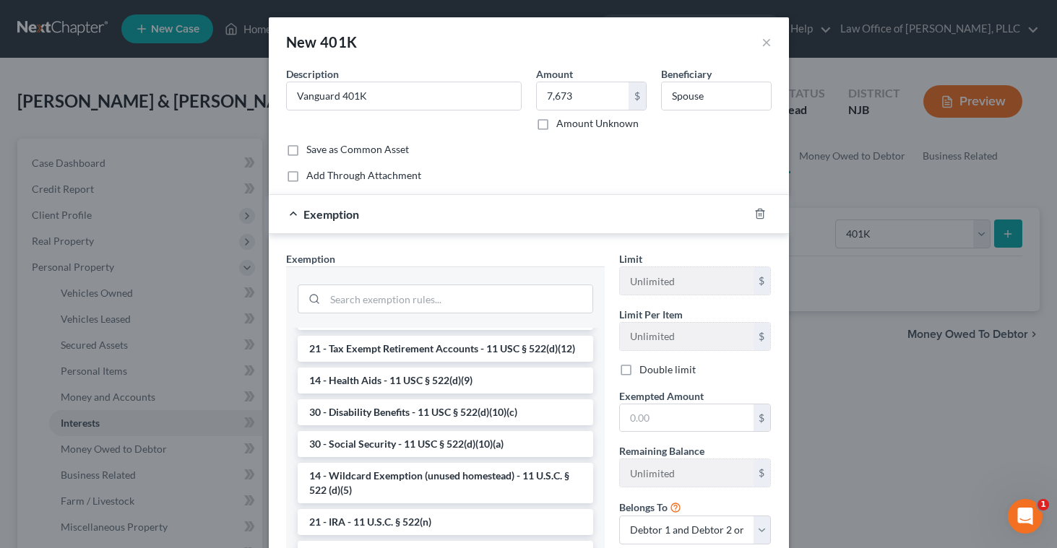
scroll to position [714, 0]
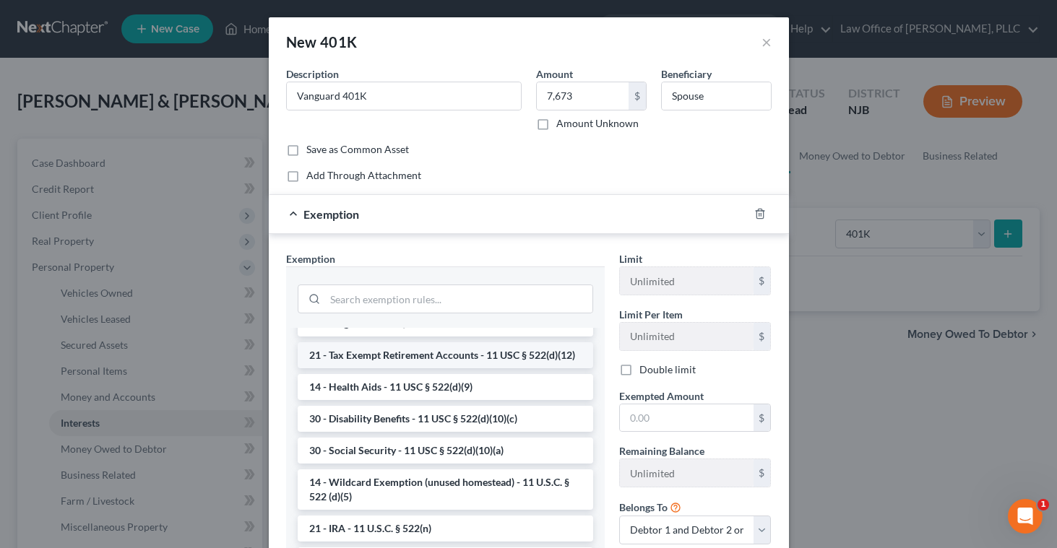
click at [522, 350] on li "21 - Tax Exempt Retirement Accounts - 11 USC § 522(d)(12)" at bounding box center [446, 356] width 296 height 26
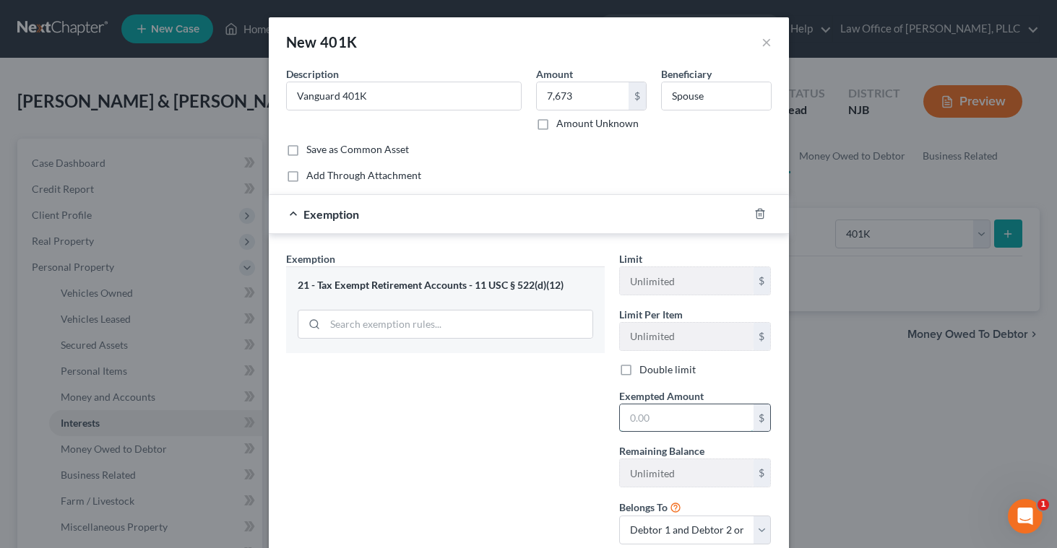
click at [633, 423] on input "text" at bounding box center [687, 418] width 134 height 27
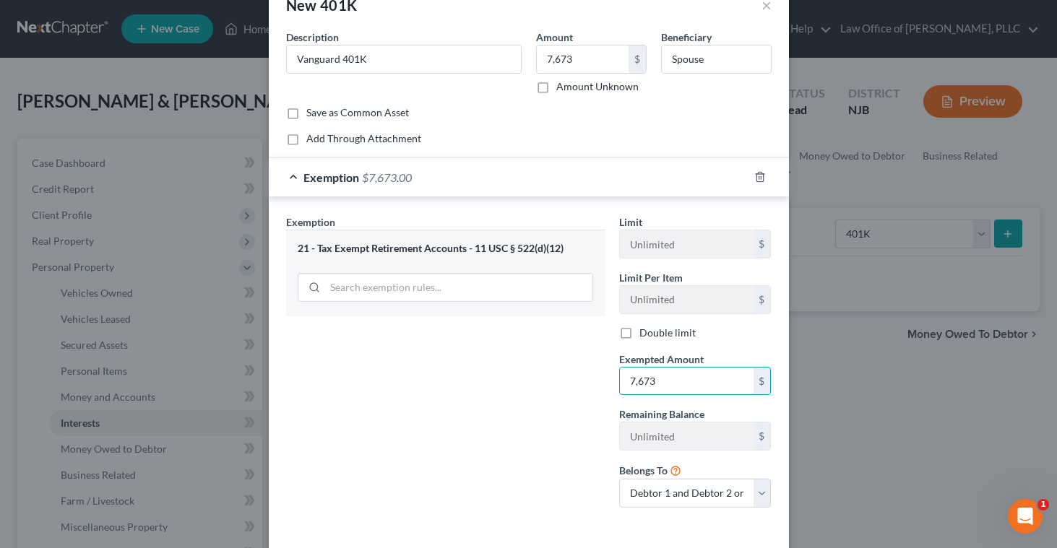
scroll to position [99, 0]
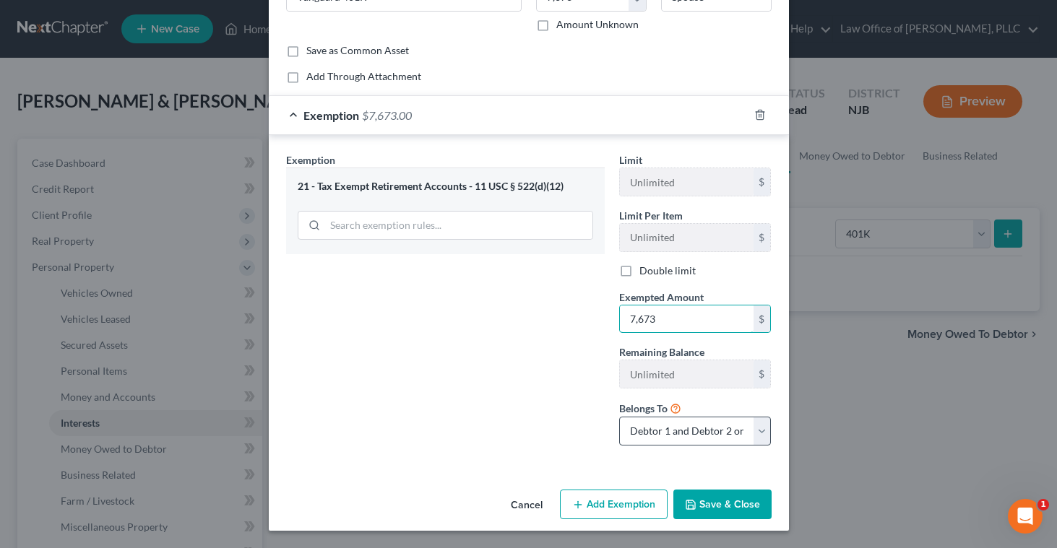
type input "7,673"
click at [760, 431] on select "Debtor 1 only Debtor 2 only Debtor 1 and Debtor 2 only" at bounding box center [695, 431] width 152 height 29
select select "1"
click at [741, 505] on button "Save & Close" at bounding box center [722, 505] width 98 height 30
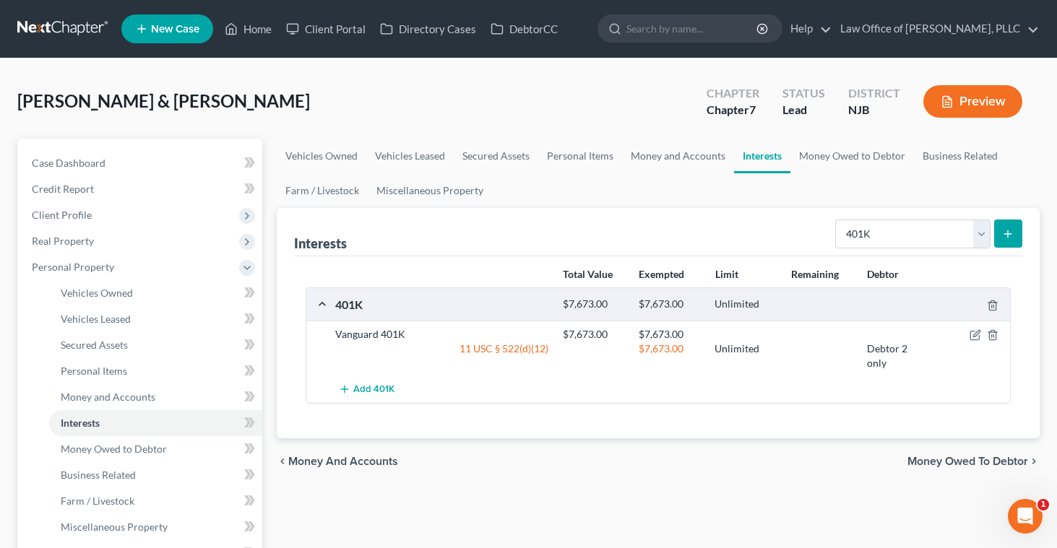
click at [1002, 232] on icon "submit" at bounding box center [1008, 234] width 12 height 12
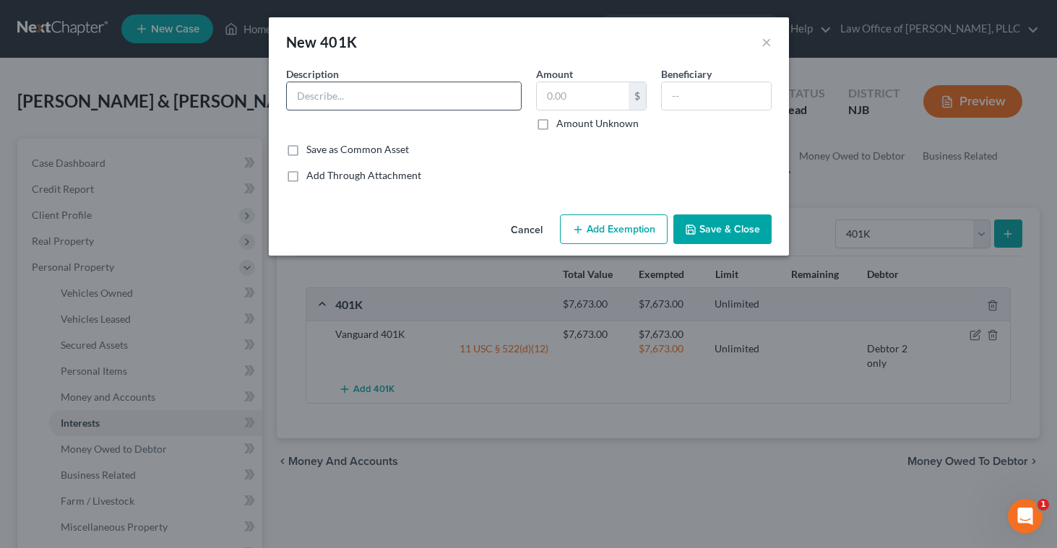
click at [488, 100] on input "text" at bounding box center [404, 95] width 234 height 27
type input "[PERSON_NAME] Price 401k"
click at [564, 98] on input "text" at bounding box center [583, 95] width 92 height 27
type input "8,188.66"
click at [685, 87] on input "text" at bounding box center [716, 95] width 109 height 27
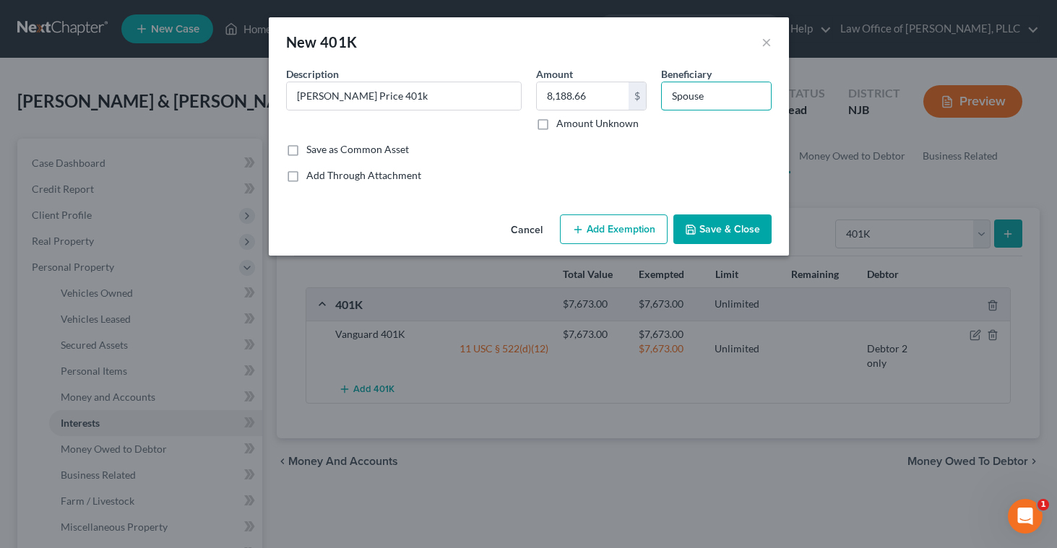
type input "Spouse"
click at [600, 233] on button "Add Exemption" at bounding box center [614, 230] width 108 height 30
select select "2"
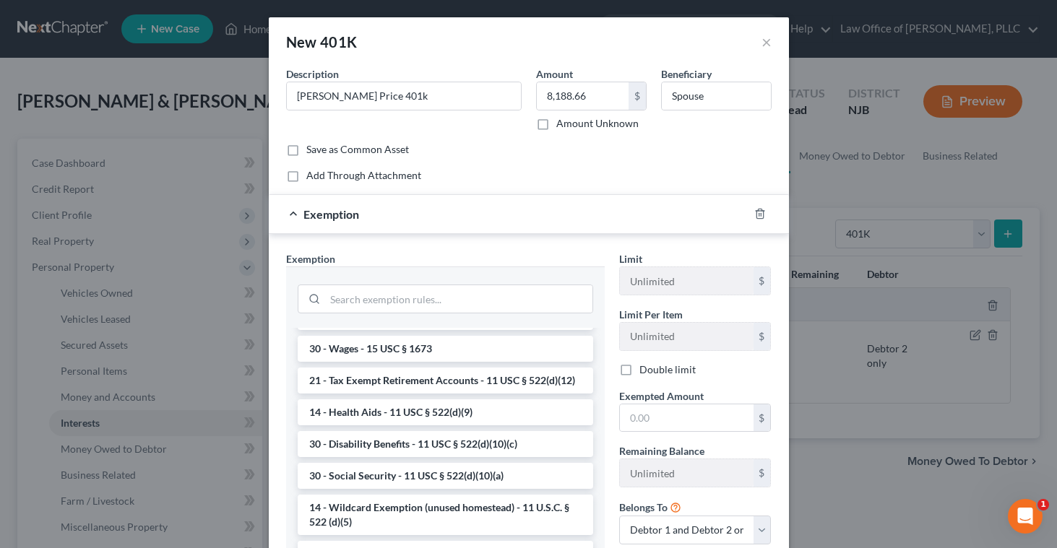
scroll to position [689, 0]
click at [465, 376] on li "21 - Tax Exempt Retirement Accounts - 11 USC § 522(d)(12)" at bounding box center [446, 380] width 296 height 26
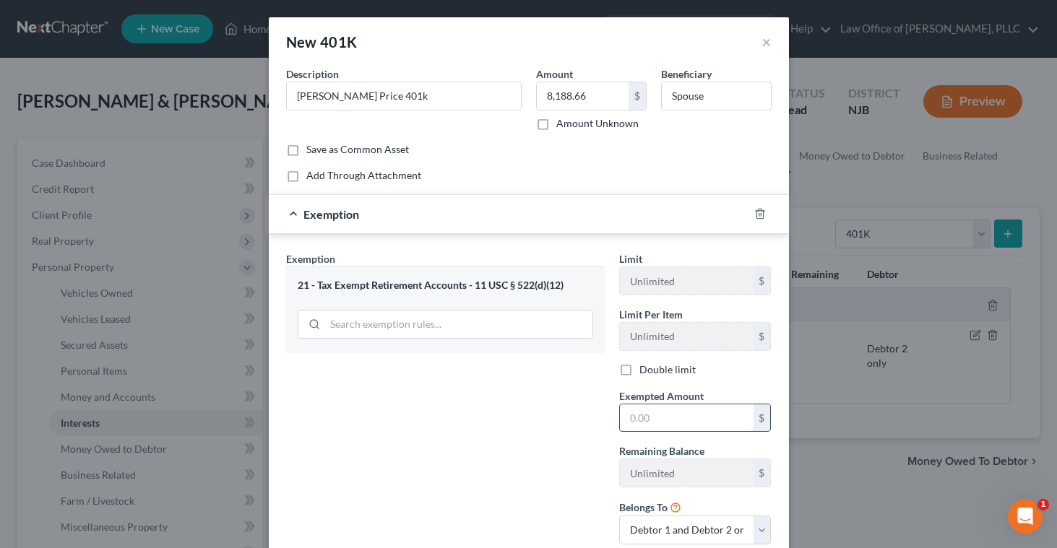
click at [637, 411] on input "text" at bounding box center [687, 418] width 134 height 27
type input "8,188.66"
click at [757, 530] on select "Debtor 1 only Debtor 2 only Debtor 1 and Debtor 2 only" at bounding box center [695, 530] width 152 height 29
select select "0"
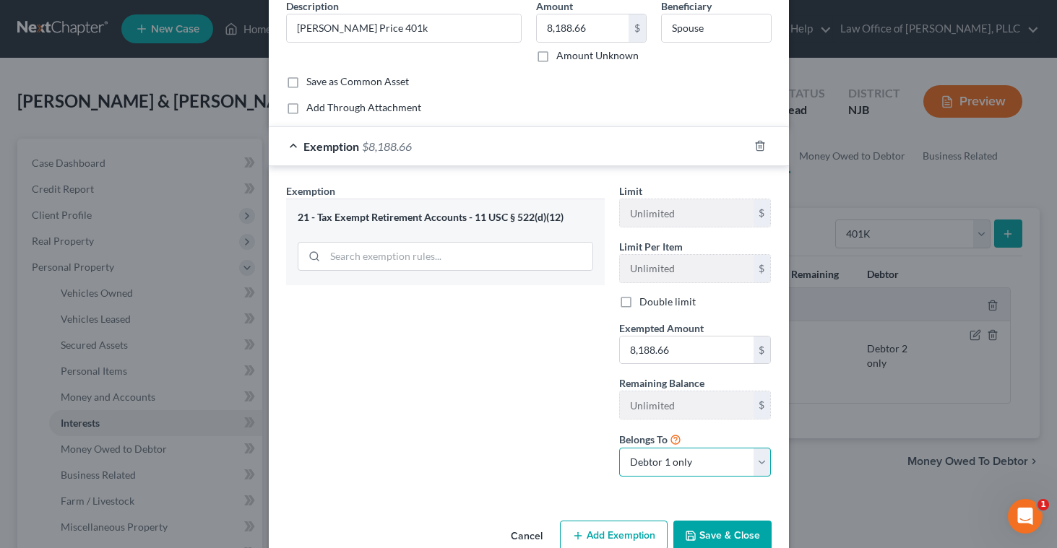
scroll to position [99, 0]
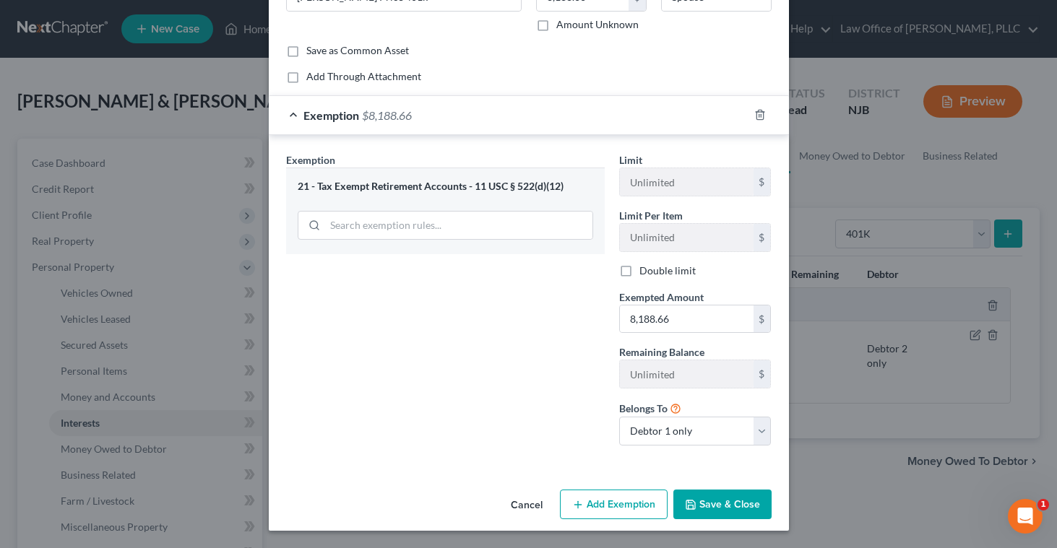
click at [710, 504] on button "Save & Close" at bounding box center [722, 505] width 98 height 30
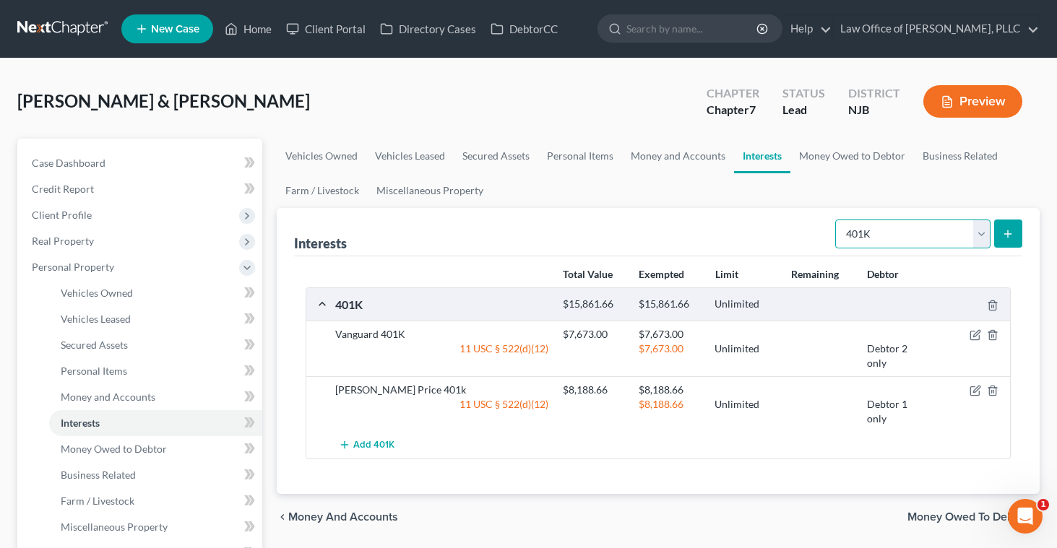
click at [981, 235] on select "Select Interest Type 401K Annuity Bond Education IRA Government Bond Government…" at bounding box center [912, 234] width 155 height 29
select select "whole_life_insurance"
click at [1009, 231] on icon "submit" at bounding box center [1008, 234] width 12 height 12
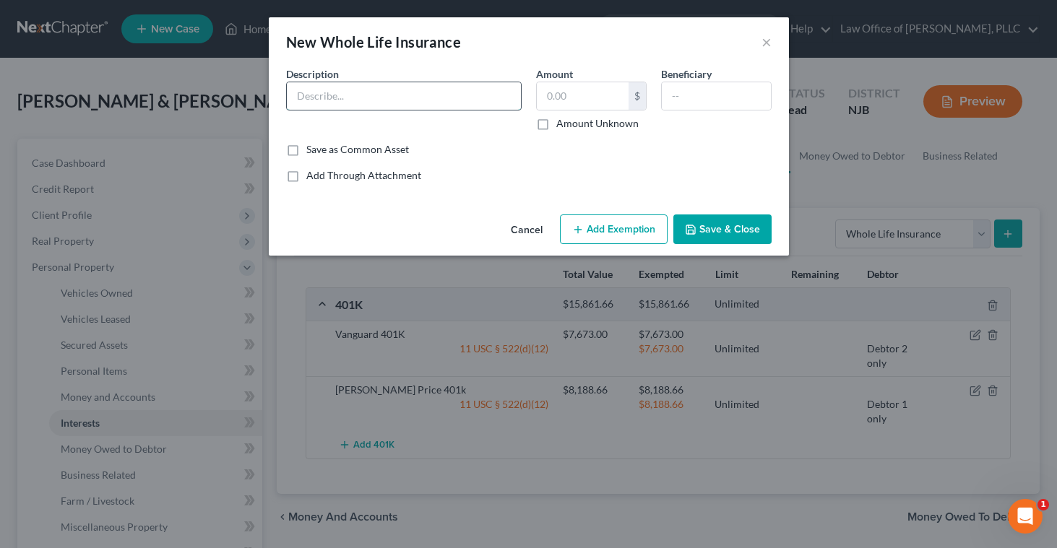
click at [462, 97] on input "text" at bounding box center [404, 95] width 234 height 27
type input "[PERSON_NAME] -- Life Insurance"
click at [549, 102] on input "text" at bounding box center [583, 95] width 92 height 27
type input "45,002"
click at [681, 105] on input "text" at bounding box center [716, 95] width 109 height 27
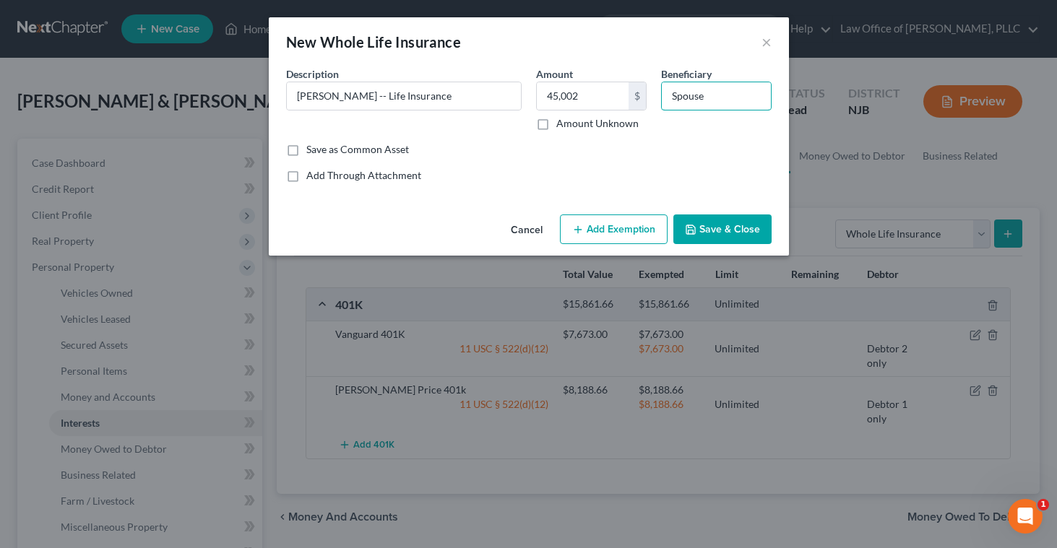
type input "Spouse"
click at [620, 226] on button "Add Exemption" at bounding box center [614, 230] width 108 height 30
select select "2"
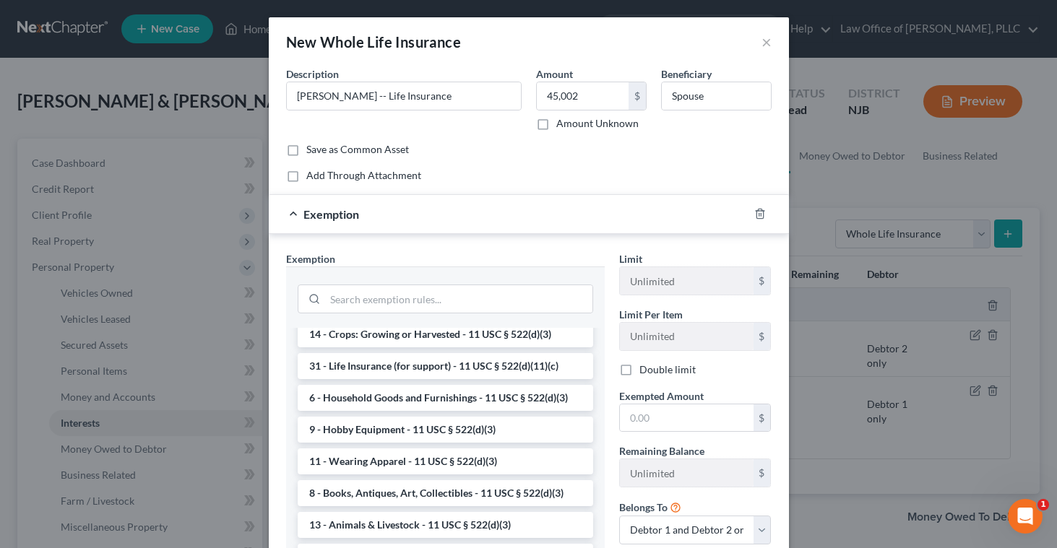
scroll to position [944, 0]
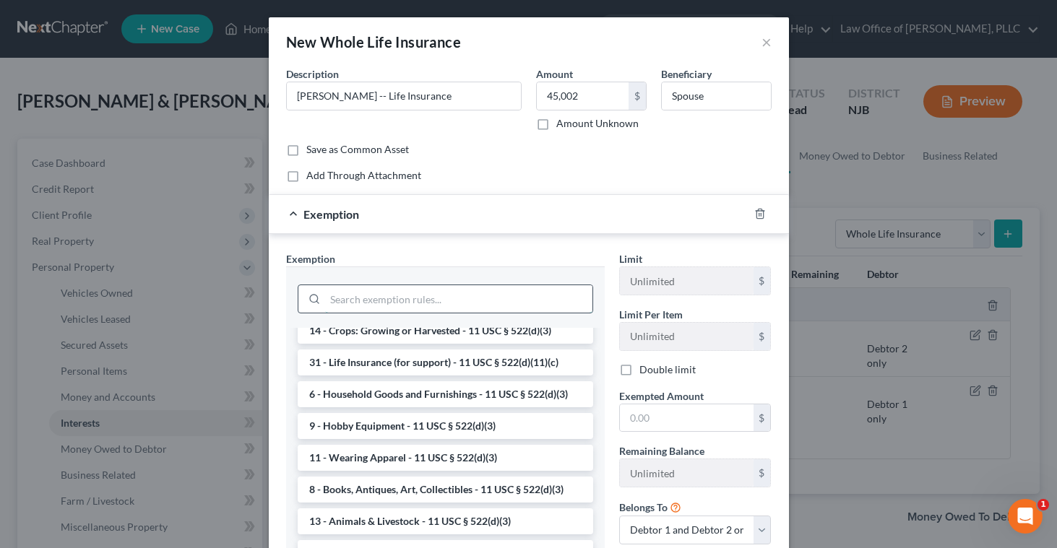
click at [481, 298] on input "search" at bounding box center [458, 298] width 267 height 27
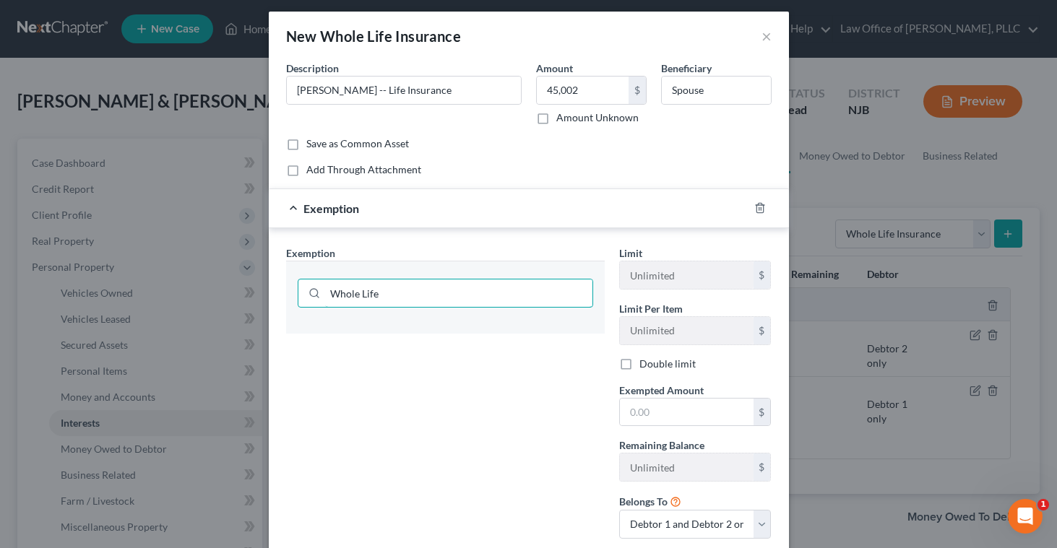
scroll to position [2, 0]
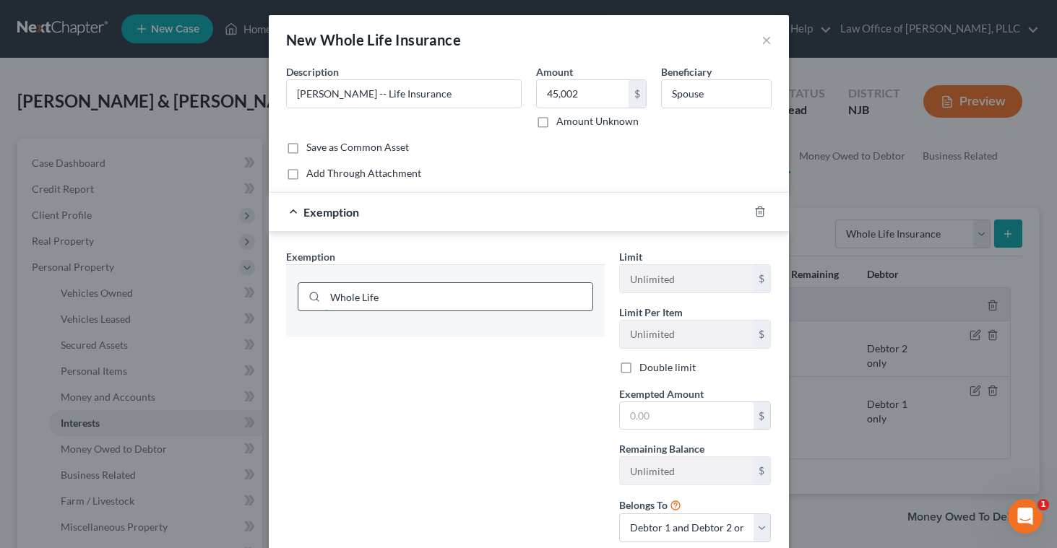
click at [410, 296] on input "Whole Life" at bounding box center [458, 296] width 267 height 27
type input "W"
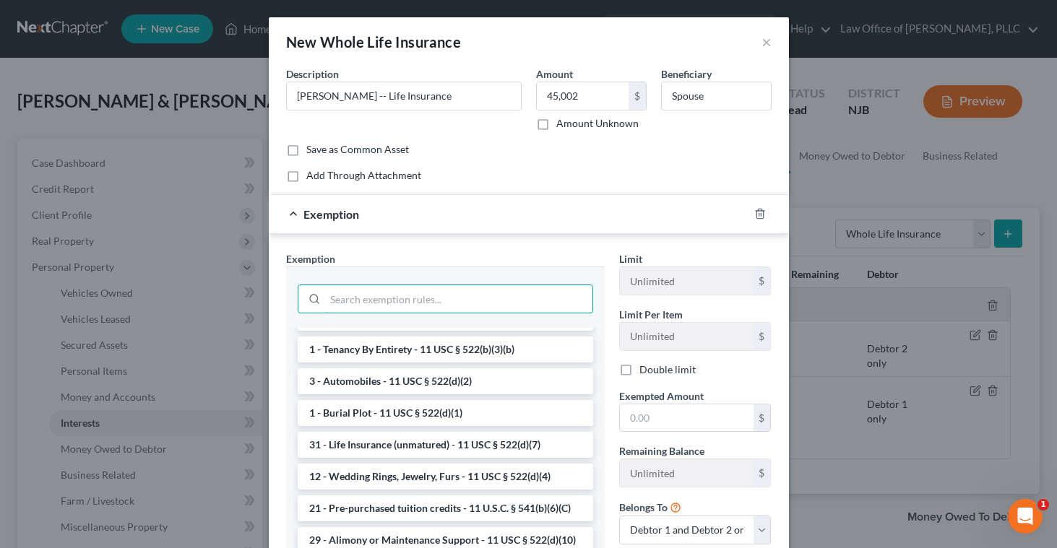
scroll to position [236, 0]
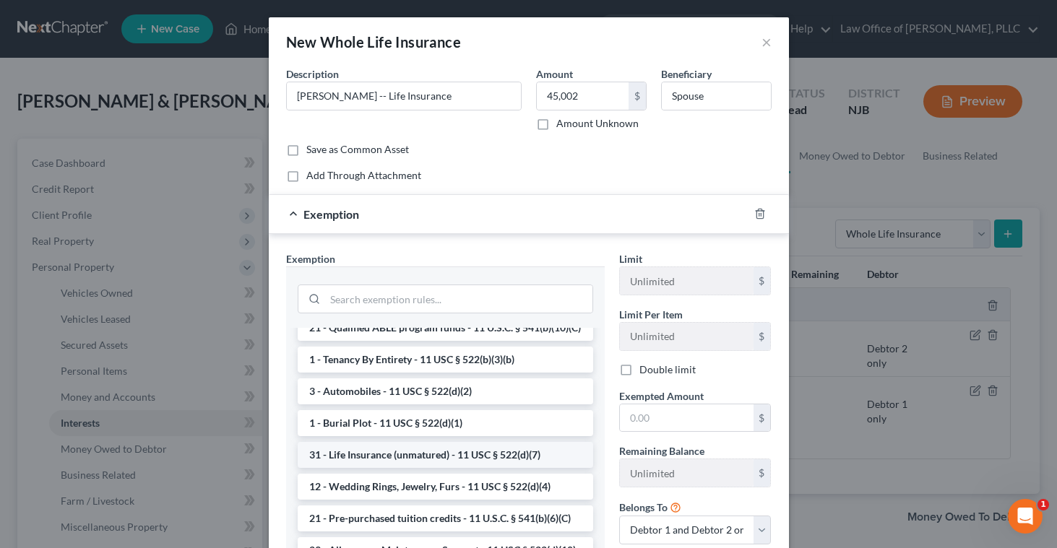
click at [372, 454] on li "31 - Life Insurance (unmatured) - 11 USC § 522(d)(7)" at bounding box center [446, 455] width 296 height 26
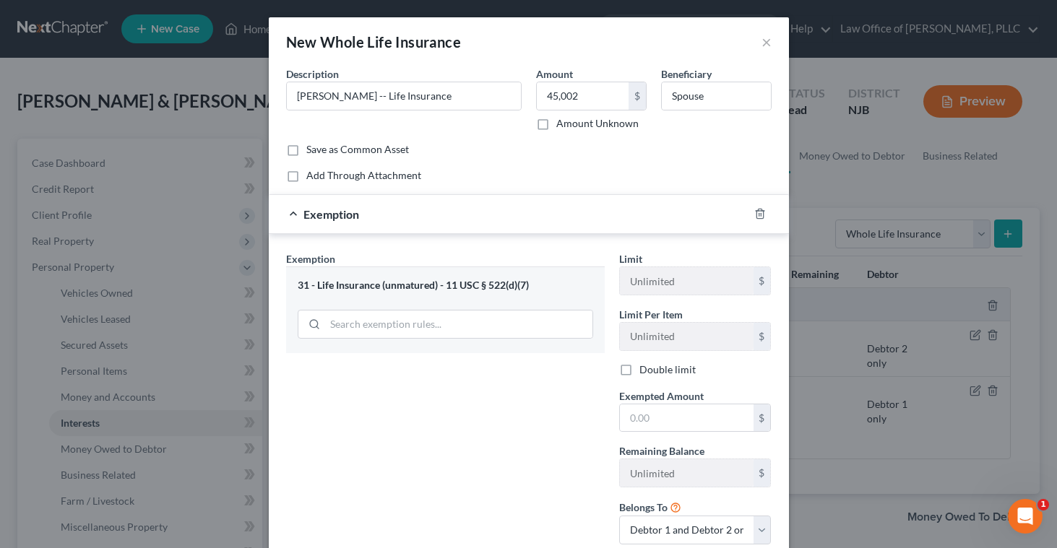
scroll to position [1, 0]
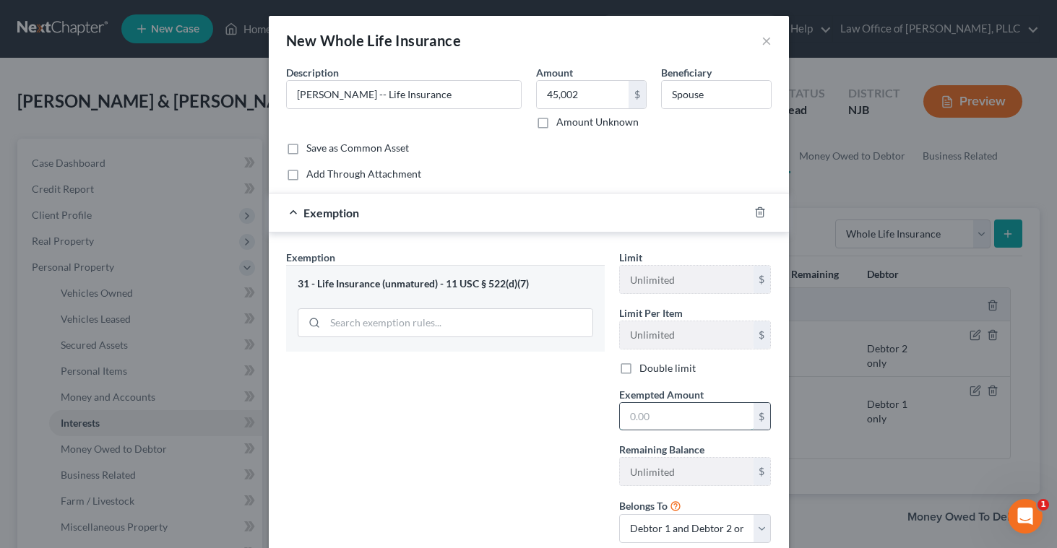
click at [631, 415] on input "text" at bounding box center [687, 416] width 134 height 27
type input "45,002"
click at [765, 529] on select "Debtor 1 only Debtor 2 only Debtor 1 and Debtor 2 only" at bounding box center [695, 529] width 152 height 29
select select "0"
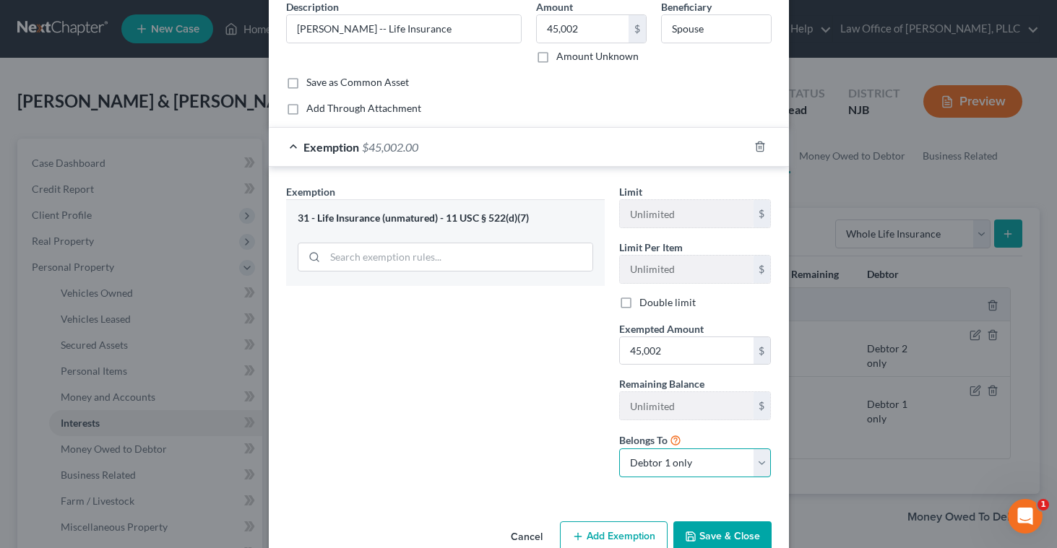
scroll to position [99, 0]
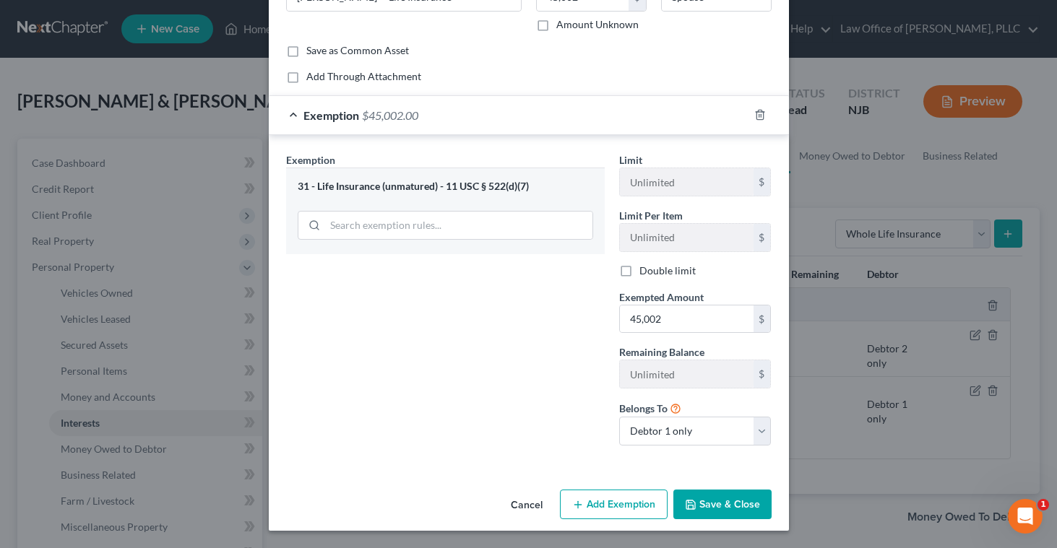
click at [703, 505] on button "Save & Close" at bounding box center [722, 505] width 98 height 30
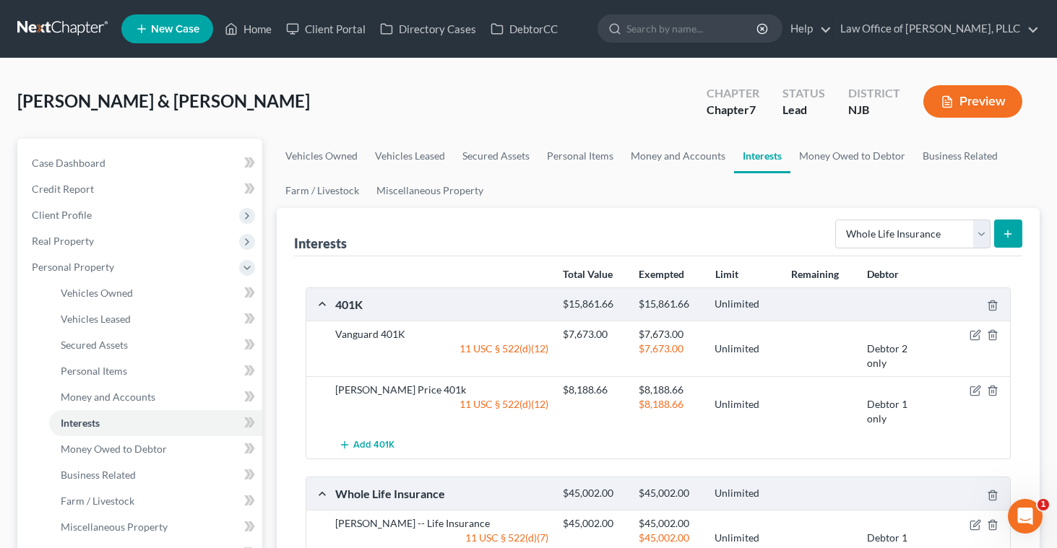
click at [1006, 234] on line "submit" at bounding box center [1008, 234] width 7 height 0
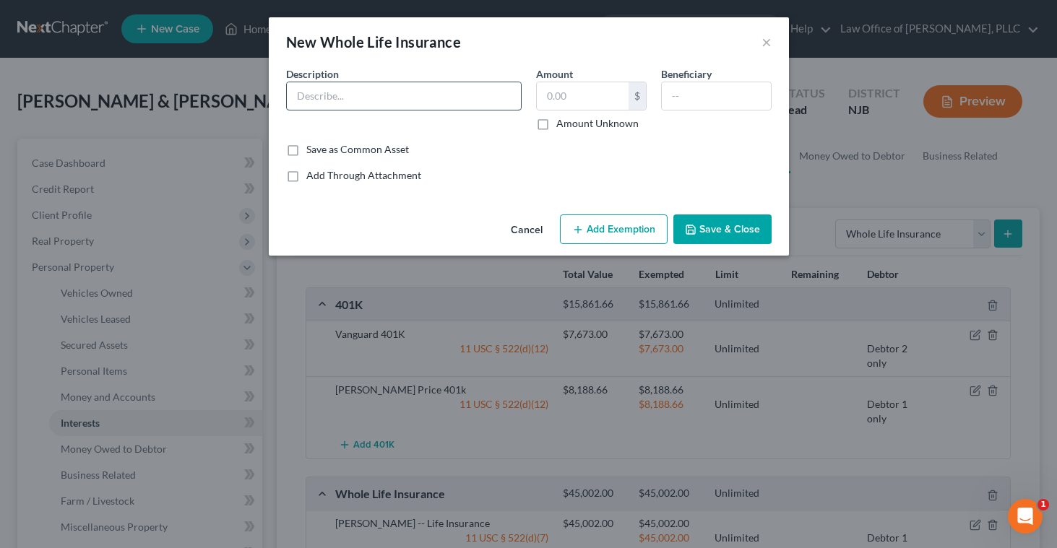
click at [384, 95] on input "text" at bounding box center [404, 95] width 234 height 27
type input "[PERSON_NAME] -- Life Insurance"
click at [546, 103] on input "text" at bounding box center [583, 95] width 92 height 27
type input "45,002"
click at [684, 97] on input "text" at bounding box center [716, 95] width 109 height 27
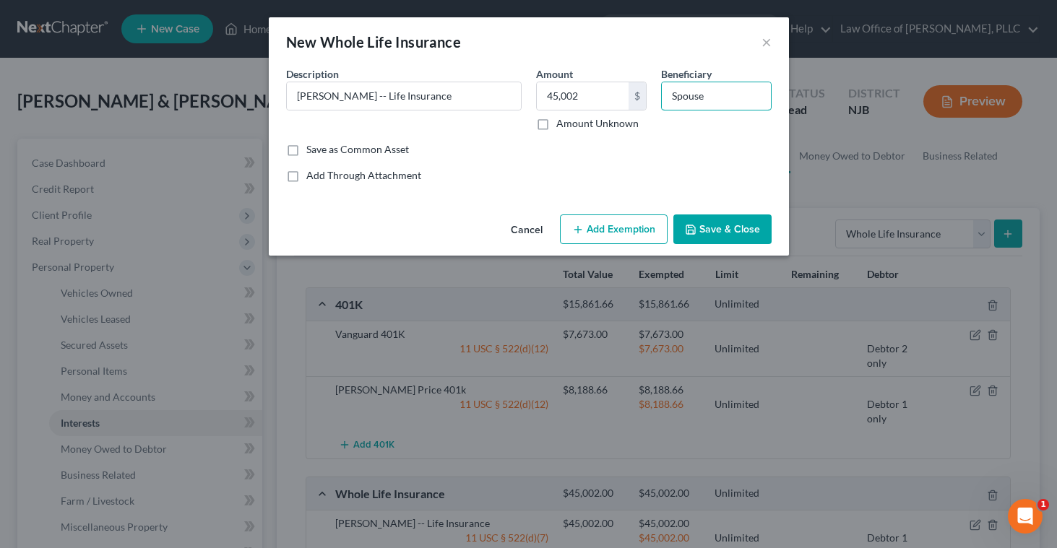
type input "Spouse"
click at [616, 227] on button "Add Exemption" at bounding box center [614, 230] width 108 height 30
select select "2"
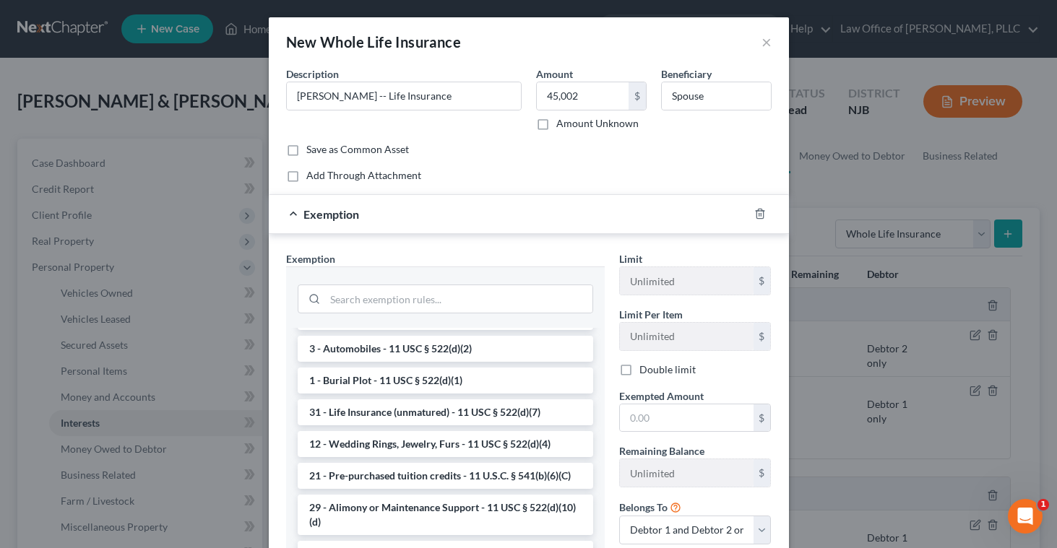
scroll to position [288, 0]
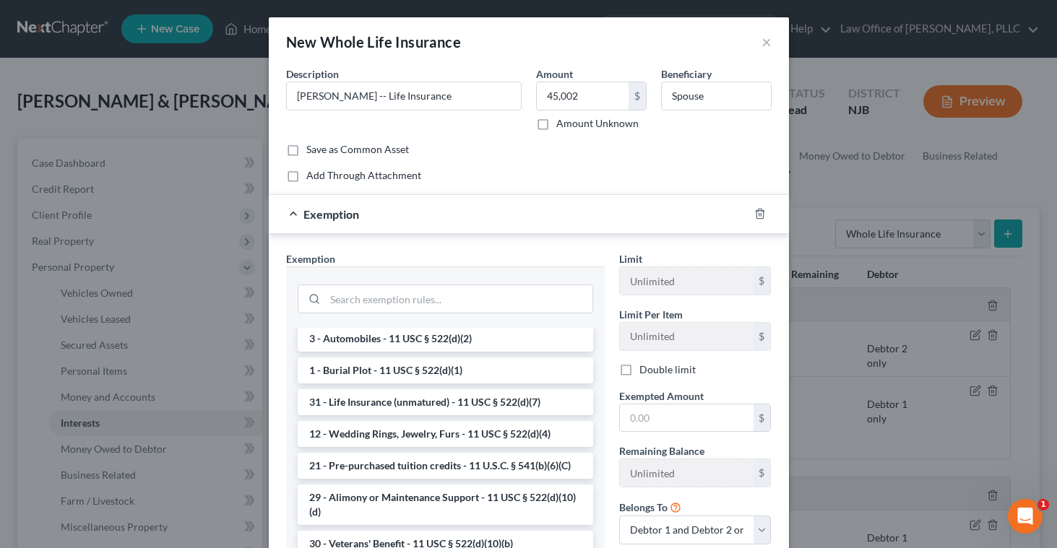
click at [488, 404] on li "31 - Life Insurance (unmatured) - 11 USC § 522(d)(7)" at bounding box center [446, 402] width 296 height 26
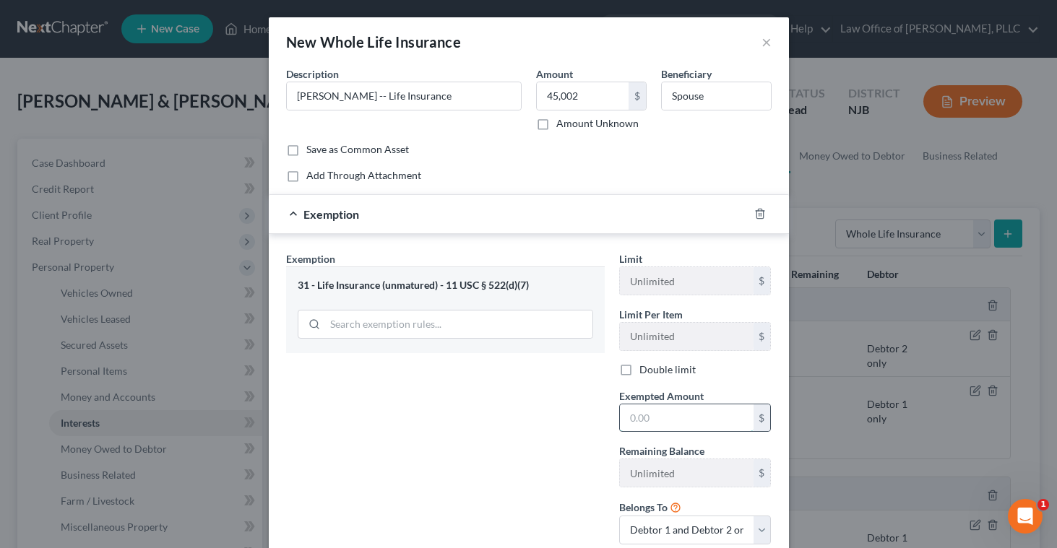
click at [642, 421] on input "text" at bounding box center [687, 418] width 134 height 27
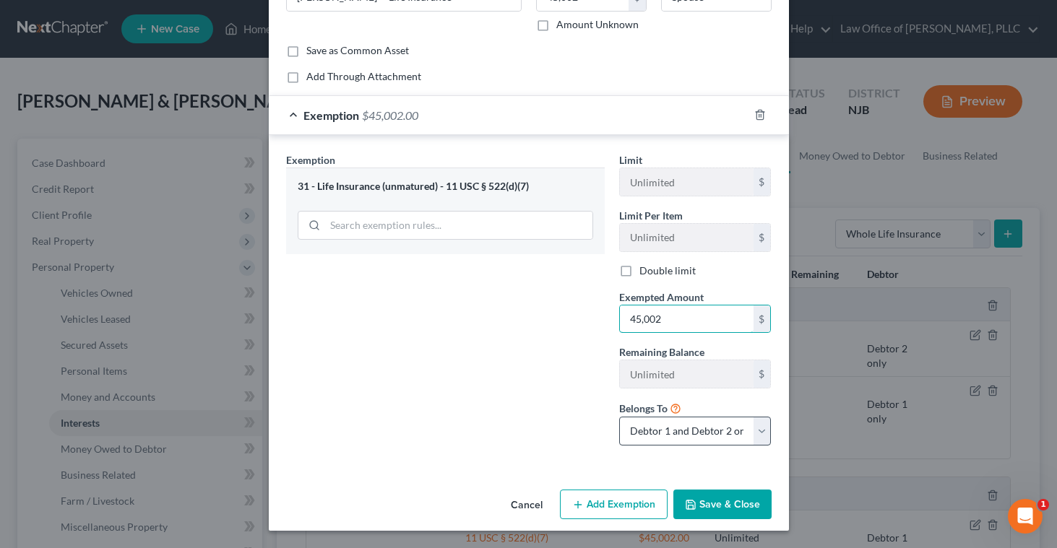
type input "45,002"
click at [678, 431] on select "Debtor 1 only Debtor 2 only Debtor 1 and Debtor 2 only" at bounding box center [695, 431] width 152 height 29
select select "1"
click at [705, 502] on button "Save & Close" at bounding box center [722, 505] width 98 height 30
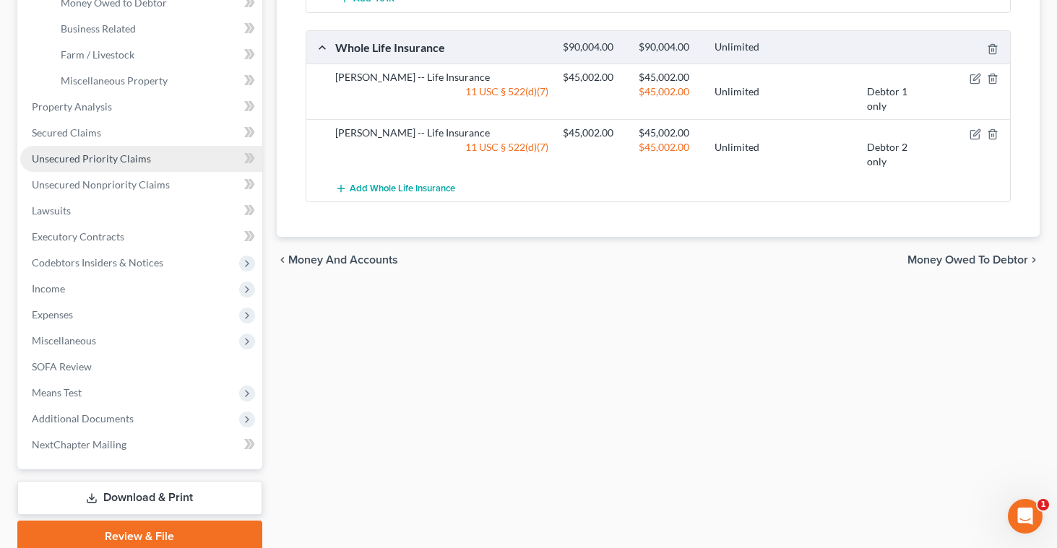
scroll to position [452, 0]
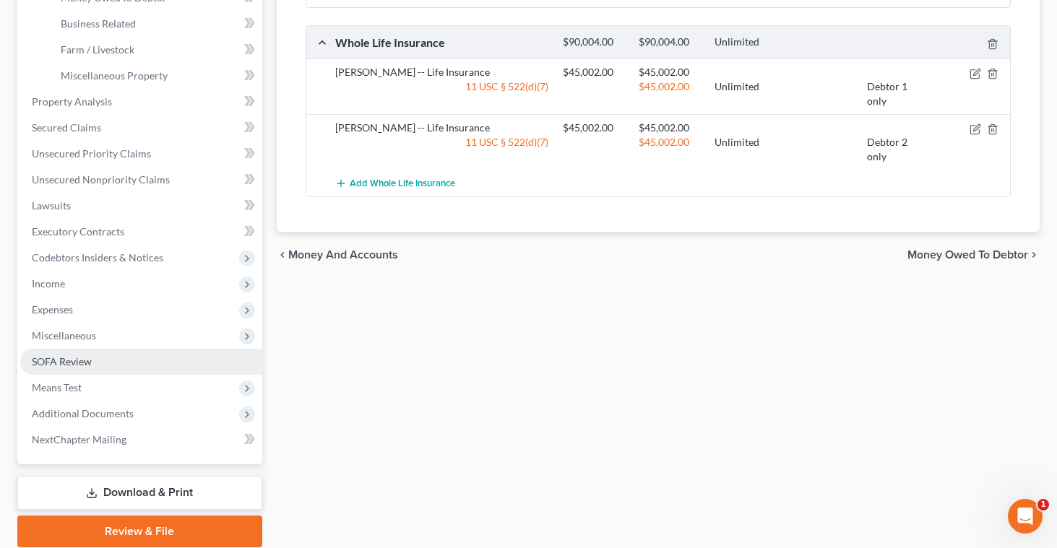
click at [78, 366] on span "SOFA Review" at bounding box center [62, 362] width 60 height 12
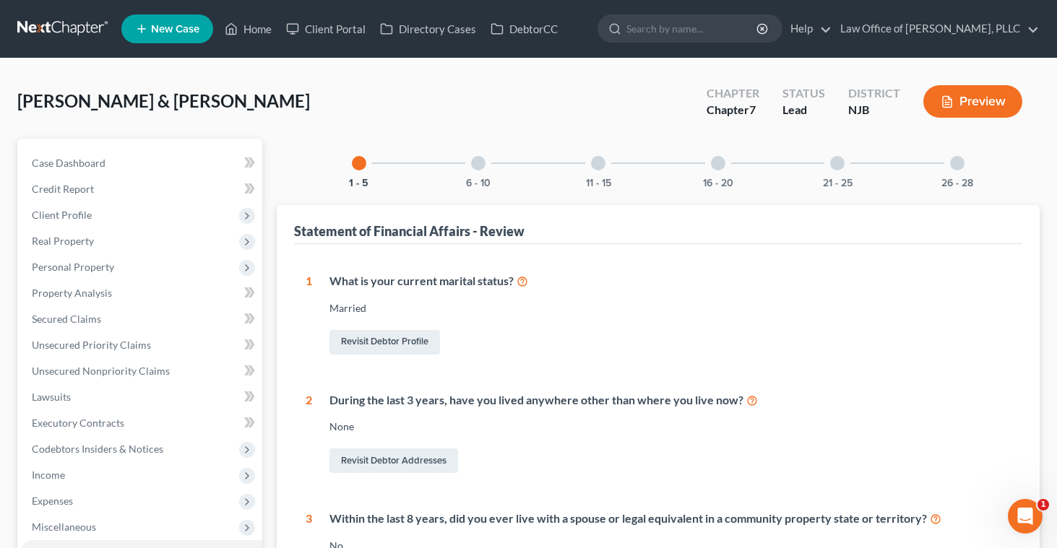
click at [952, 100] on icon "button" at bounding box center [947, 101] width 13 height 13
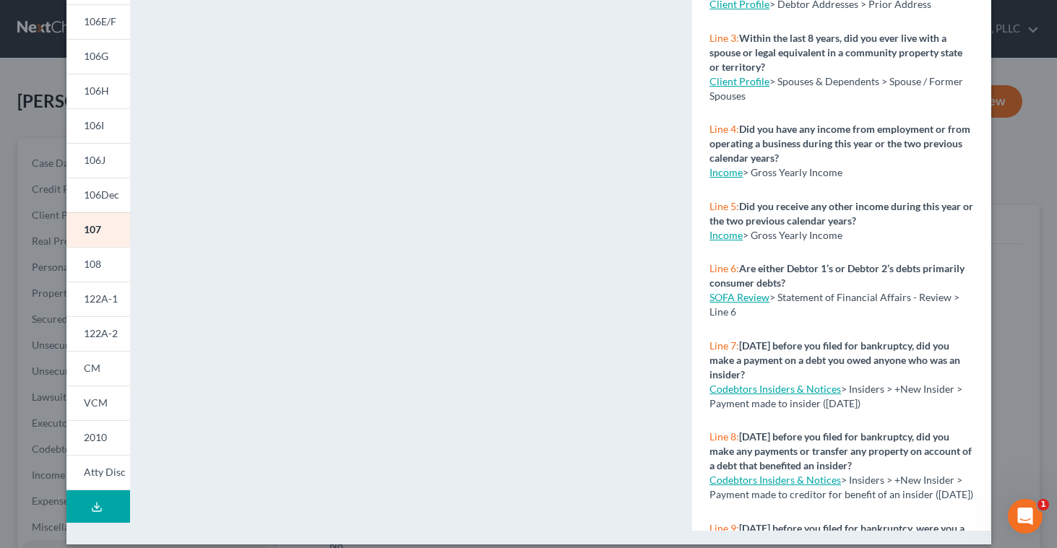
scroll to position [266, 0]
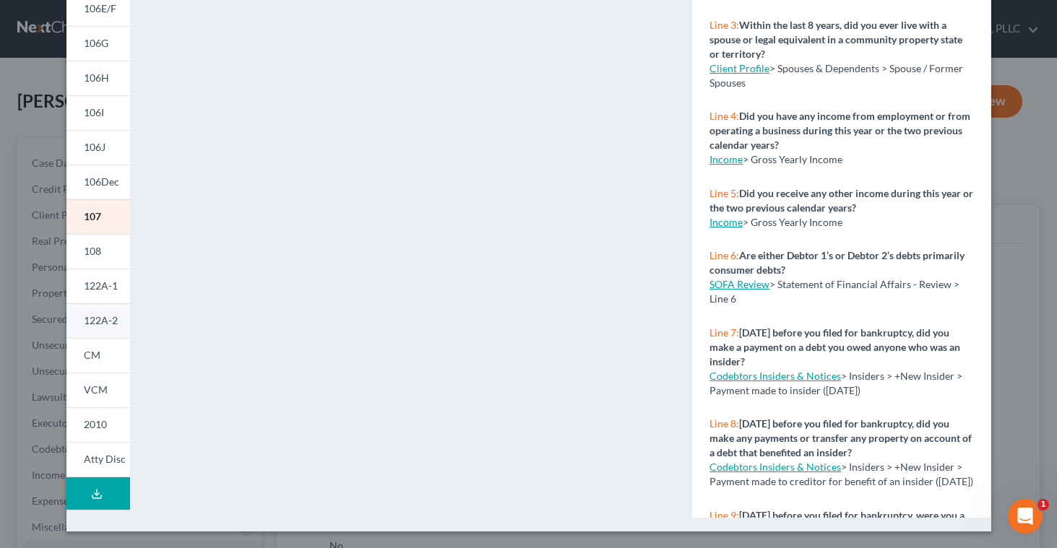
click at [95, 317] on span "122A-2" at bounding box center [101, 320] width 34 height 12
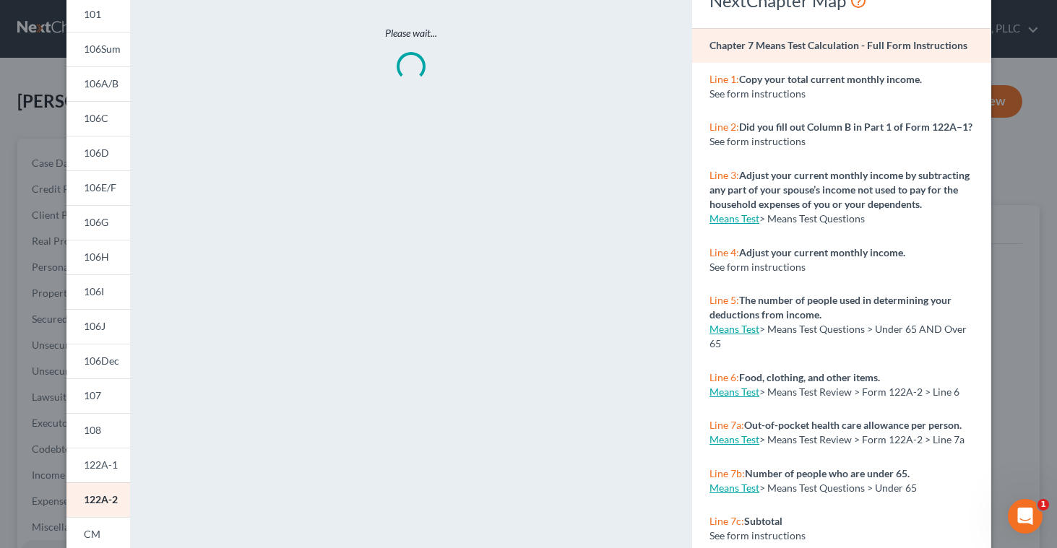
scroll to position [0, 0]
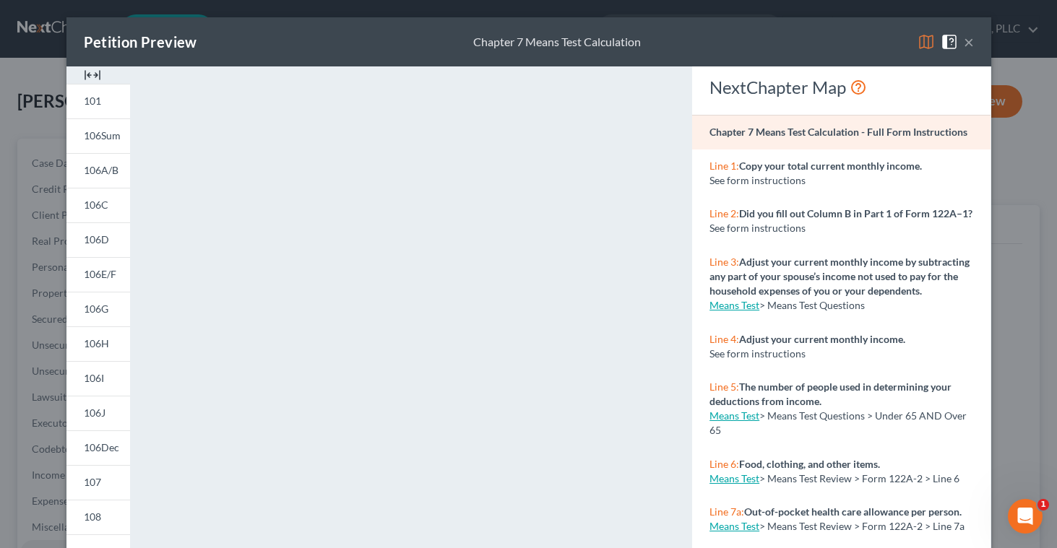
click at [973, 43] on div "Petition Preview Chapter 7 Means Test Calculation ×" at bounding box center [528, 41] width 925 height 49
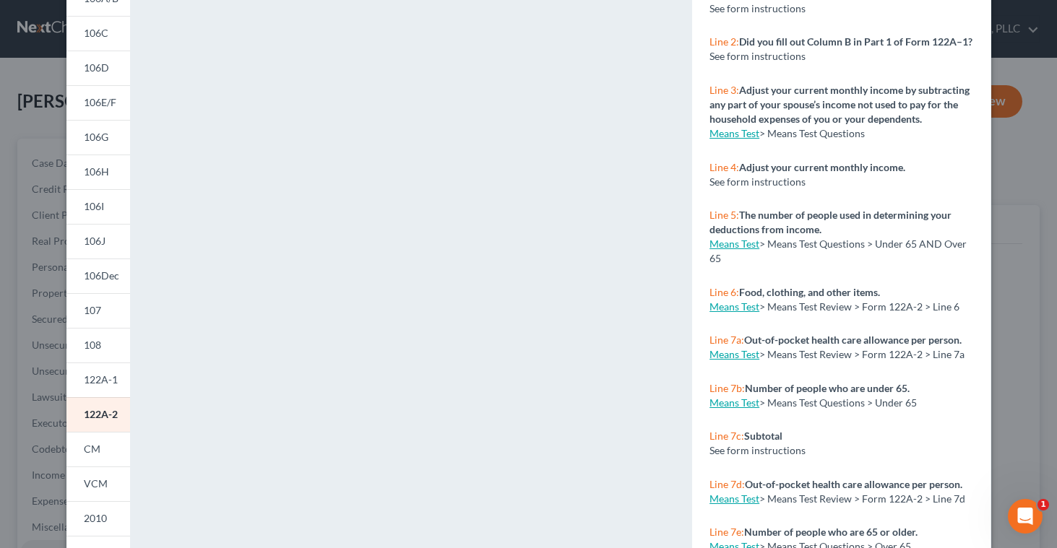
scroll to position [266, 0]
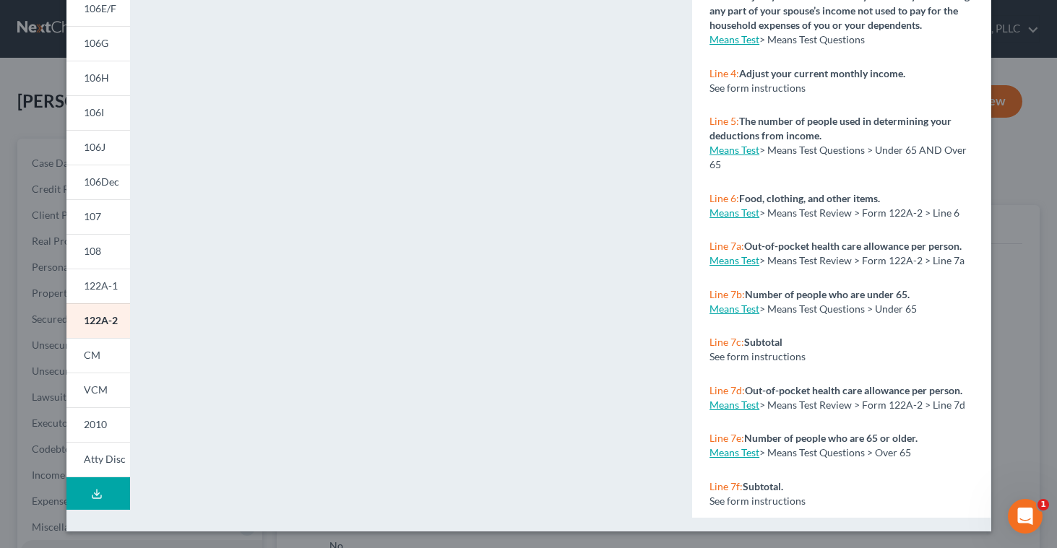
click at [98, 488] on icon at bounding box center [97, 494] width 12 height 12
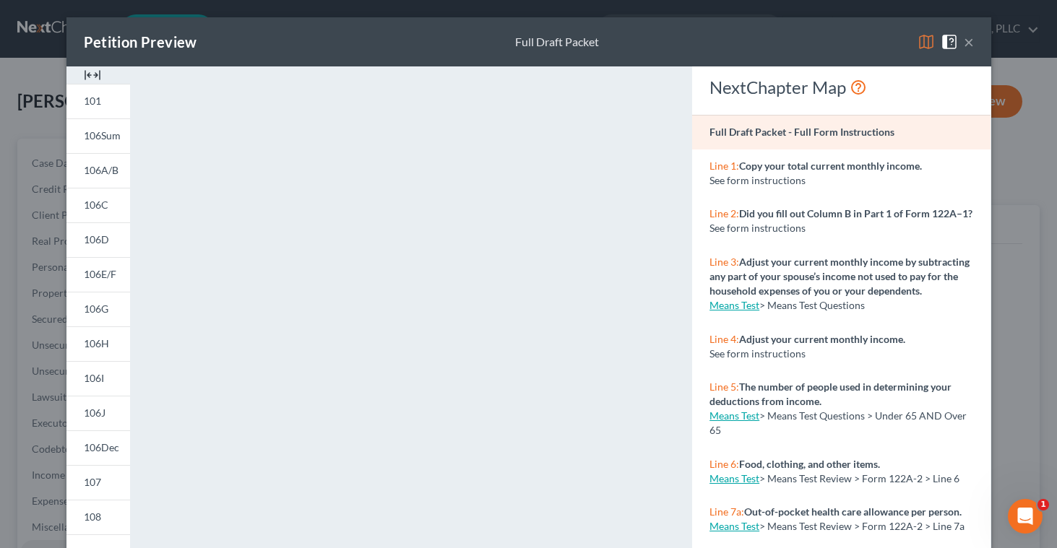
scroll to position [935, 0]
click at [973, 46] on button "×" at bounding box center [969, 41] width 10 height 17
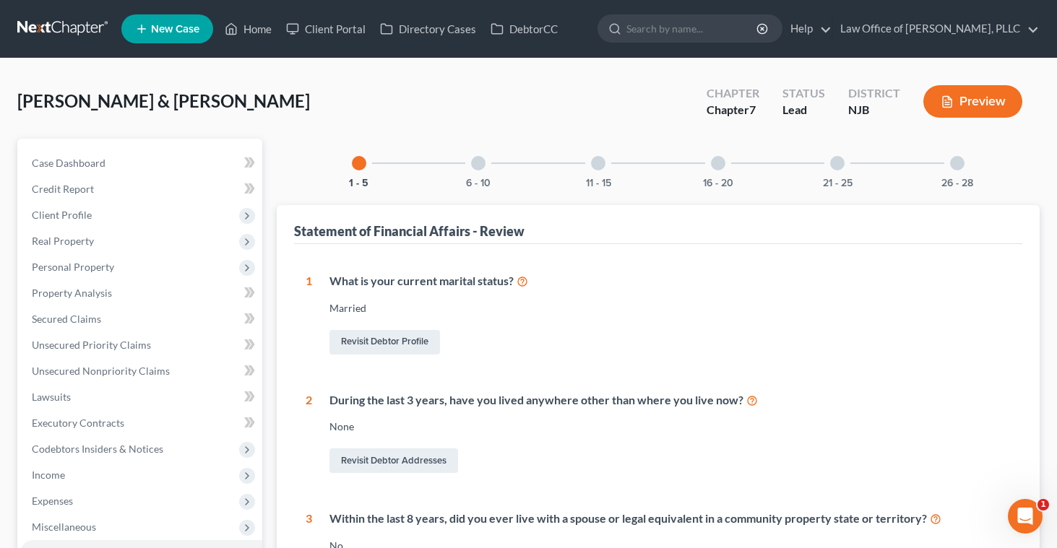
click at [597, 333] on div "Revisit Debtor Profile" at bounding box center [670, 342] width 681 height 30
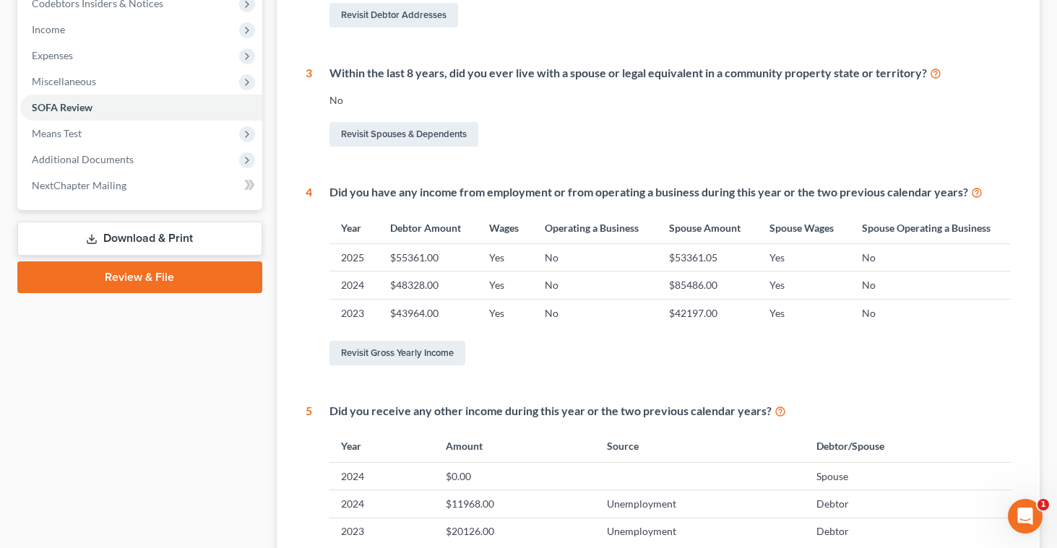
scroll to position [384, 0]
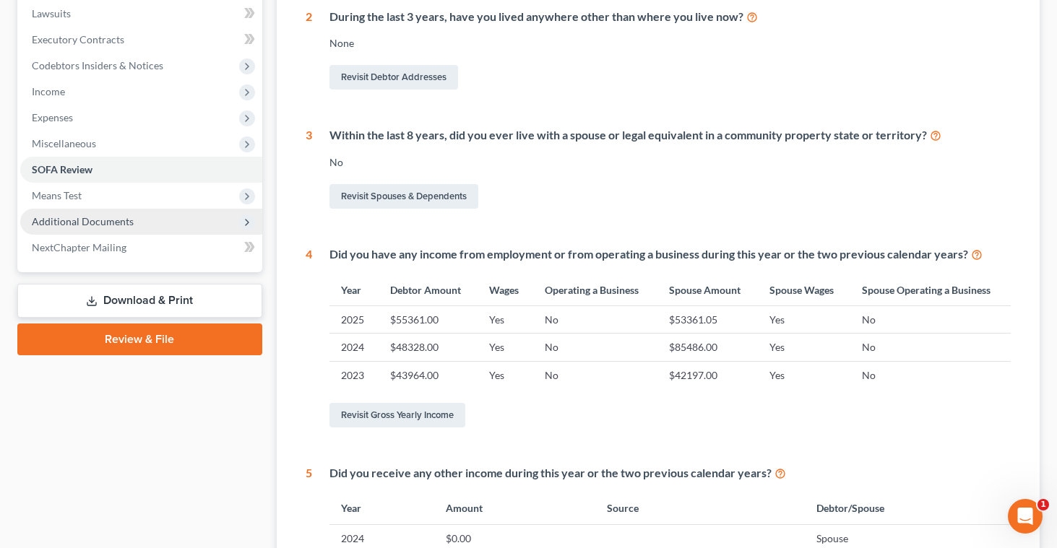
click at [129, 220] on span "Additional Documents" at bounding box center [83, 221] width 102 height 12
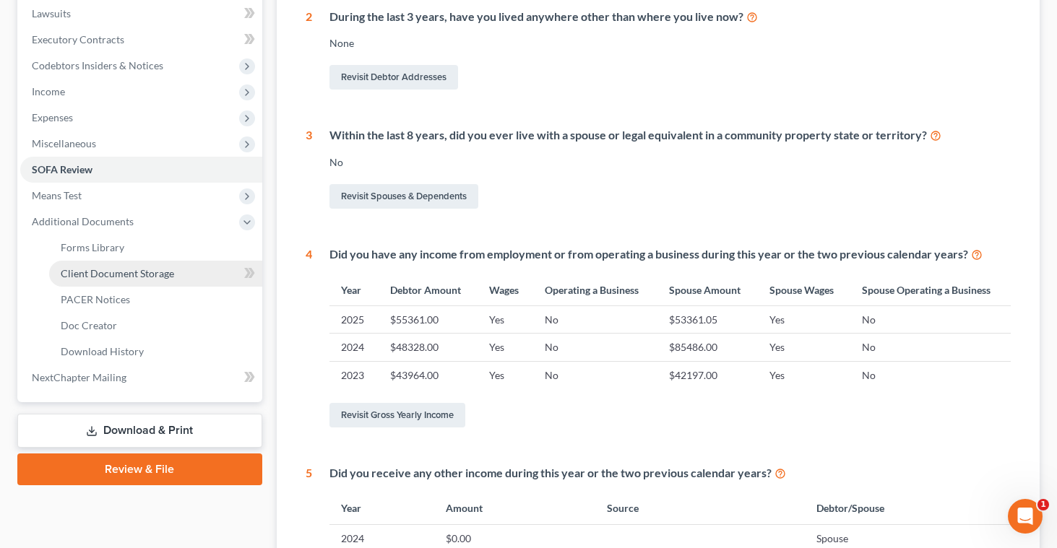
click at [114, 272] on span "Client Document Storage" at bounding box center [117, 273] width 113 height 12
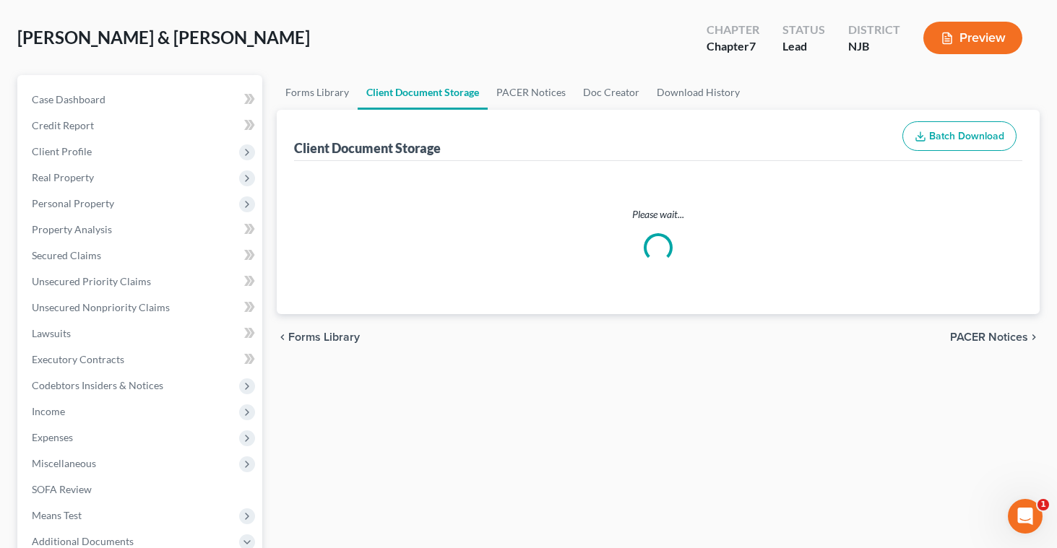
select select "9"
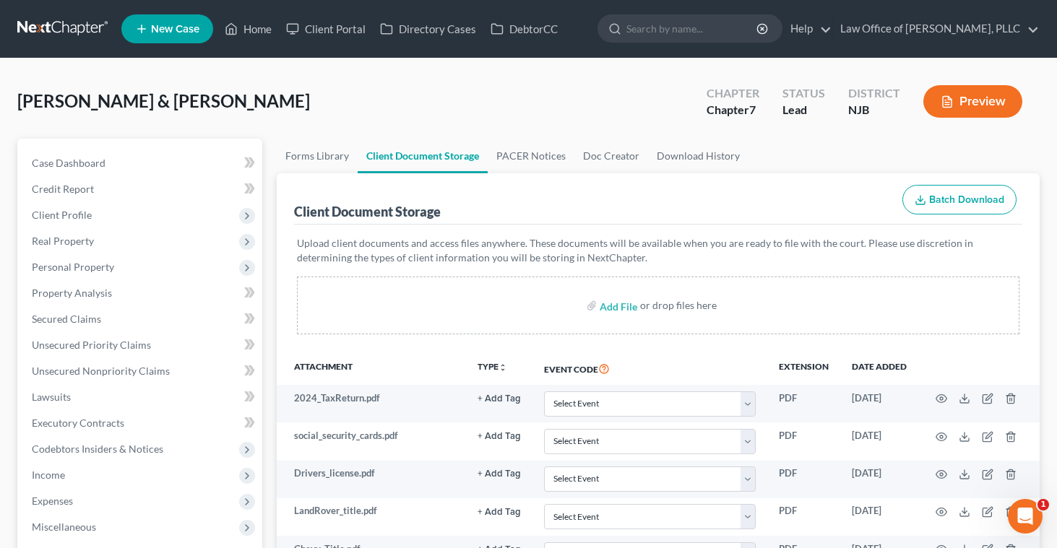
select select "9"
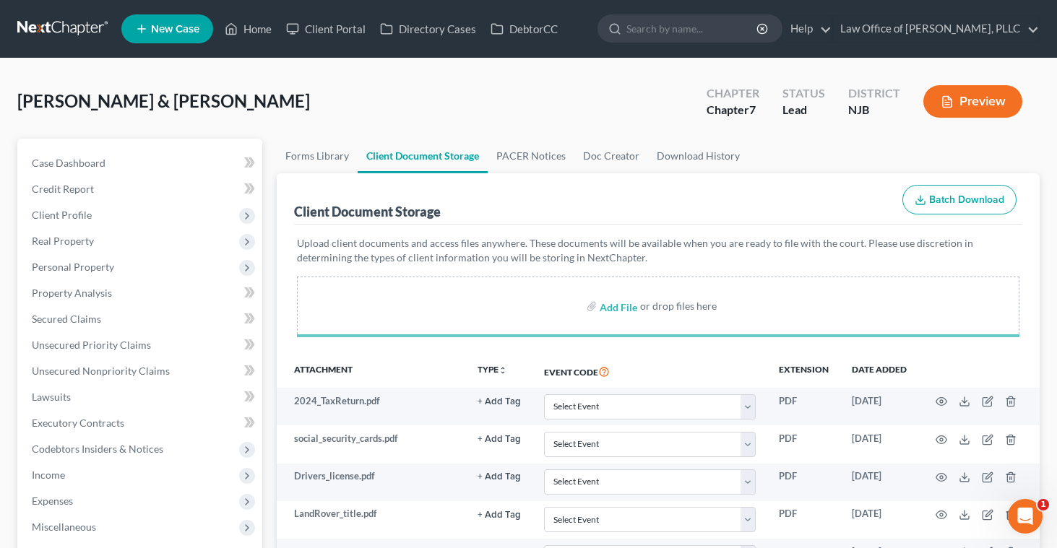
select select "9"
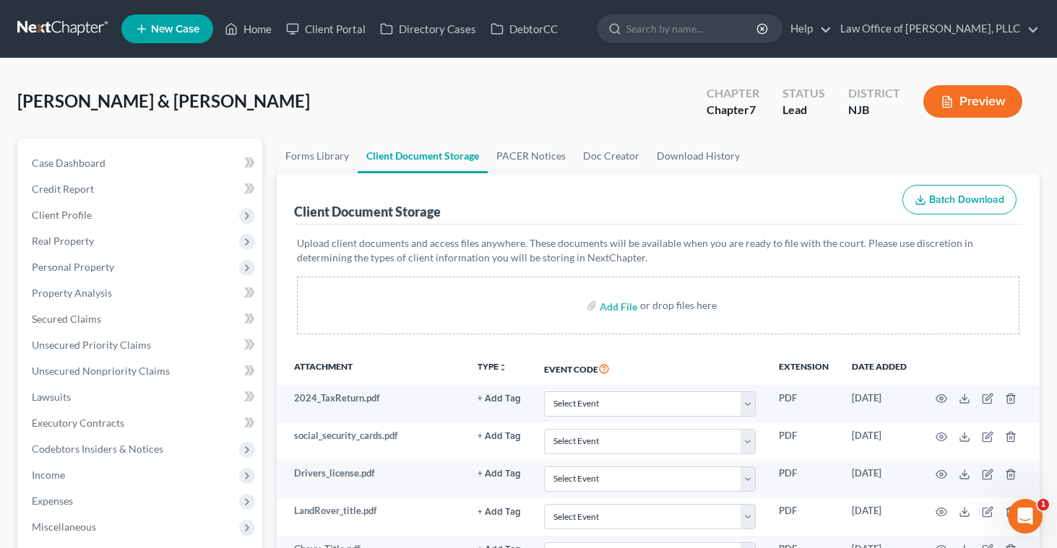
click at [954, 102] on button "Preview" at bounding box center [973, 101] width 99 height 33
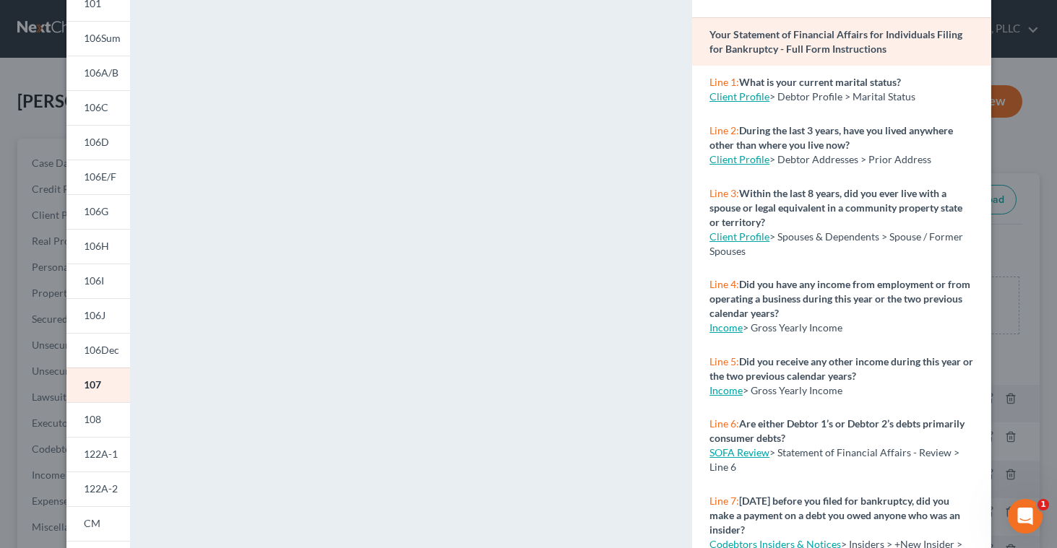
scroll to position [266, 0]
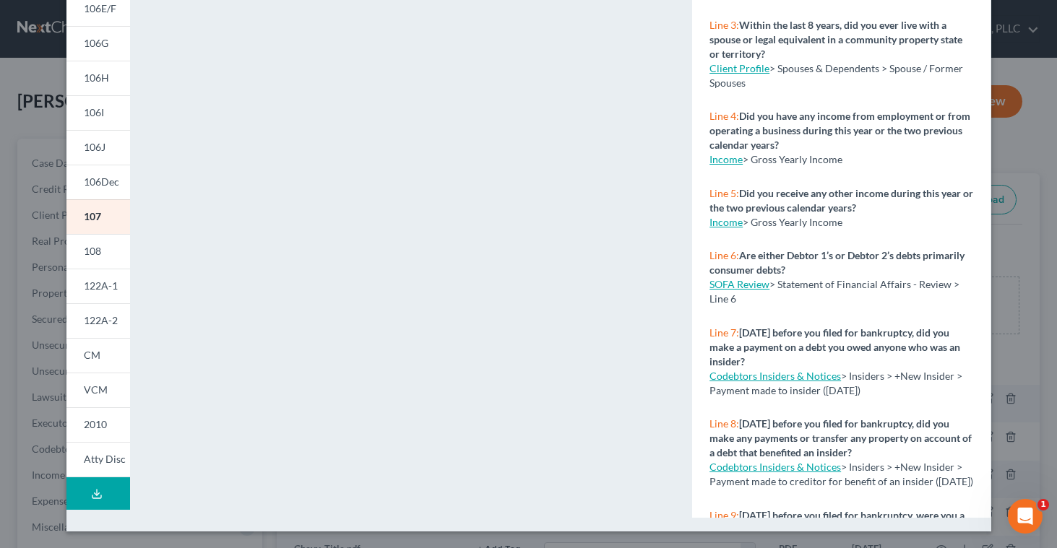
click at [94, 493] on polyline at bounding box center [96, 494] width 5 height 2
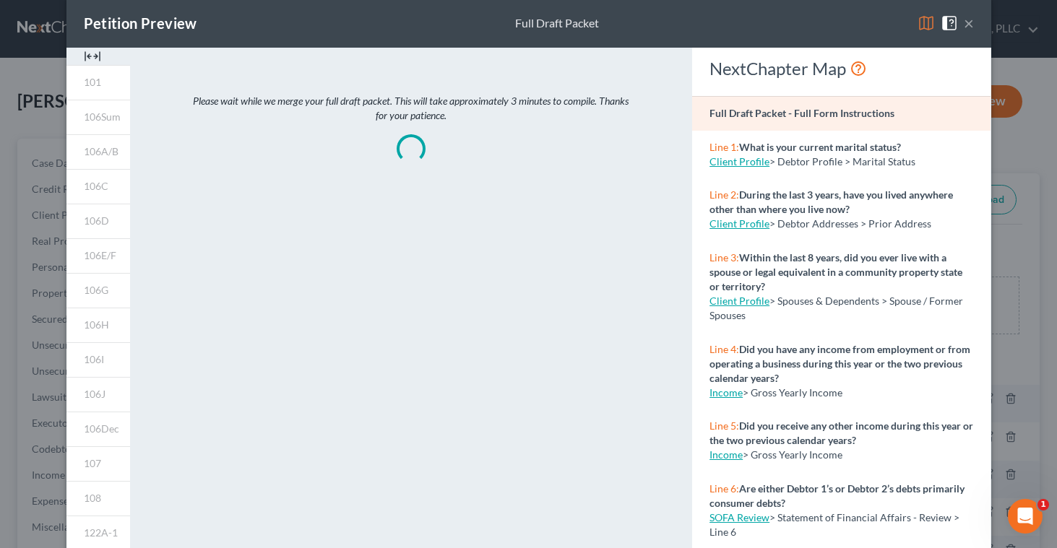
scroll to position [0, 0]
